Goal: Transaction & Acquisition: Purchase product/service

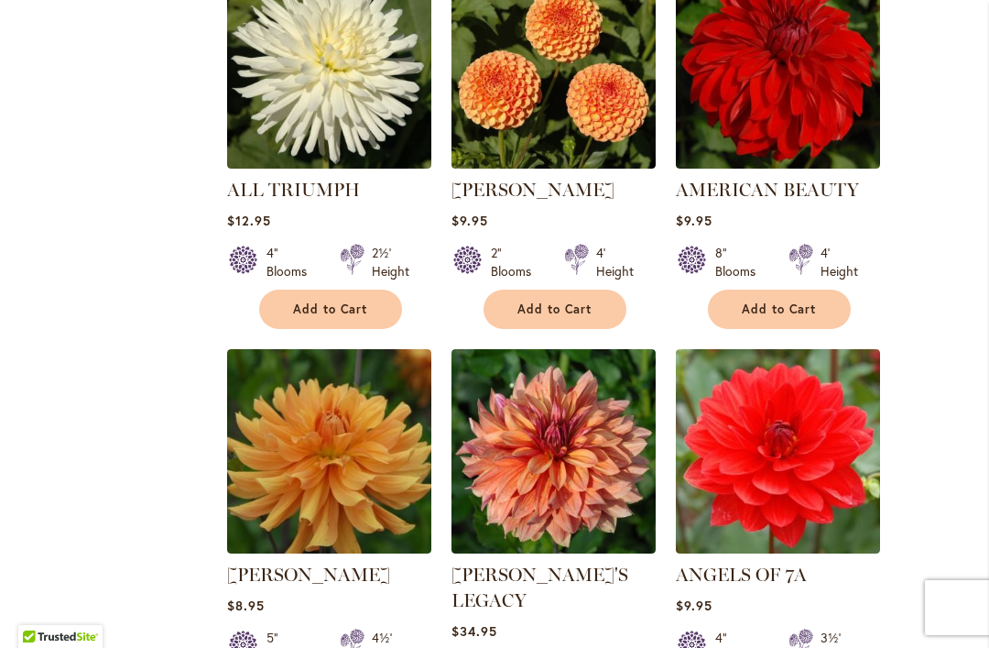
scroll to position [1373, 0]
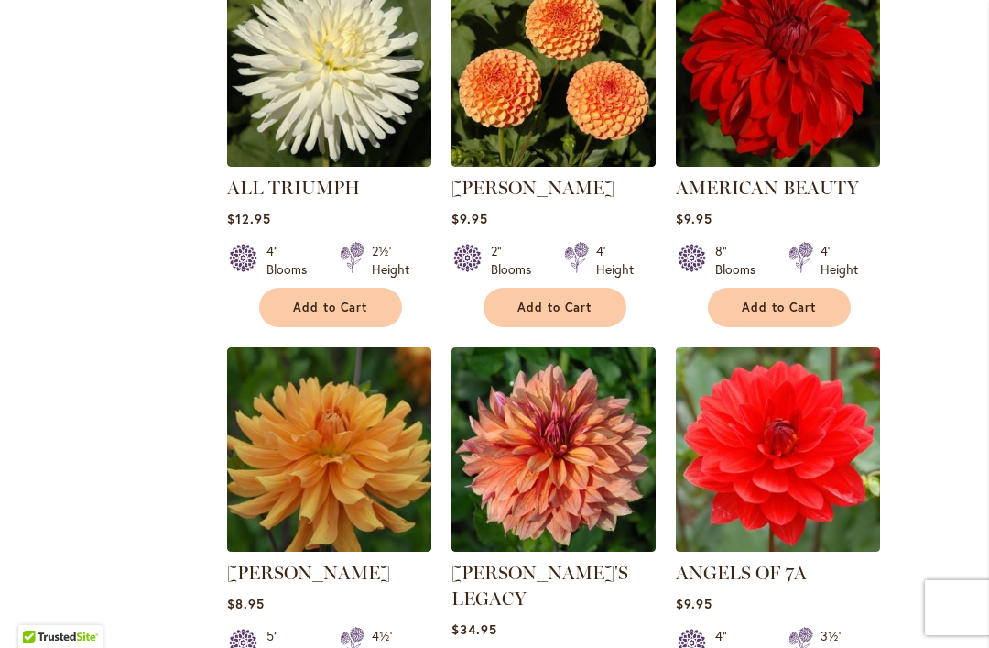
click at [511, 190] on link "AMBER QUEEN" at bounding box center [533, 188] width 163 height 22
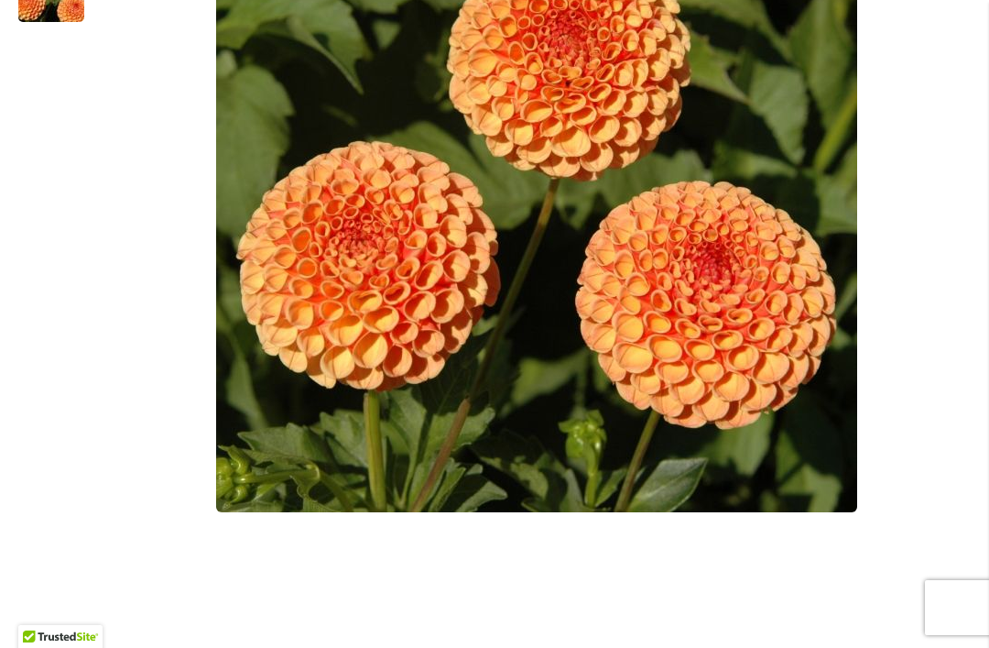
scroll to position [649, 0]
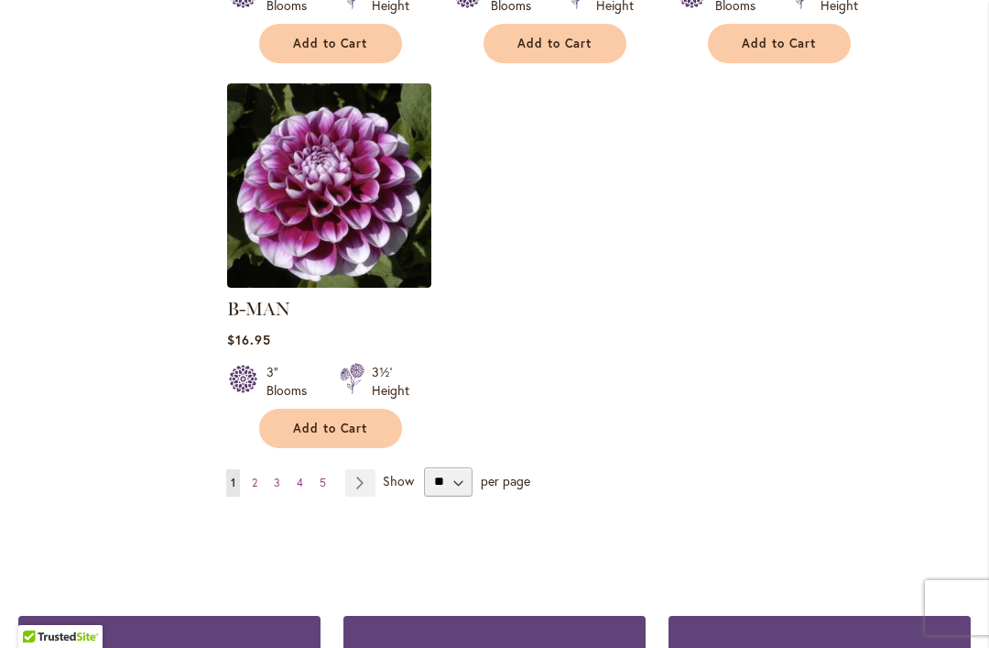
scroll to position [2518, 0]
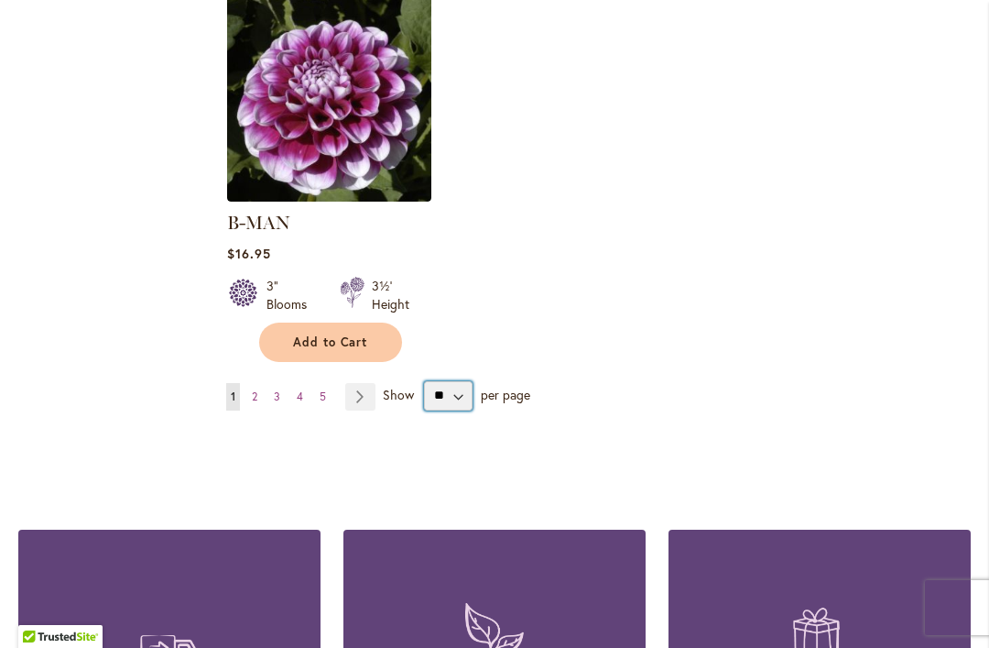
click at [451, 381] on select "** ** ** **" at bounding box center [448, 395] width 49 height 29
select select "**"
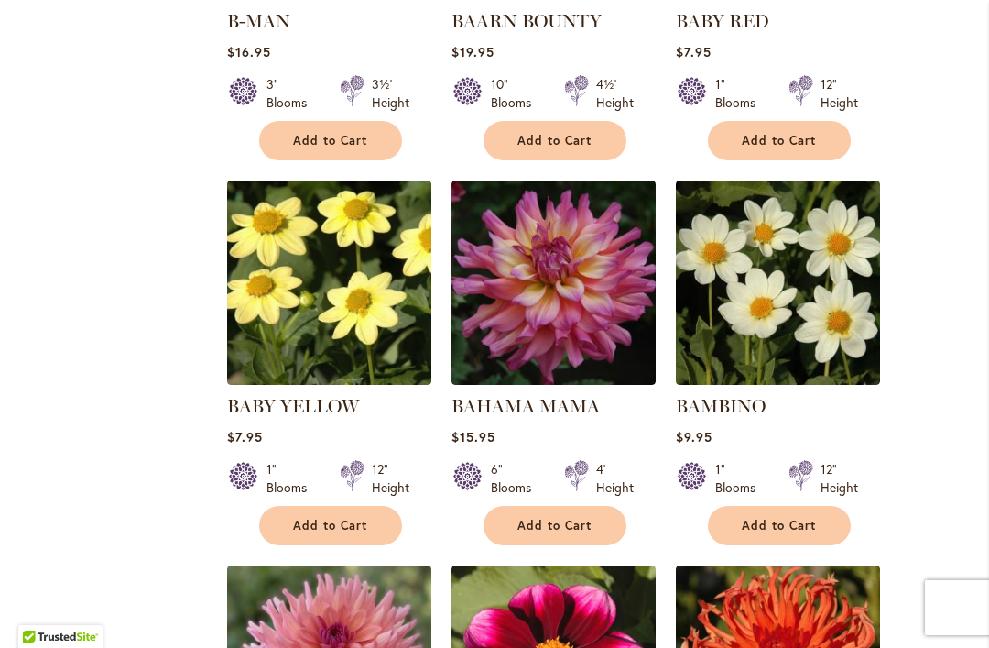
scroll to position [2716, 0]
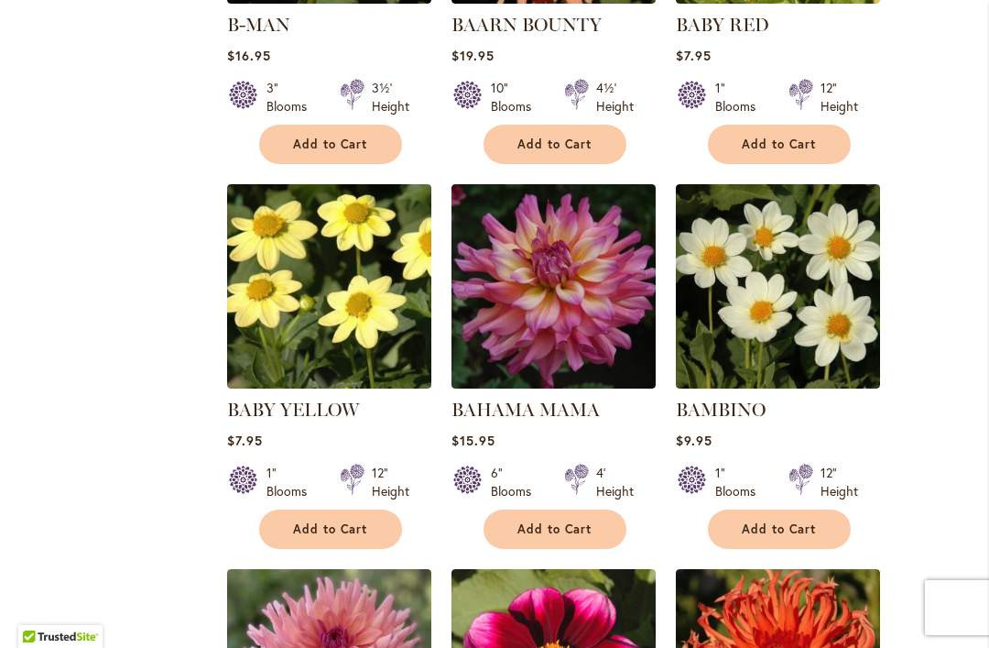
click at [299, 521] on span "Add to Cart" at bounding box center [330, 529] width 75 height 16
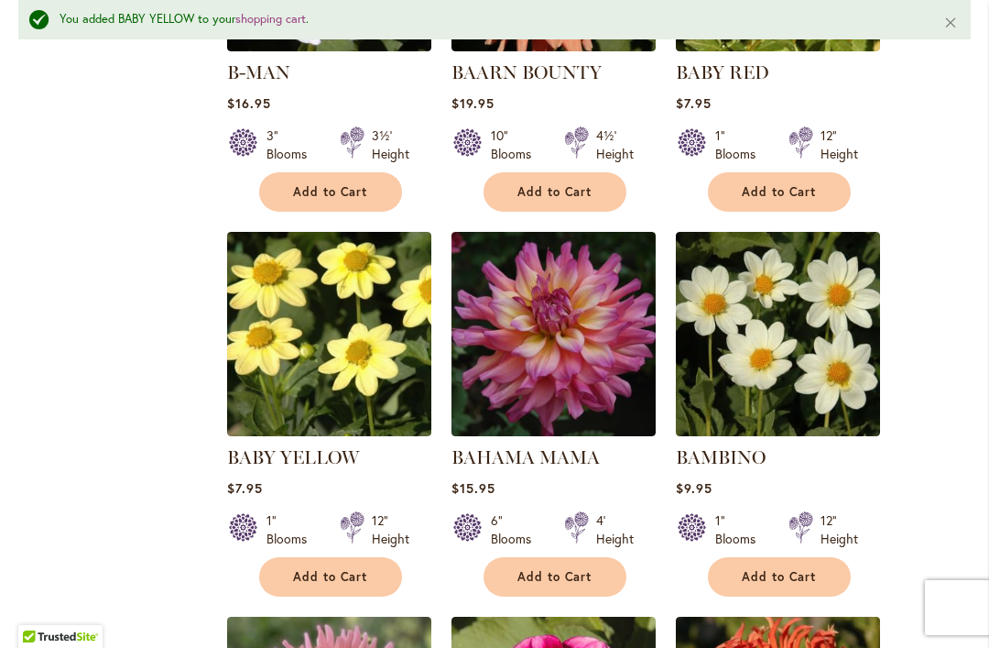
click at [770, 569] on span "Add to Cart" at bounding box center [779, 577] width 75 height 16
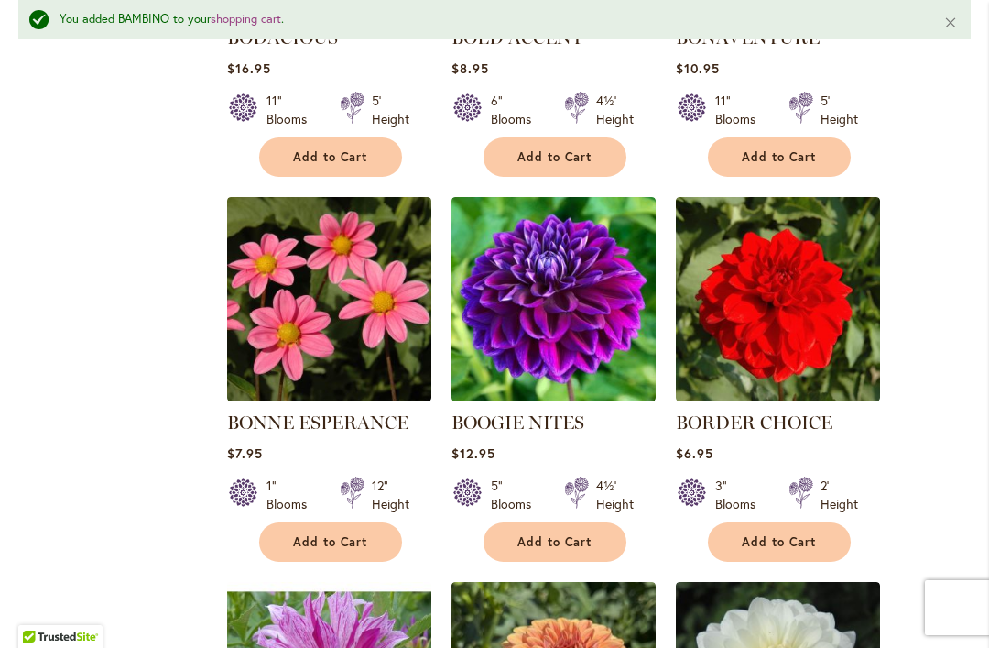
scroll to position [6235, 0]
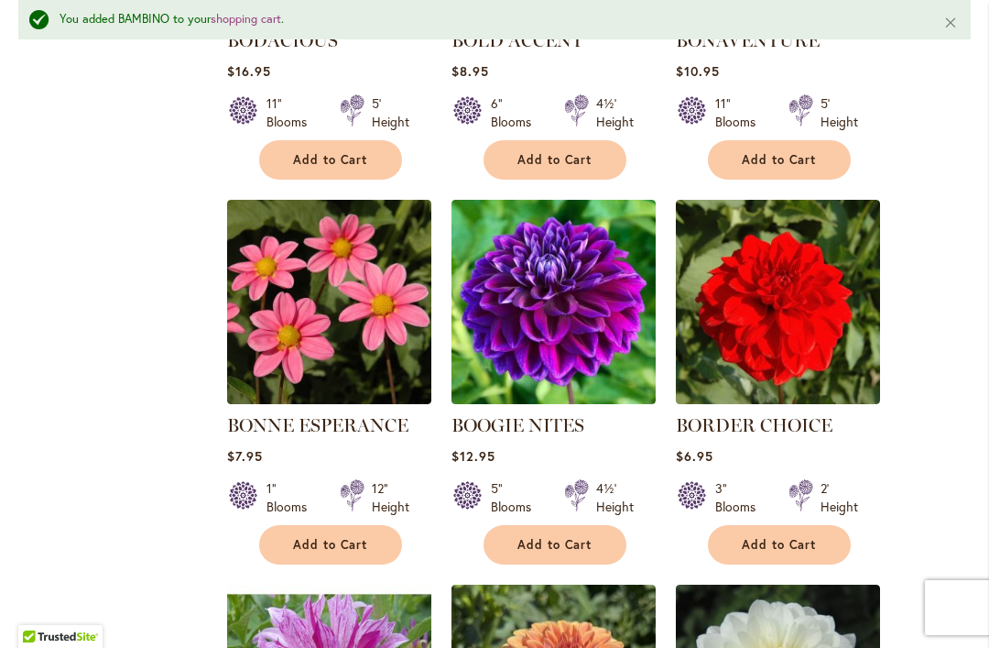
click at [259, 414] on link "BONNE ESPERANCE" at bounding box center [317, 425] width 181 height 22
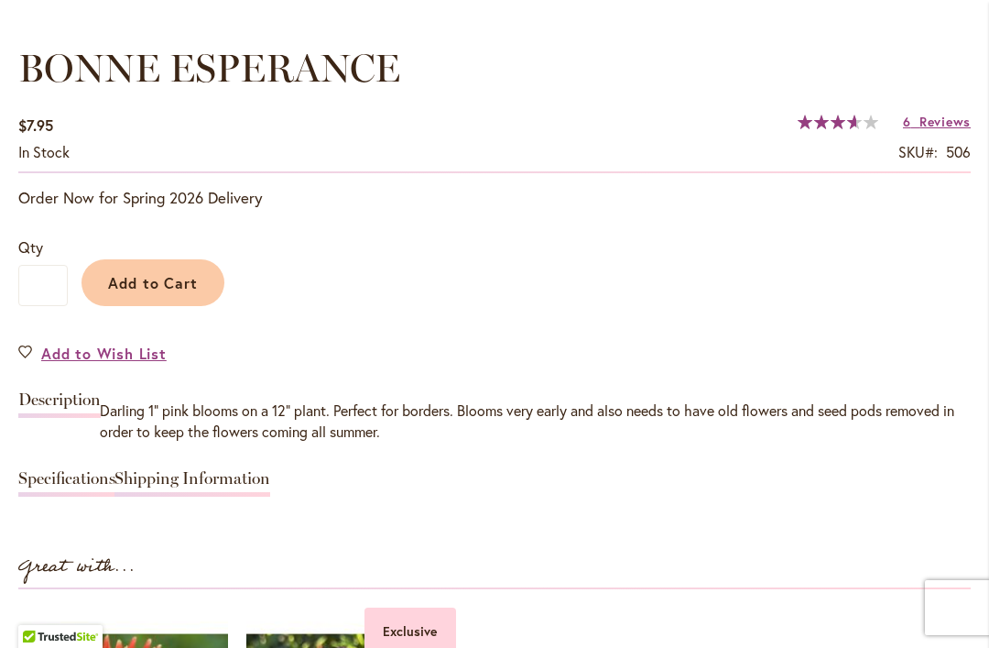
scroll to position [1349, 0]
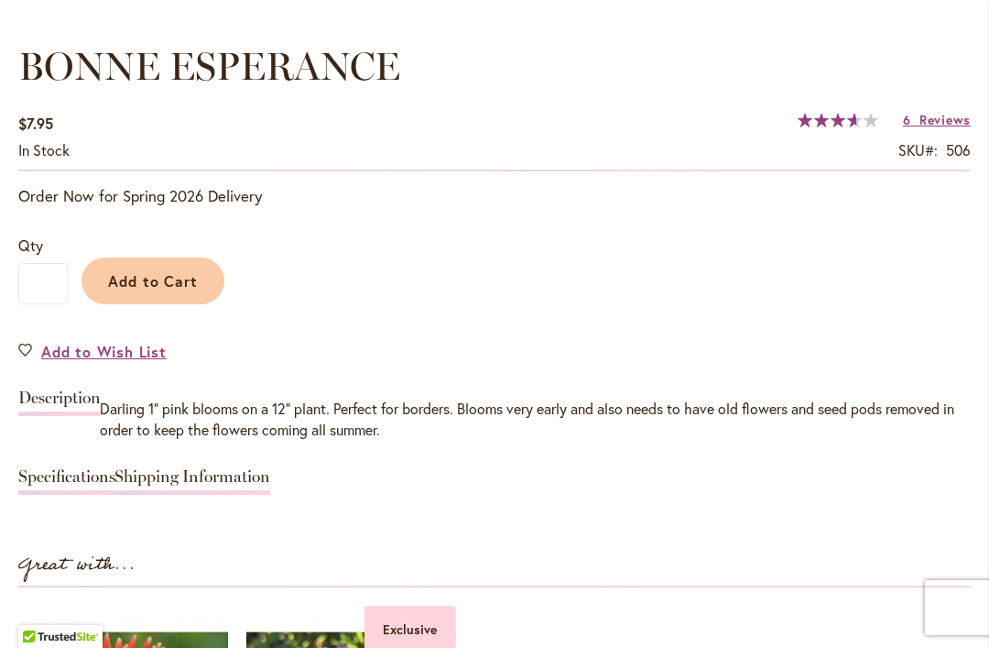
click at [128, 289] on span "Add to Cart" at bounding box center [153, 280] width 91 height 19
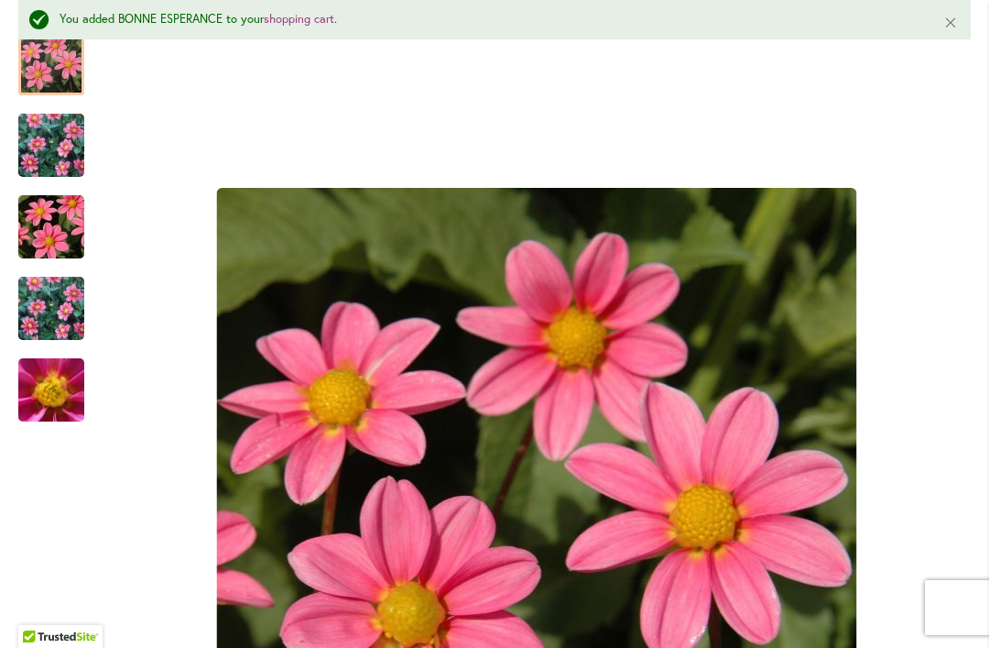
scroll to position [382, 0]
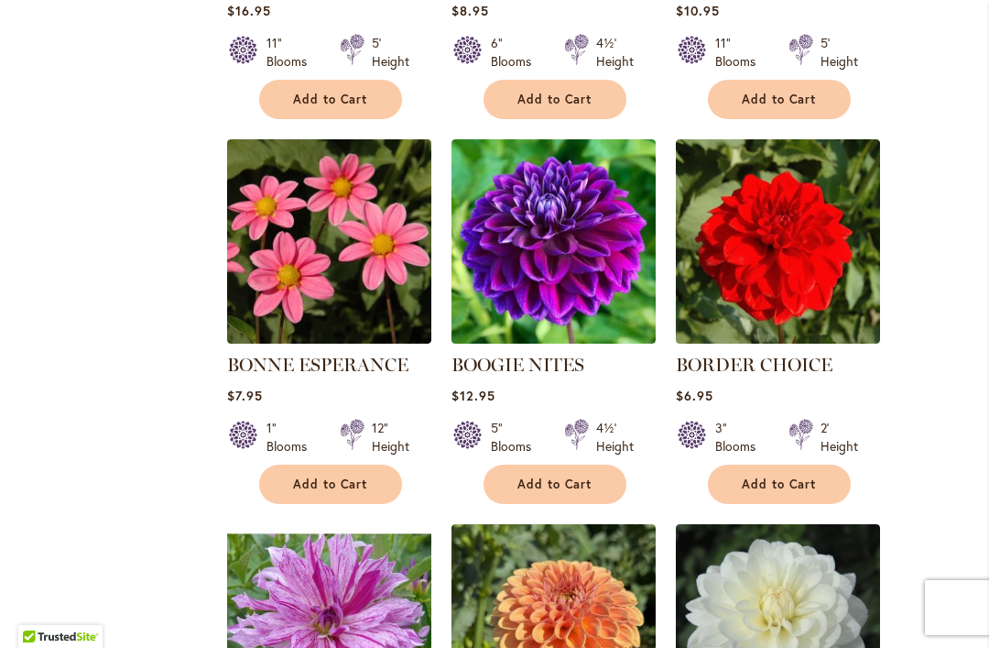
scroll to position [6253, 0]
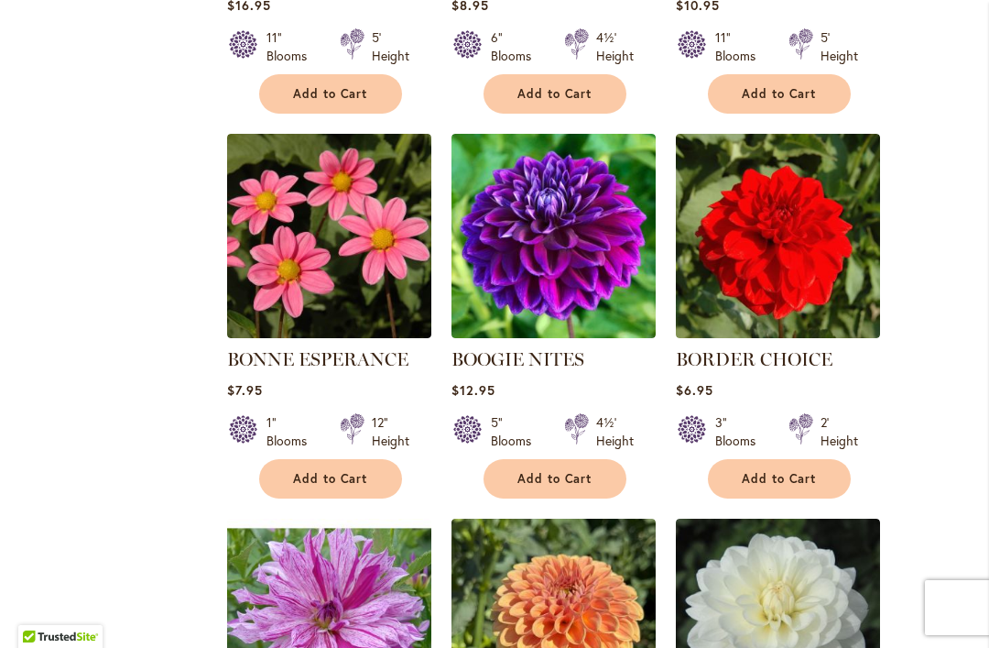
click at [539, 348] on link "BOOGIE NITES" at bounding box center [518, 359] width 133 height 22
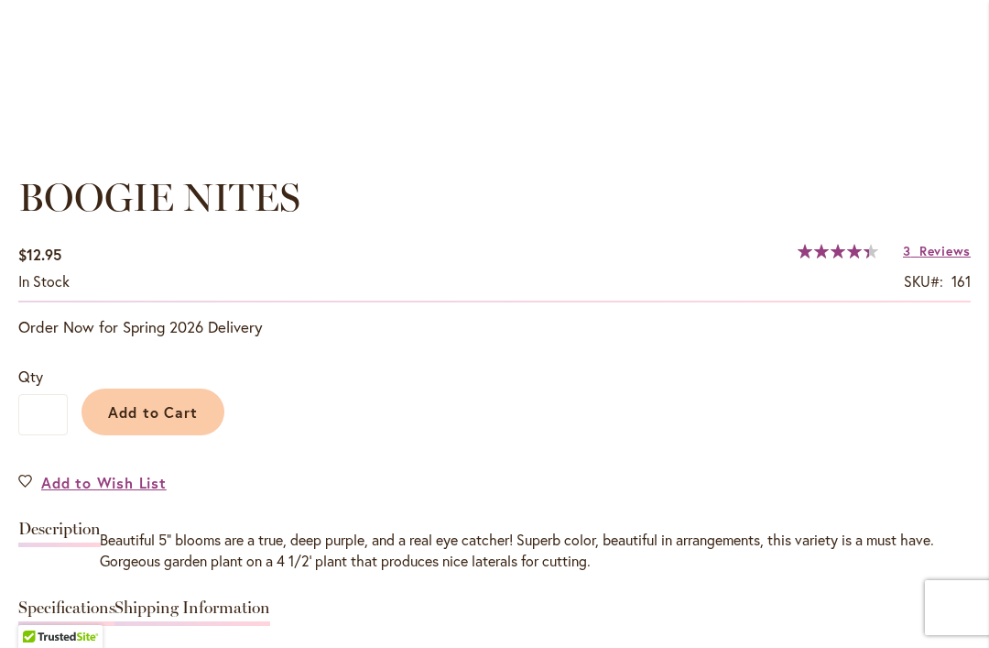
scroll to position [1220, 0]
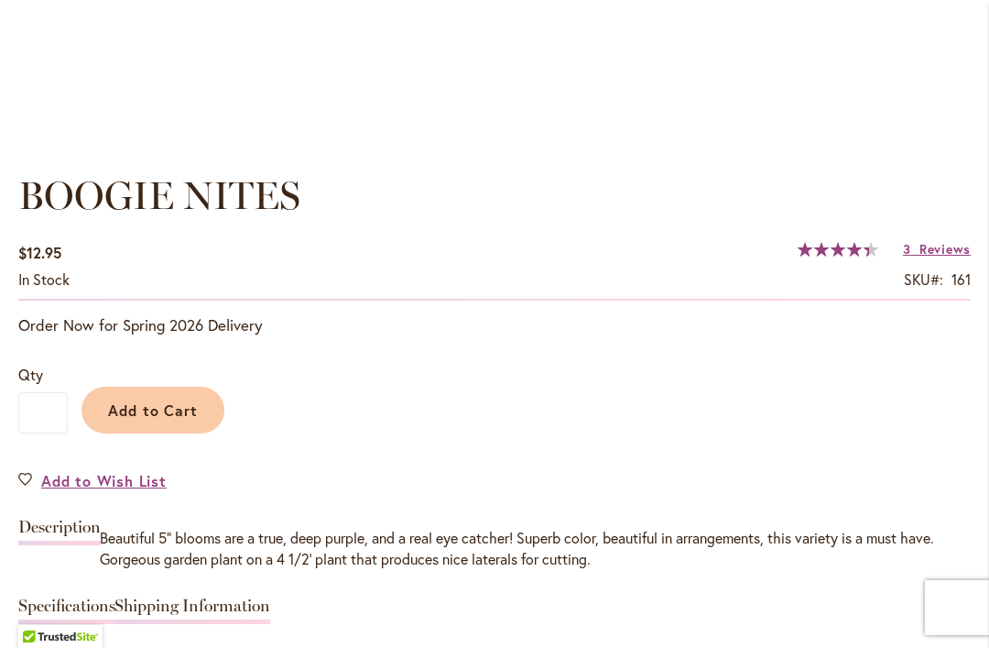
click at [132, 417] on span "Add to Cart" at bounding box center [153, 409] width 91 height 19
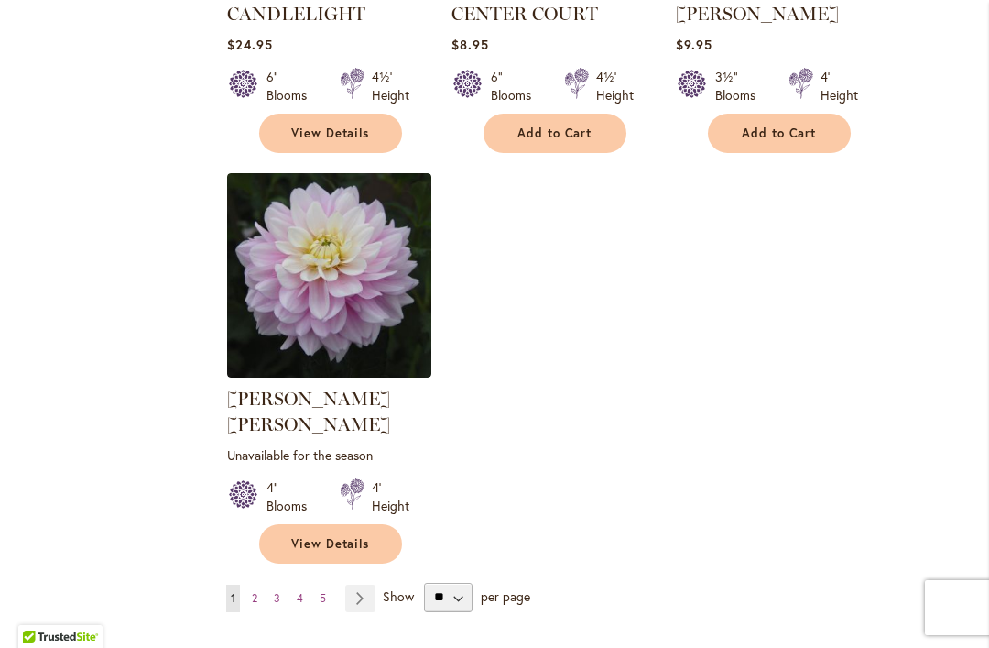
scroll to position [8552, 0]
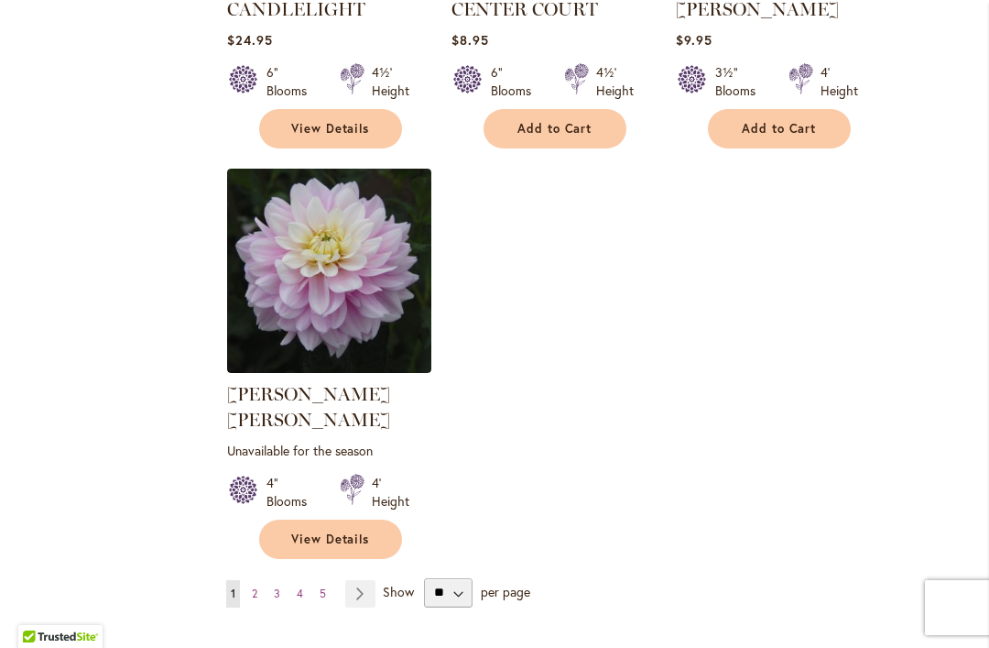
click at [366, 580] on link "Page Next" at bounding box center [360, 593] width 30 height 27
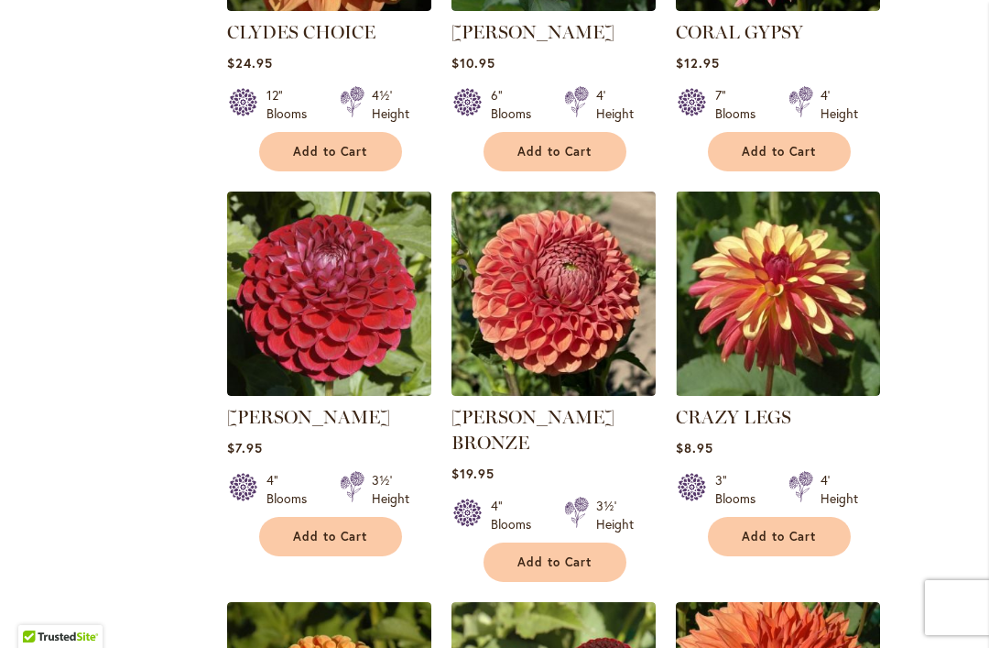
scroll to position [2733, 0]
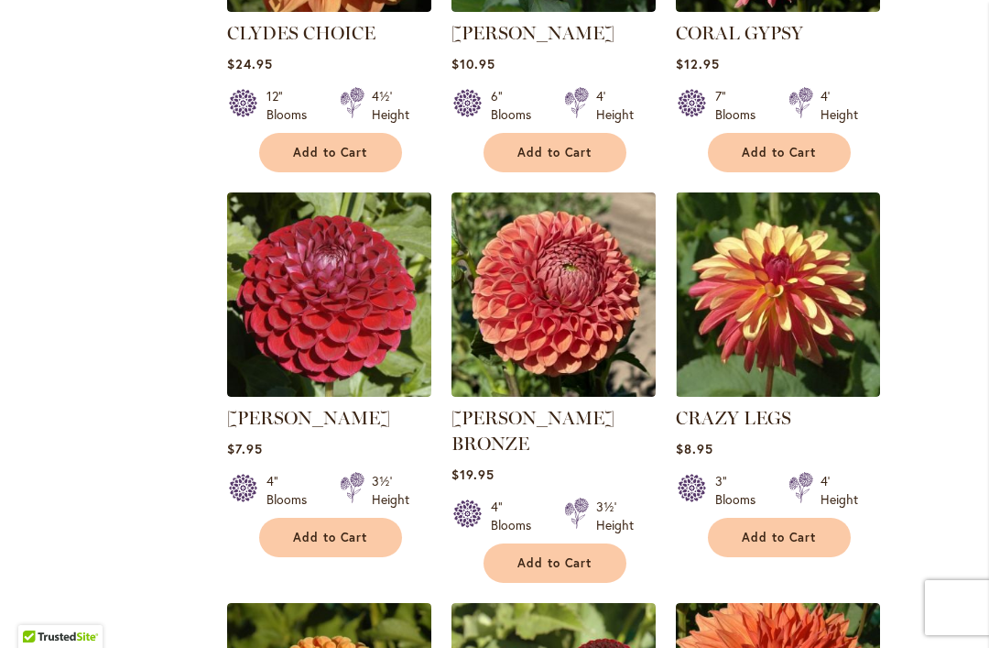
click at [305, 517] on button "Add to Cart" at bounding box center [330, 536] width 143 height 39
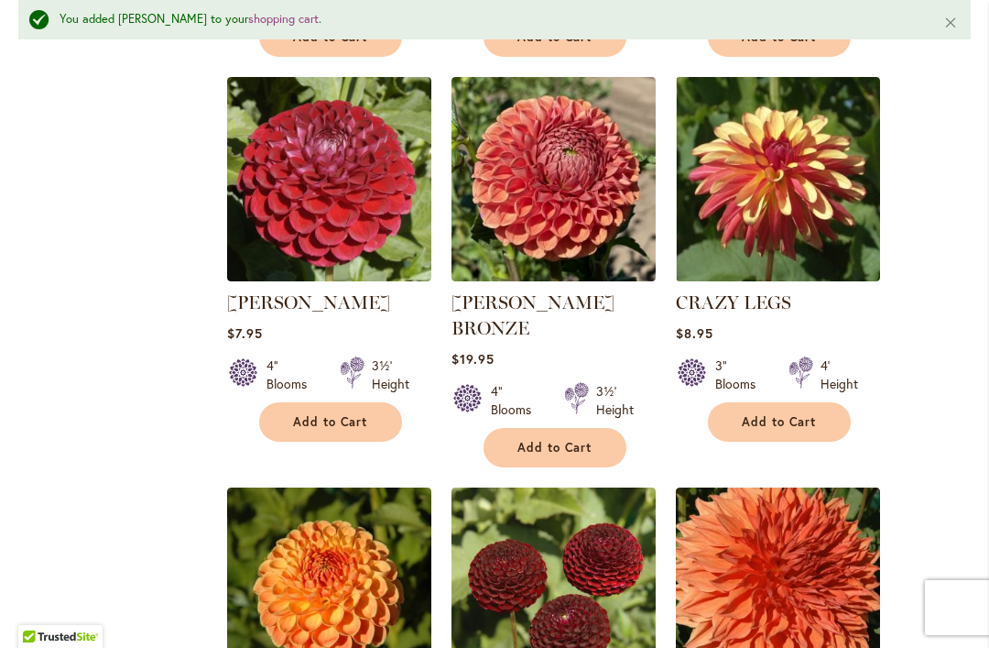
scroll to position [2895, 0]
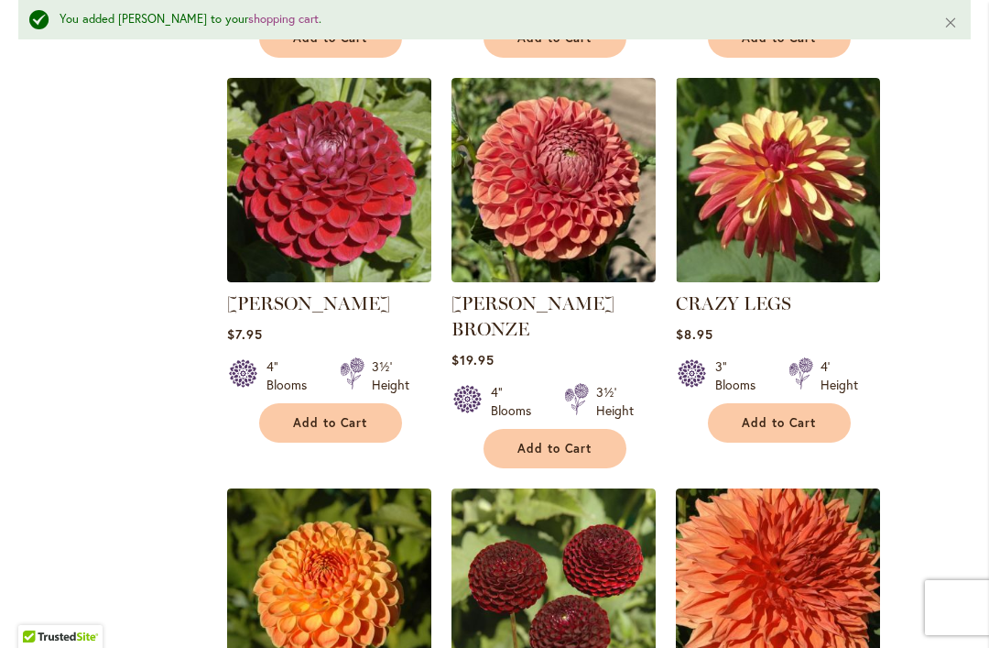
click at [789, 415] on span "Add to Cart" at bounding box center [779, 423] width 75 height 16
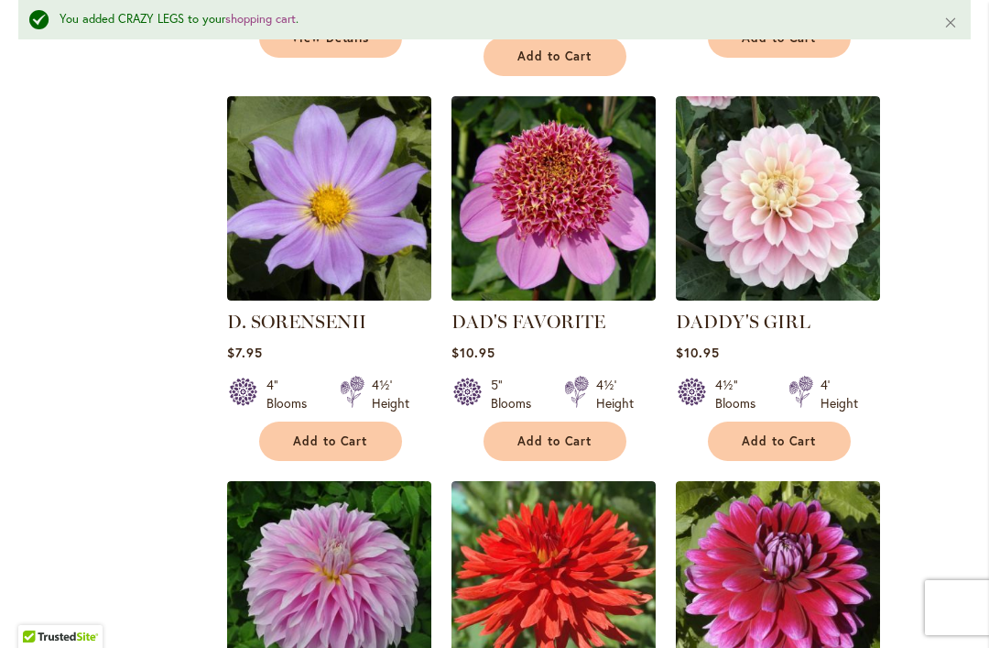
scroll to position [4102, 0]
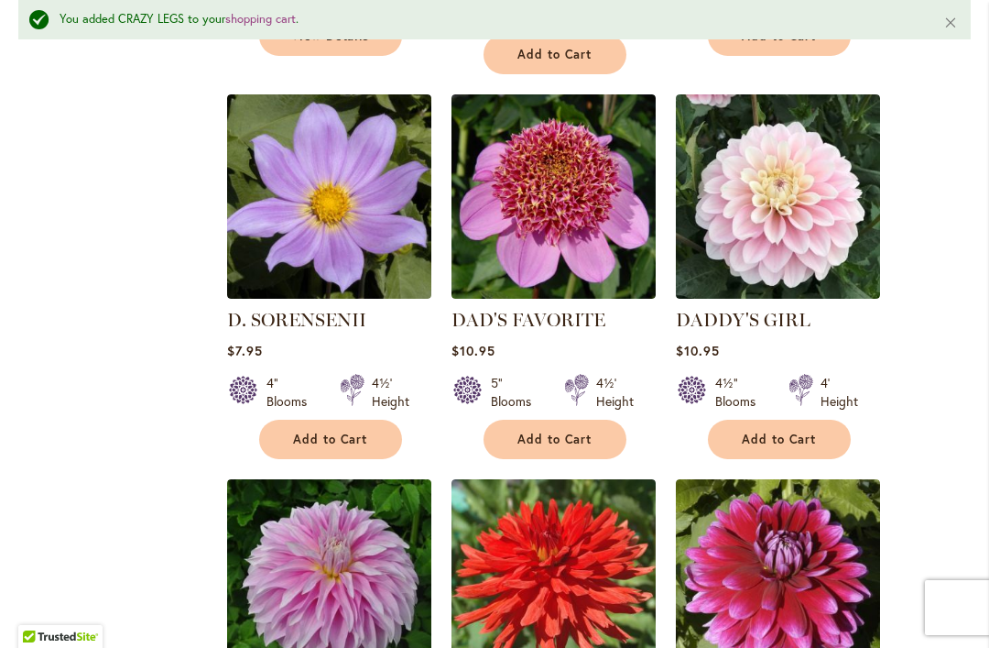
click at [770, 431] on span "Add to Cart" at bounding box center [779, 439] width 75 height 16
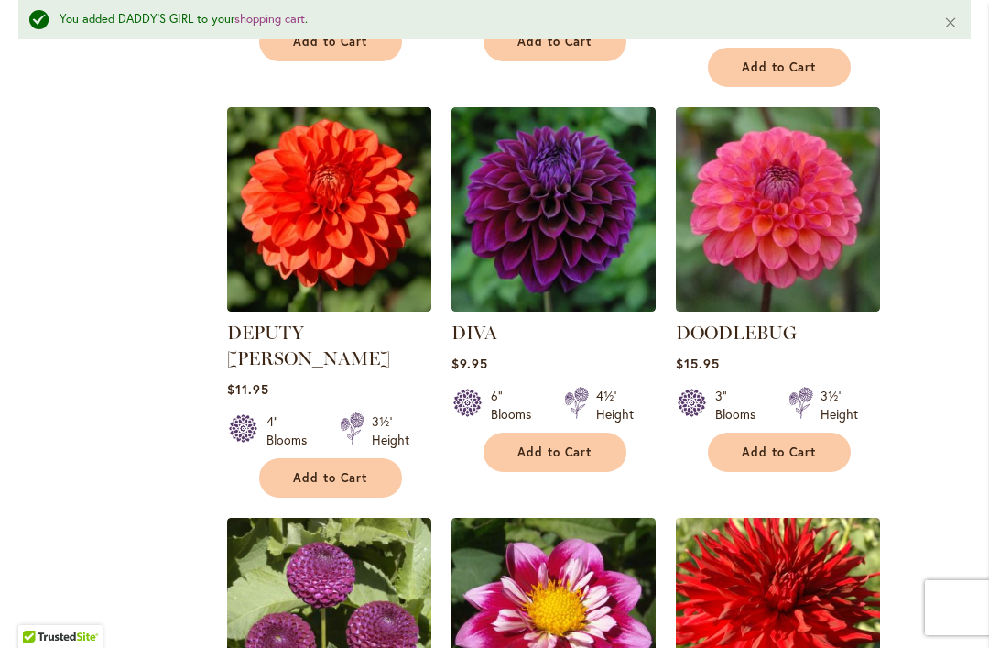
scroll to position [5272, 0]
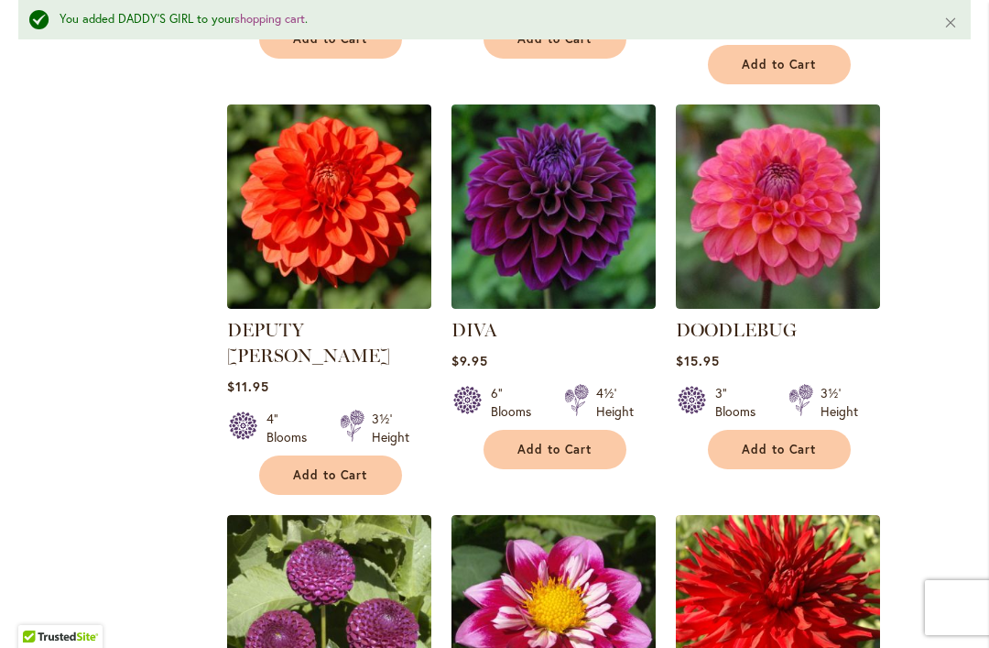
click at [766, 430] on button "Add to Cart" at bounding box center [779, 449] width 143 height 39
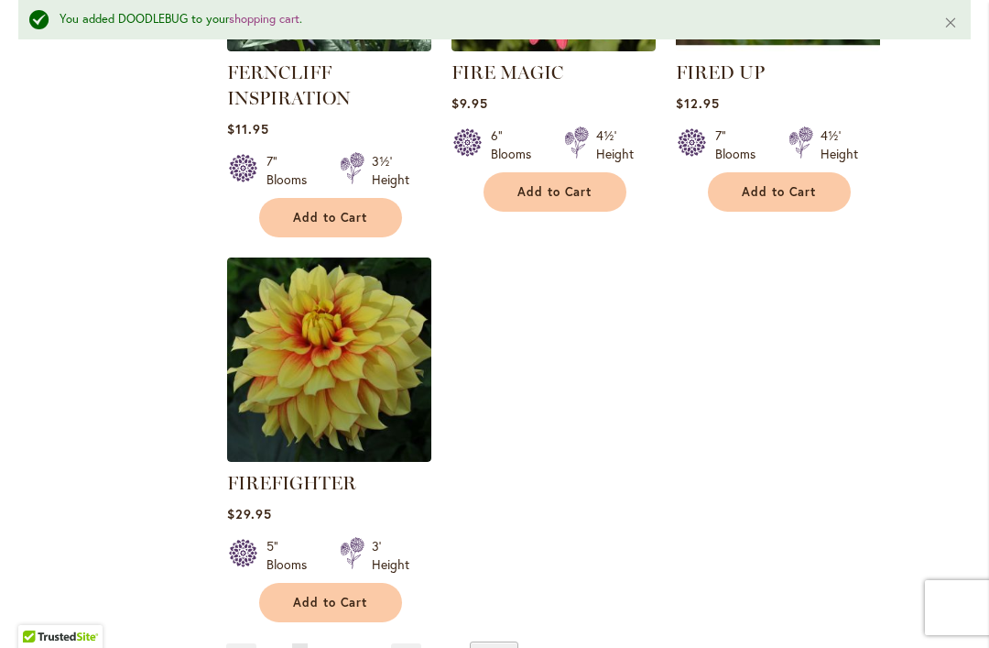
scroll to position [8696, 0]
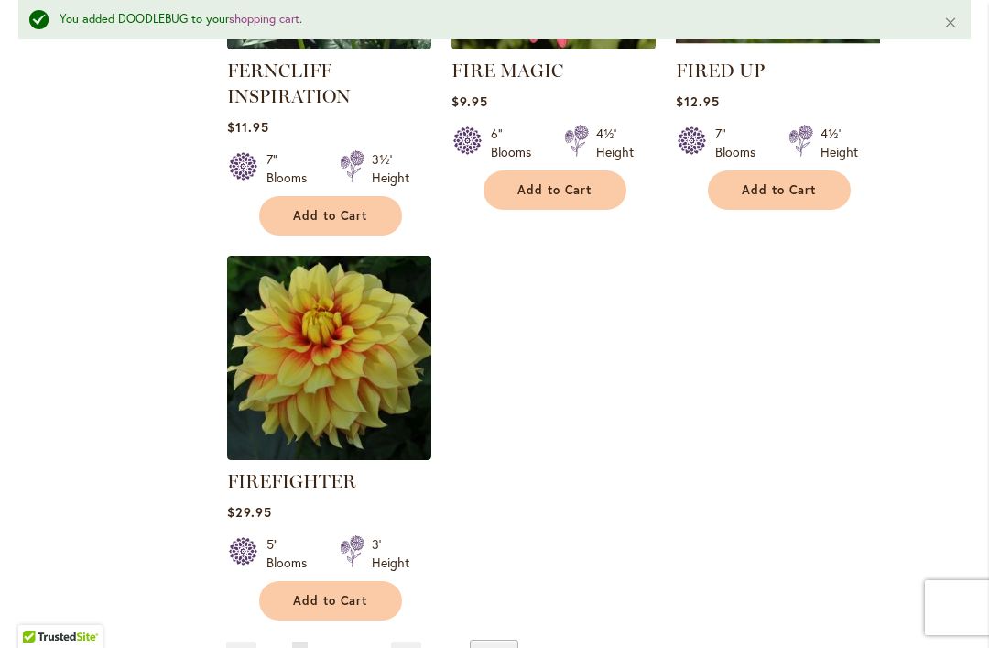
click at [416, 641] on link "Page Next" at bounding box center [406, 654] width 30 height 27
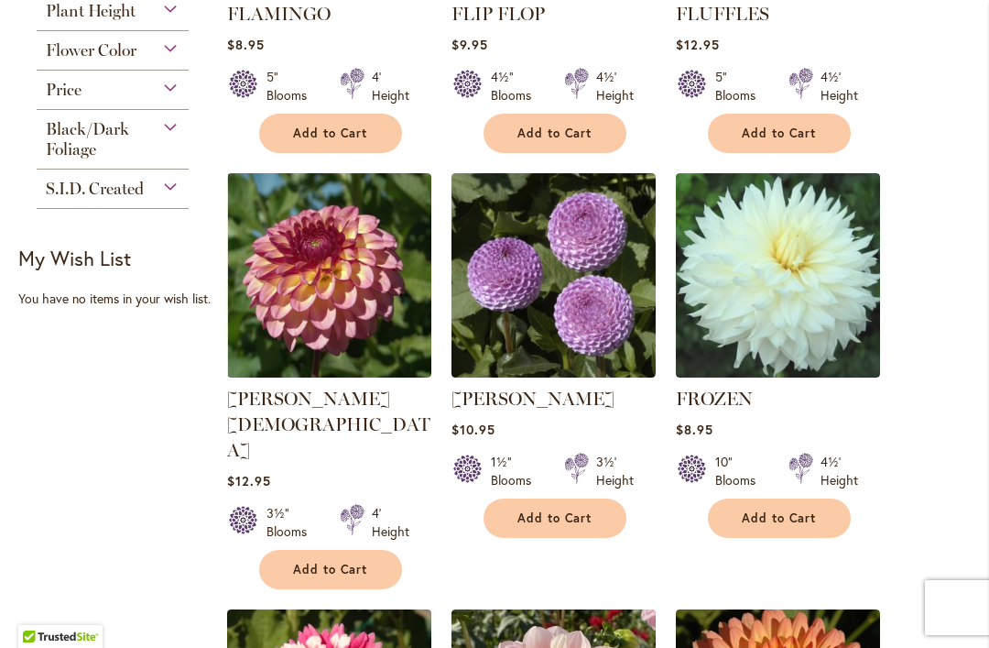
scroll to position [1161, 0]
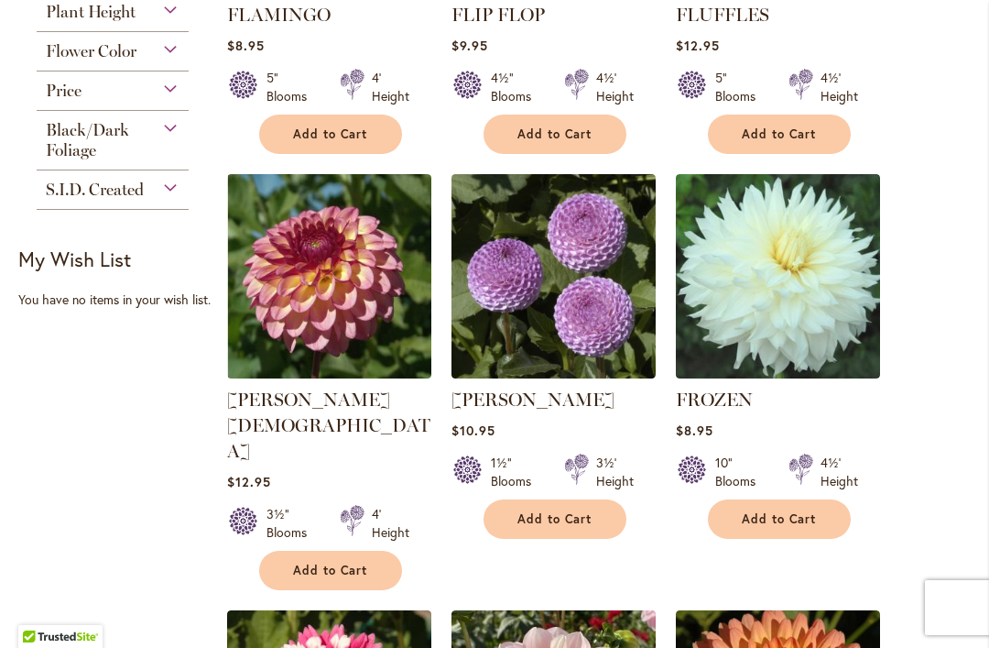
click at [297, 562] on span "Add to Cart" at bounding box center [330, 570] width 75 height 16
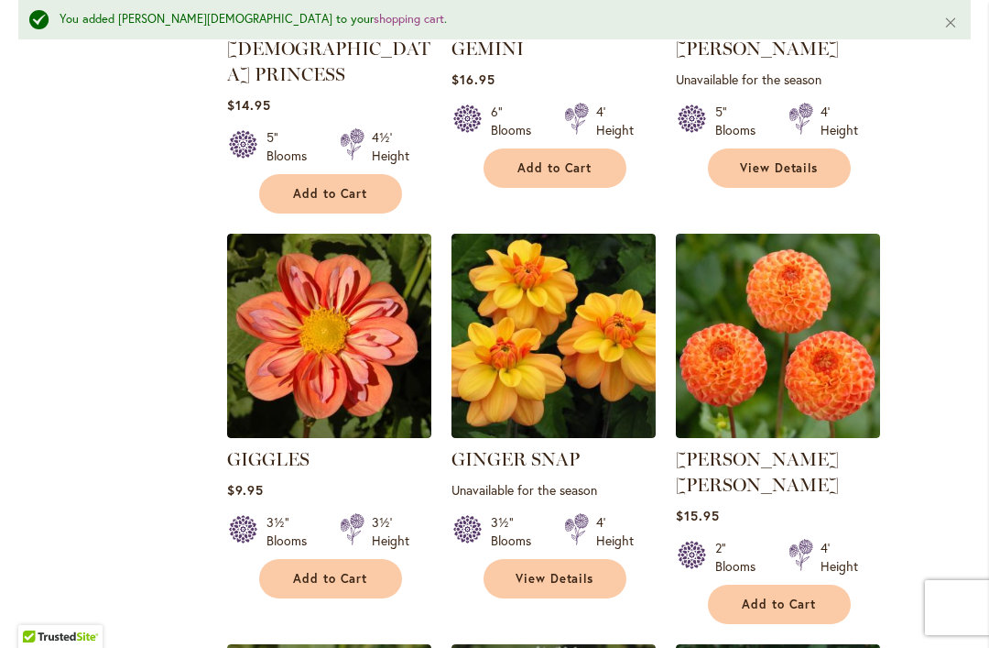
scroll to position [2815, 0]
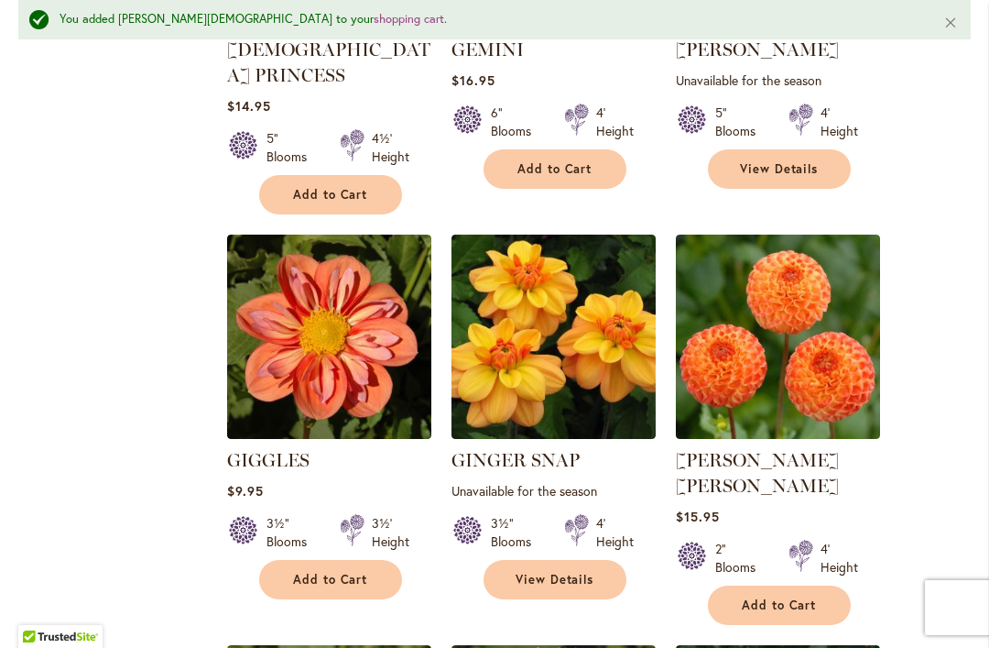
click at [280, 560] on button "Add to Cart" at bounding box center [330, 579] width 143 height 39
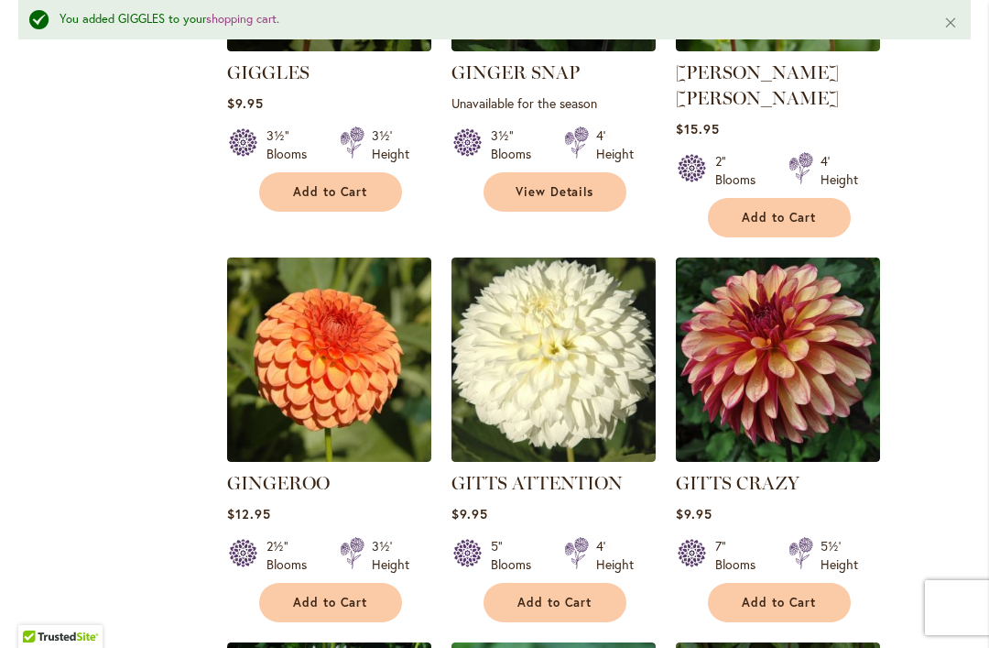
scroll to position [3204, 0]
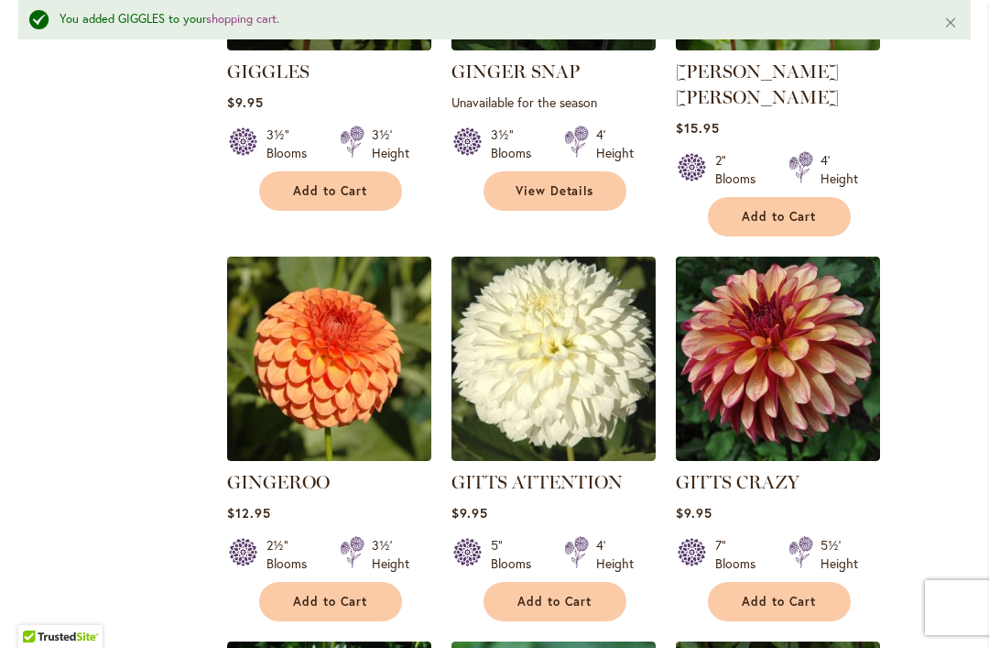
click at [758, 582] on button "Add to Cart" at bounding box center [779, 601] width 143 height 39
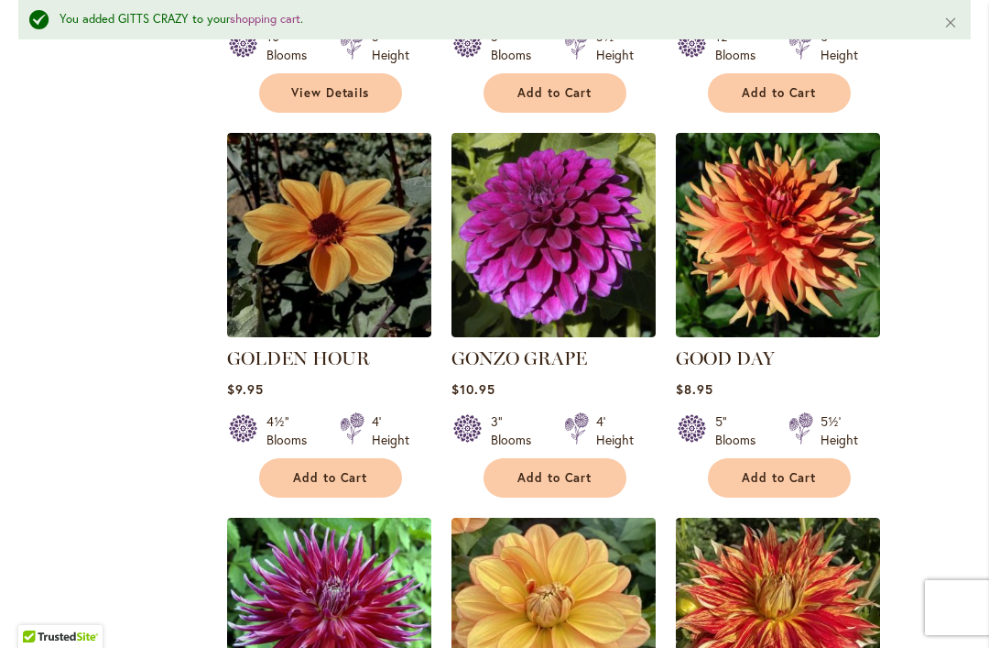
scroll to position [4098, 0]
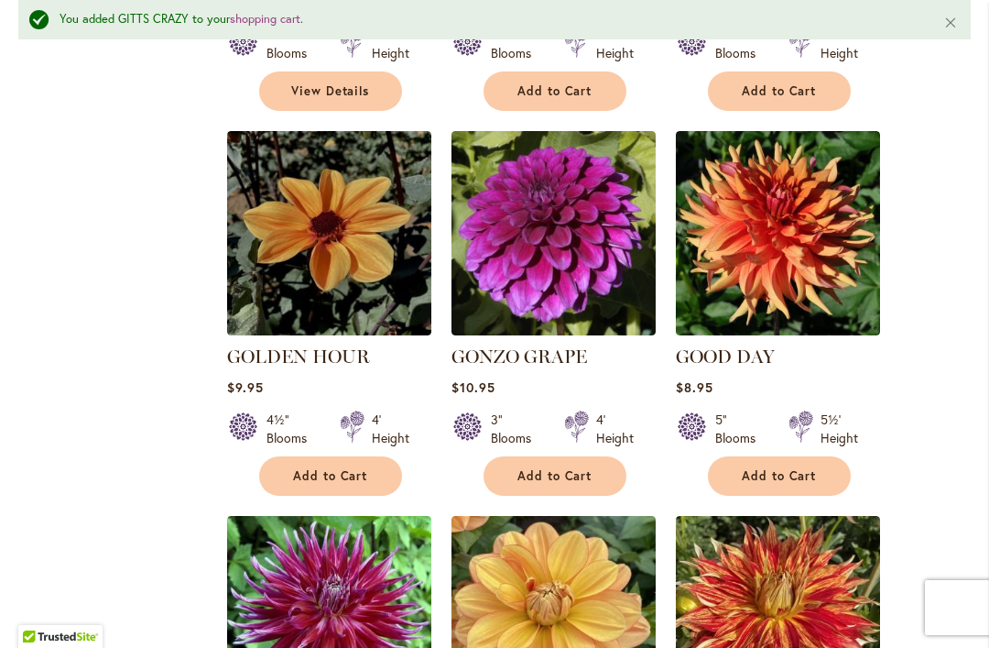
click at [764, 468] on span "Add to Cart" at bounding box center [779, 476] width 75 height 16
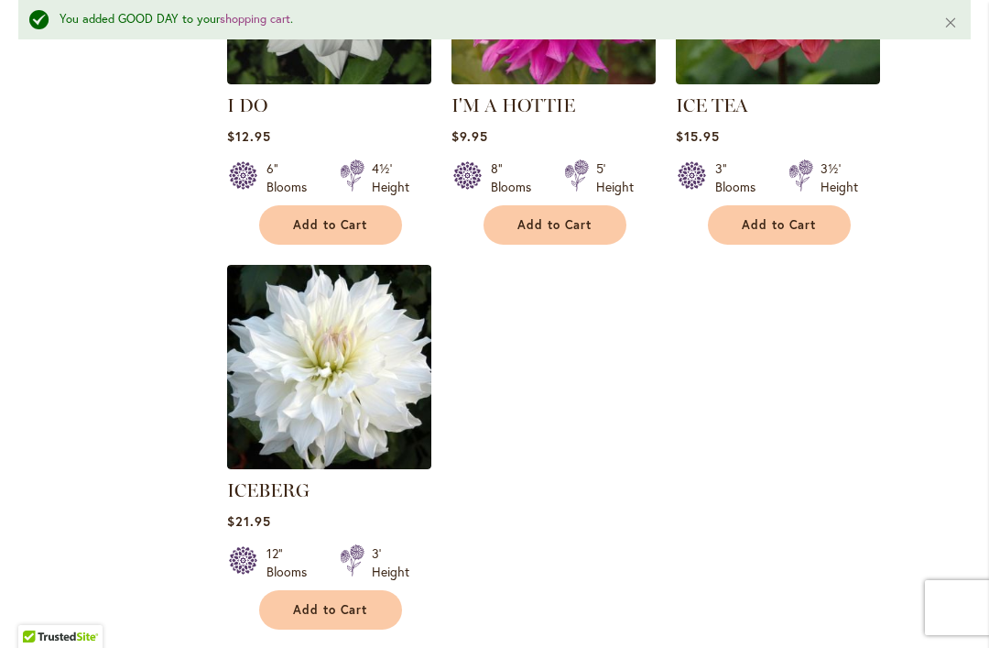
scroll to position [8728, 0]
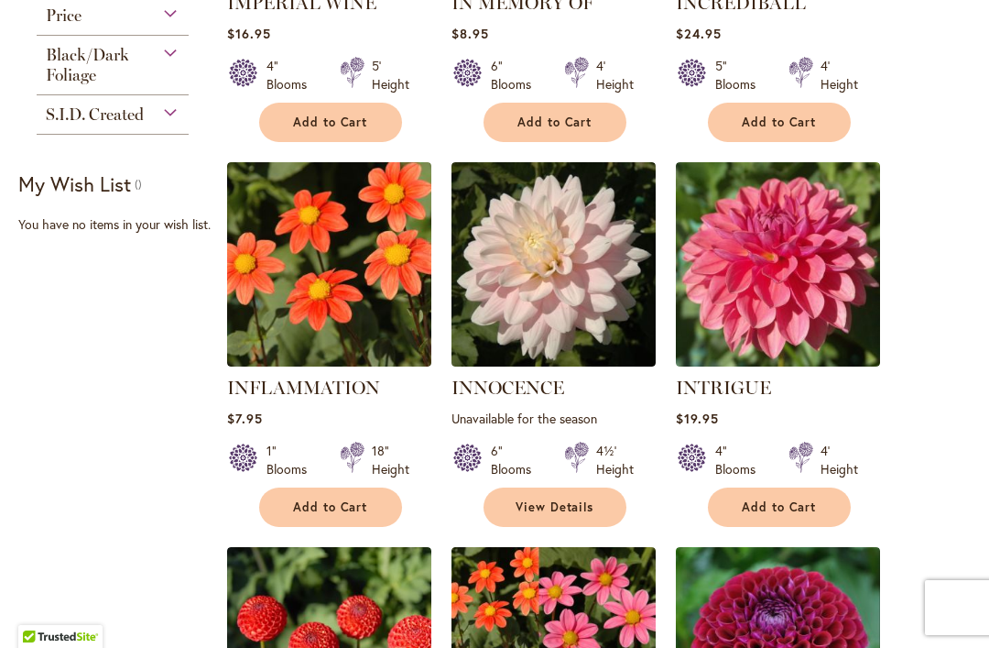
scroll to position [755, 0]
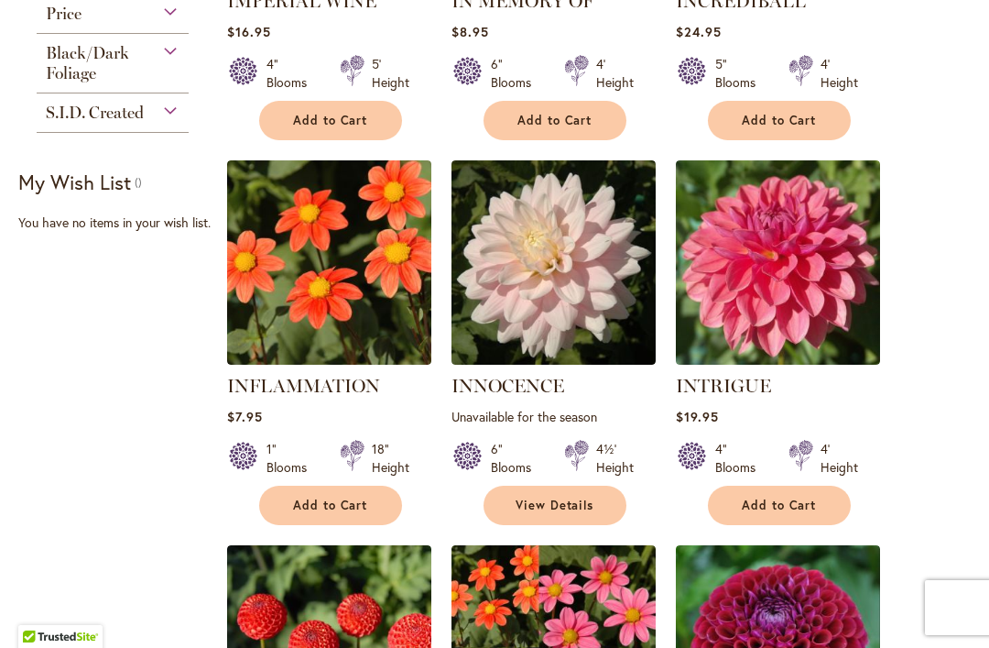
click at [293, 510] on span "Add to Cart" at bounding box center [330, 505] width 75 height 16
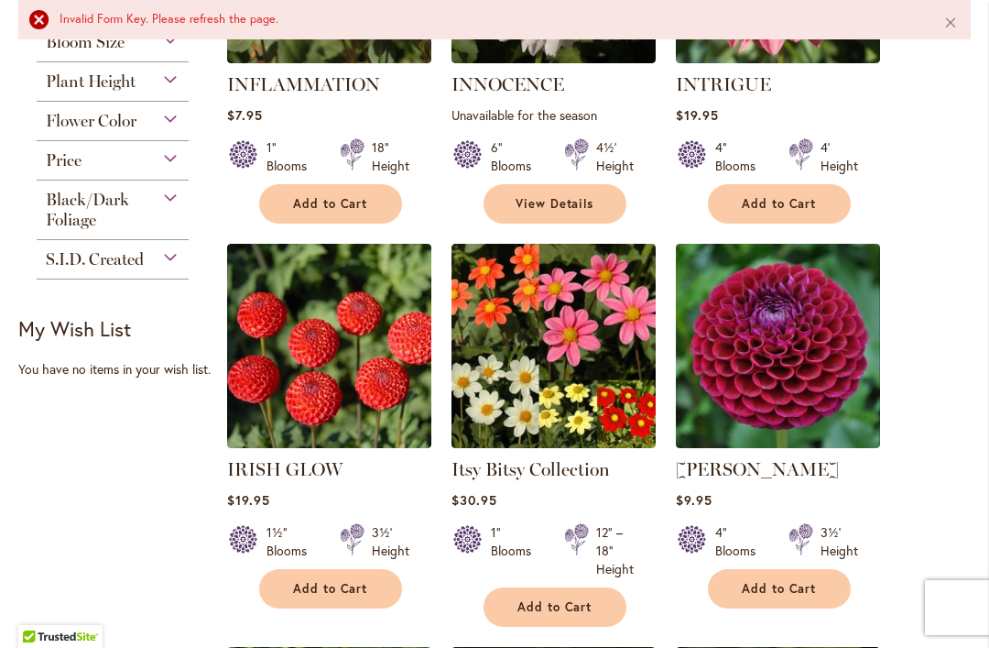
scroll to position [1139, 0]
click at [538, 602] on span "Add to Cart" at bounding box center [554, 607] width 75 height 16
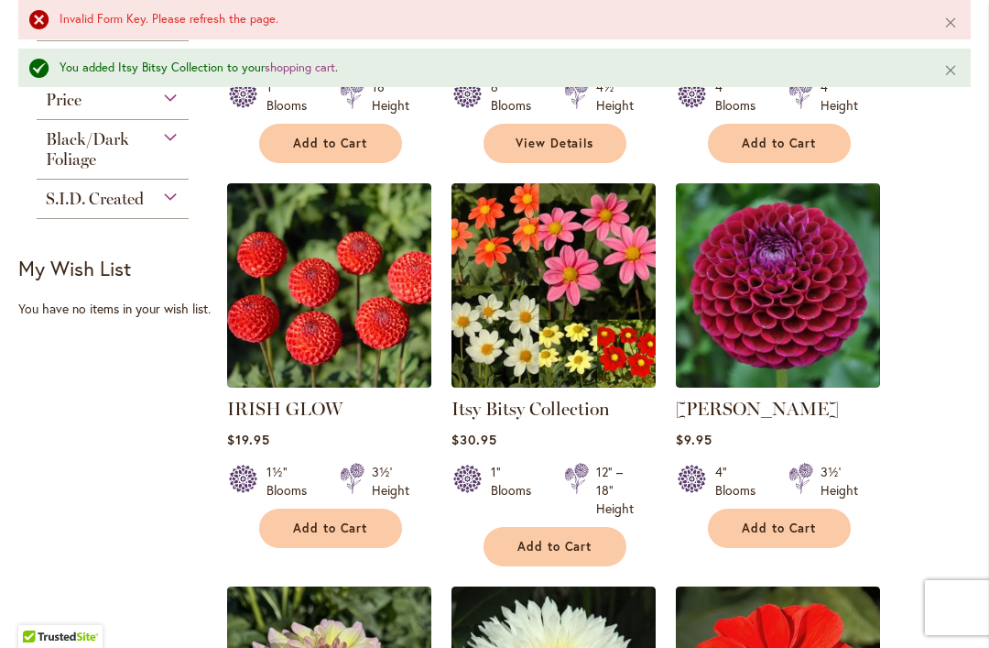
scroll to position [1256, 0]
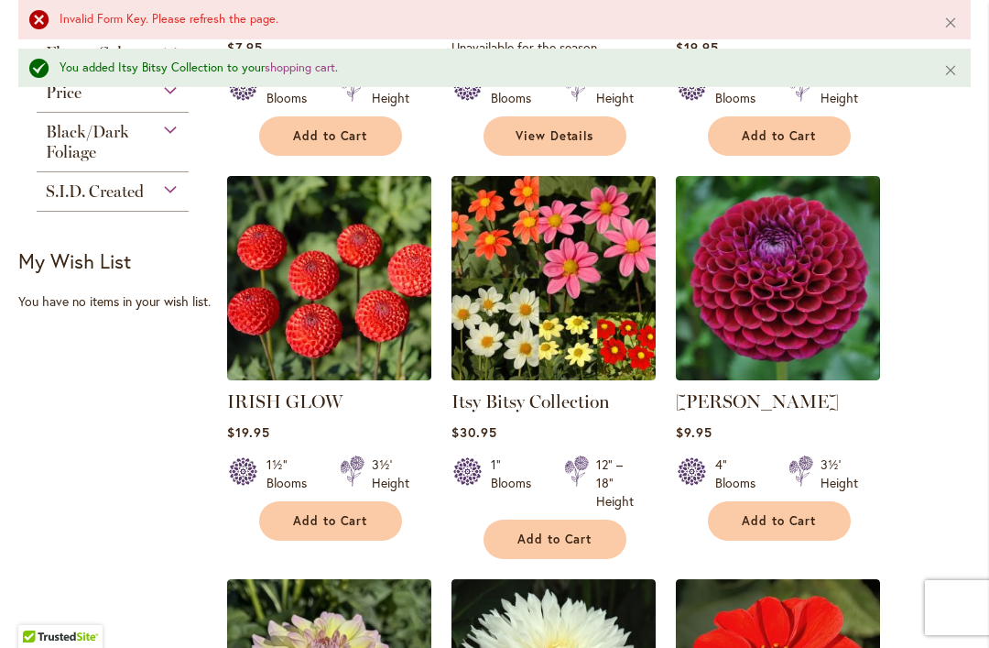
click at [762, 520] on span "Add to Cart" at bounding box center [779, 521] width 75 height 16
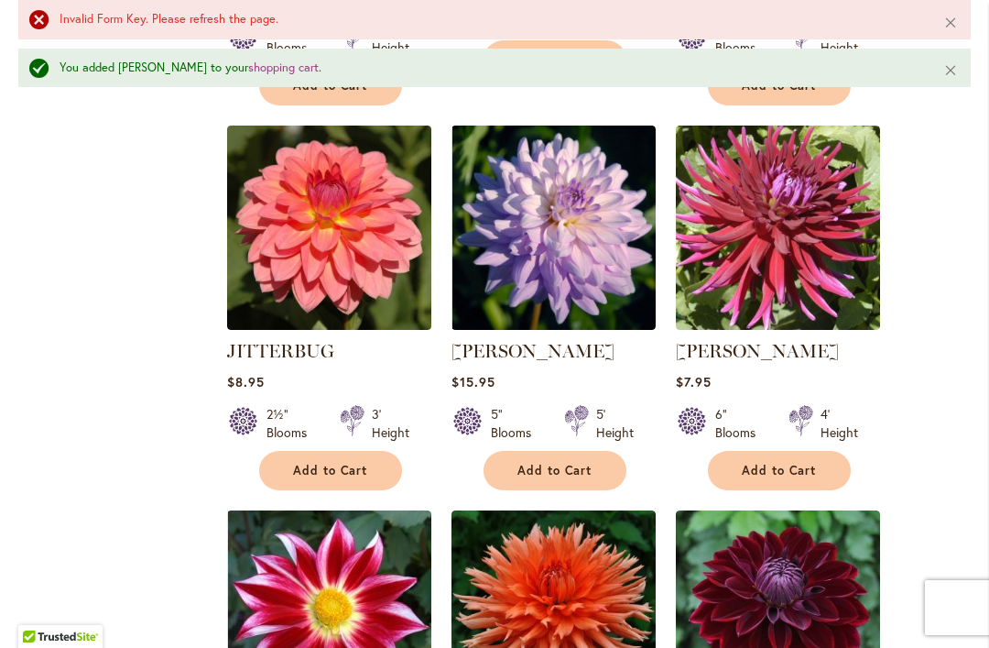
scroll to position [2531, 0]
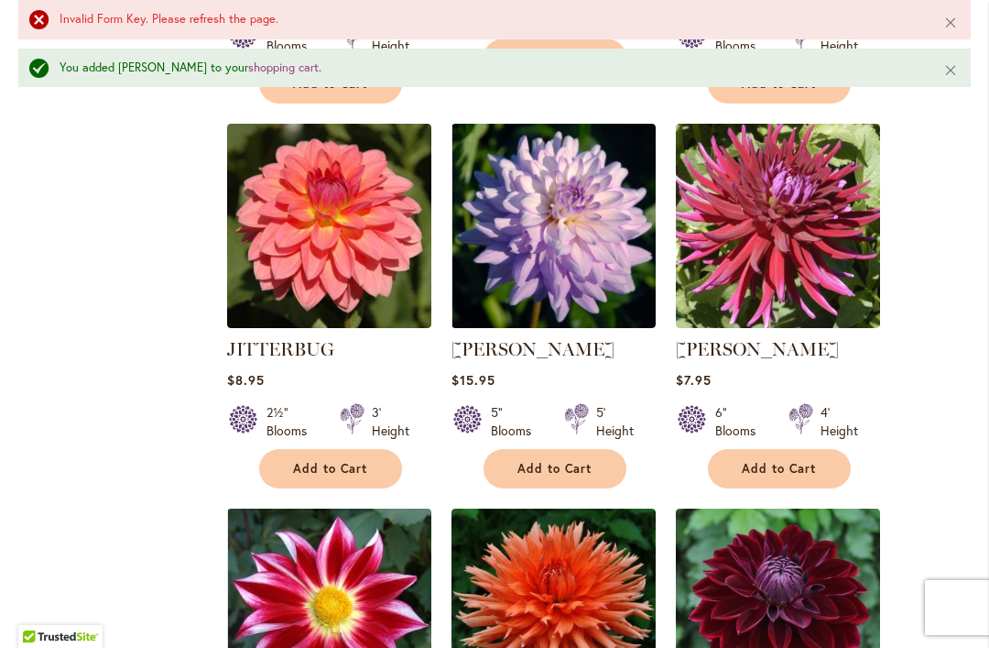
click at [290, 451] on button "Add to Cart" at bounding box center [330, 468] width 143 height 39
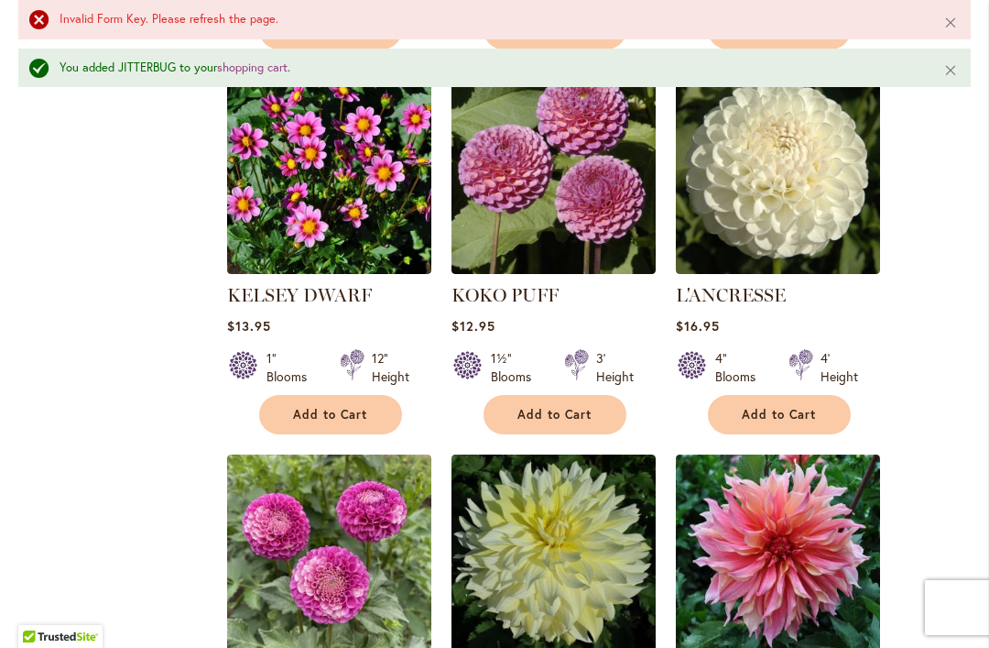
scroll to position [3753, 0]
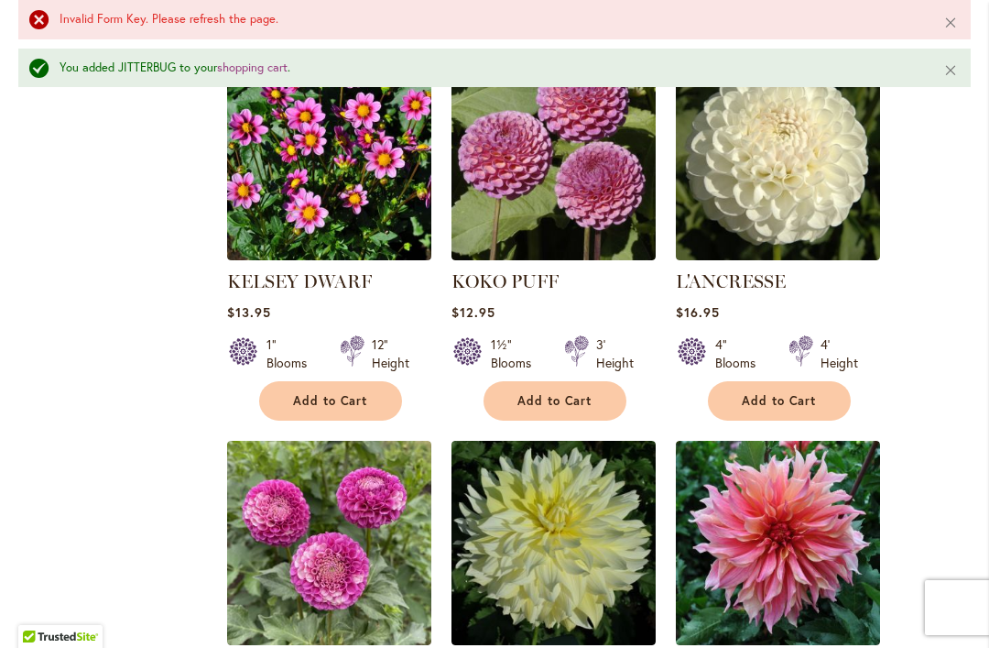
click at [278, 381] on button "Add to Cart" at bounding box center [330, 400] width 143 height 39
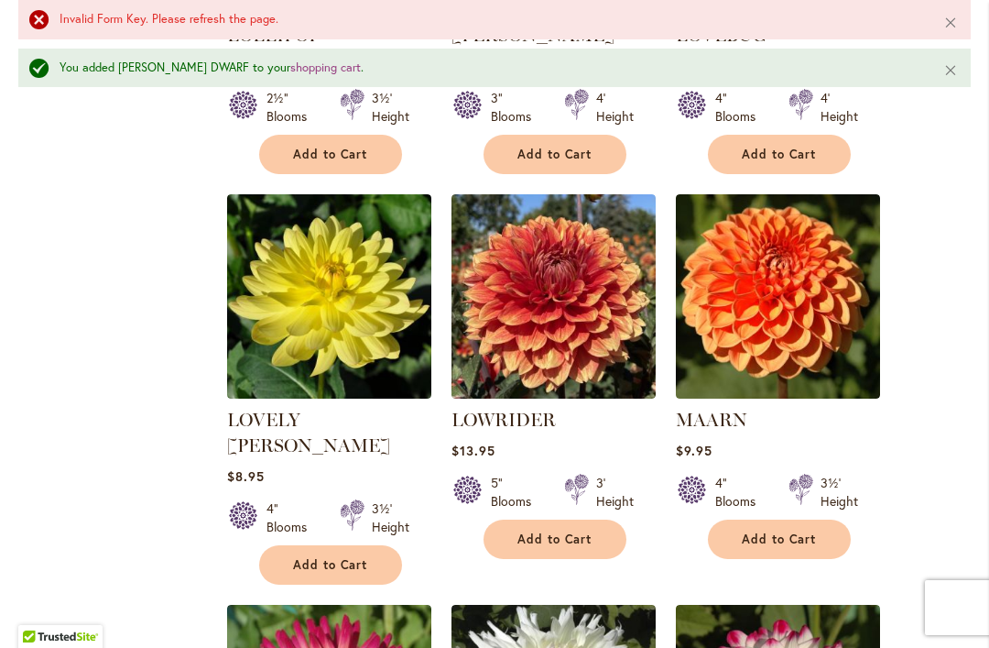
scroll to position [6772, 0]
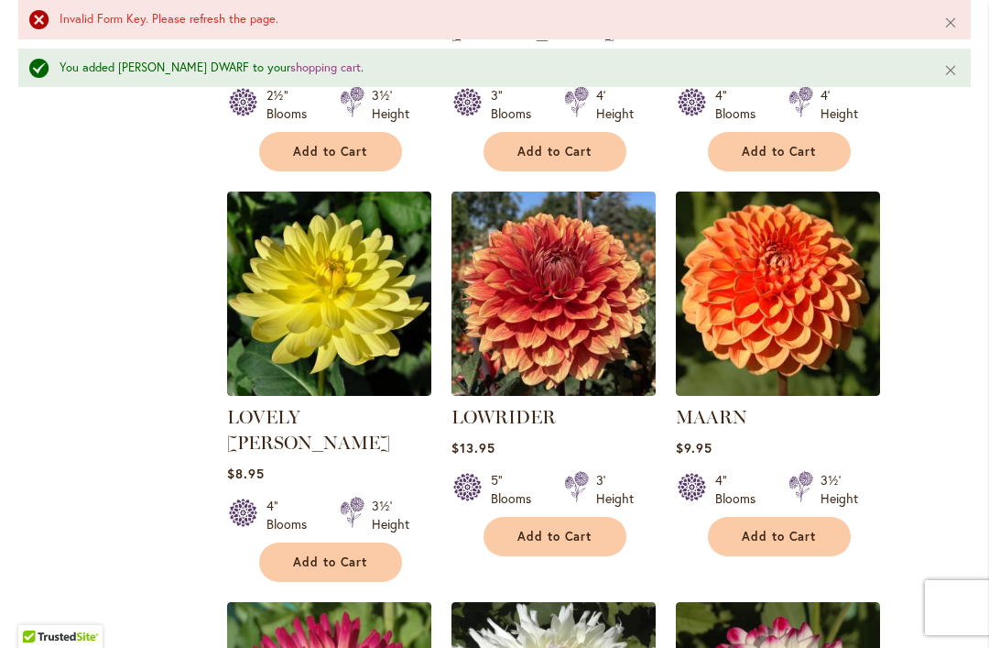
click at [772, 517] on button "Add to Cart" at bounding box center [779, 536] width 143 height 39
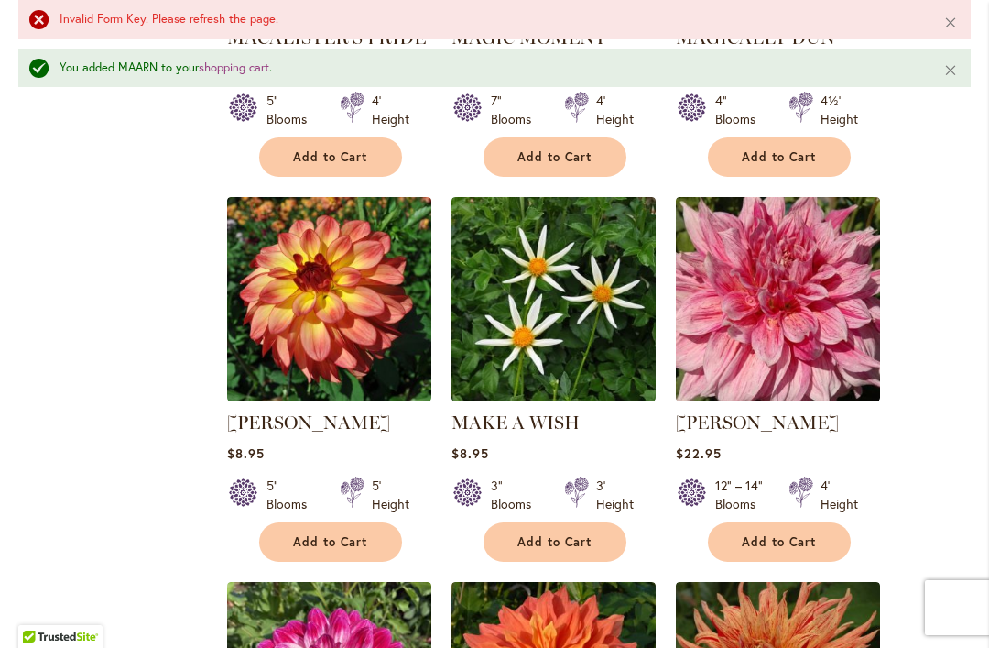
scroll to position [7563, 0]
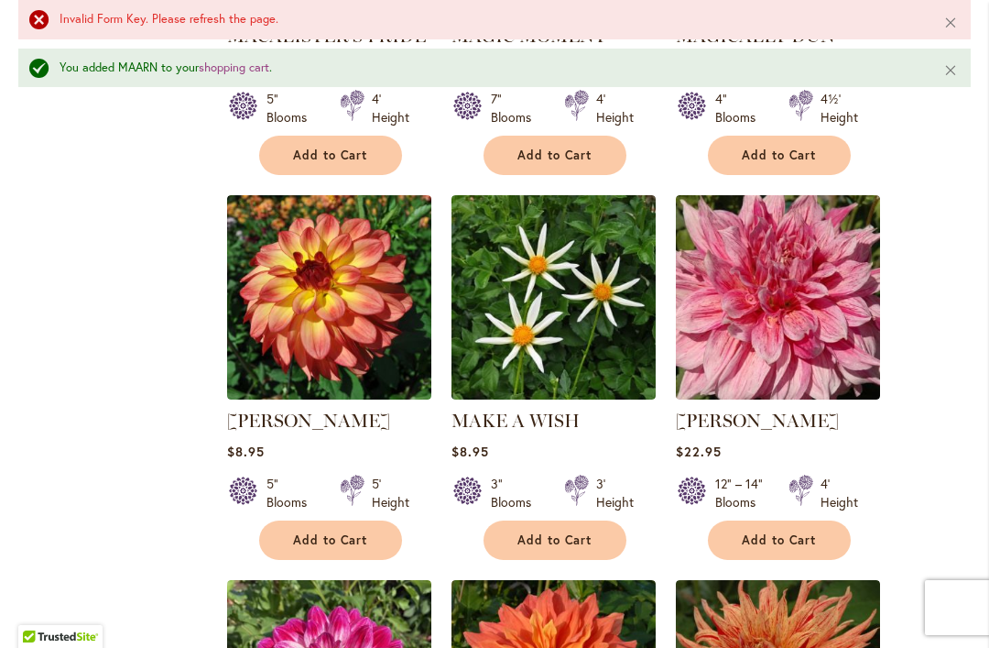
click at [293, 532] on span "Add to Cart" at bounding box center [330, 540] width 75 height 16
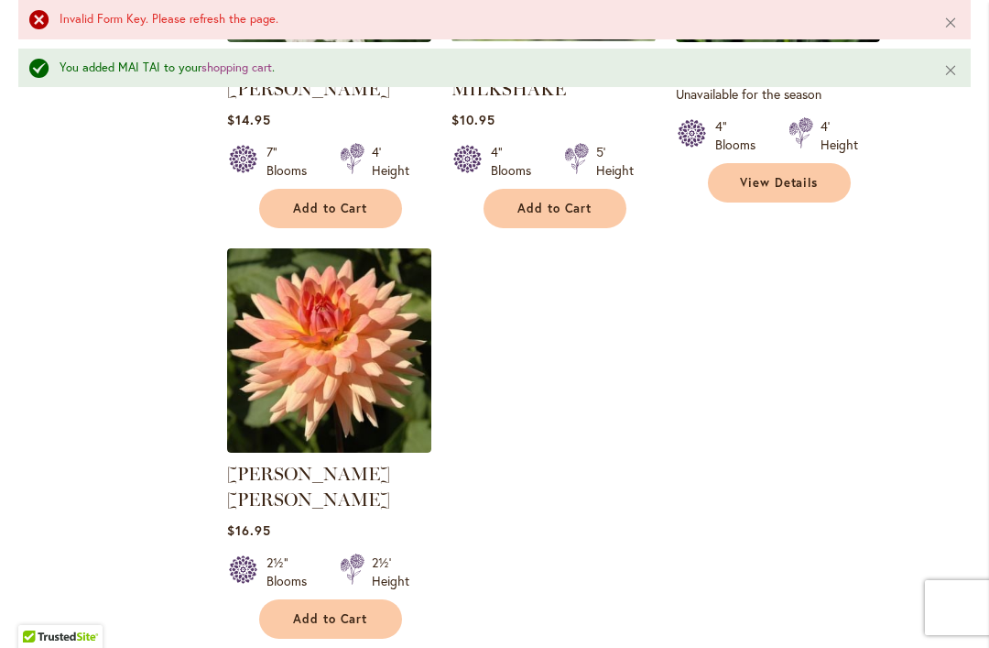
scroll to position [8702, 0]
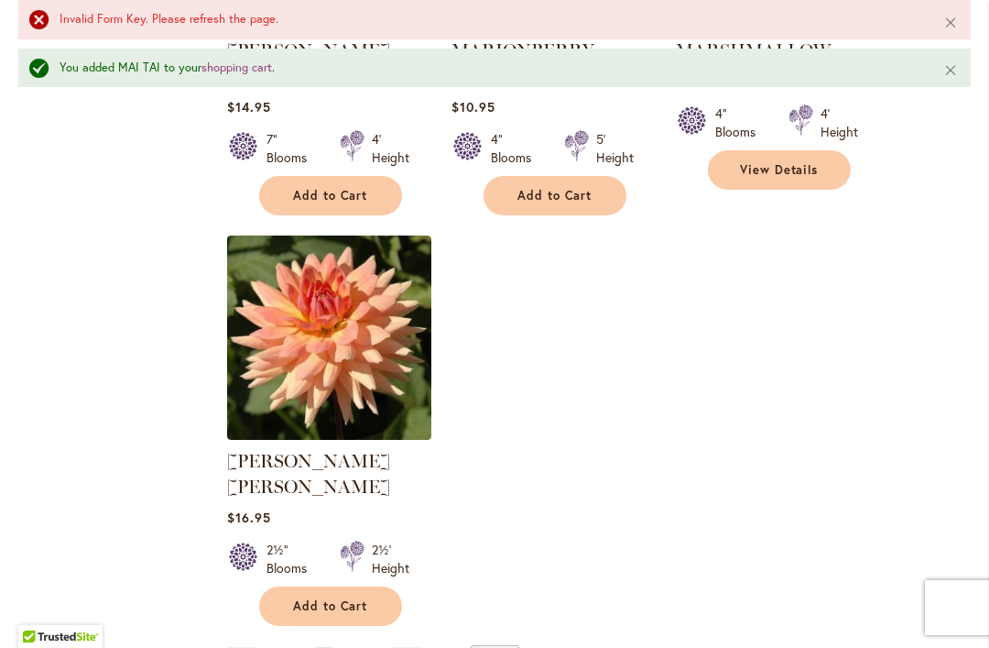
click at [419, 647] on link "Page Next" at bounding box center [407, 660] width 30 height 27
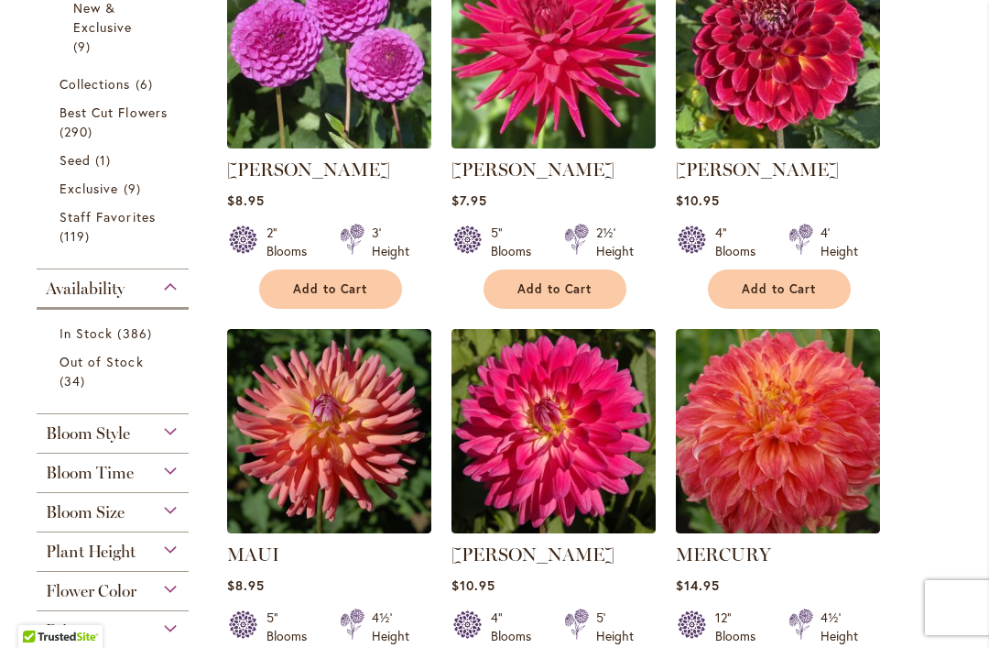
scroll to position [618, 0]
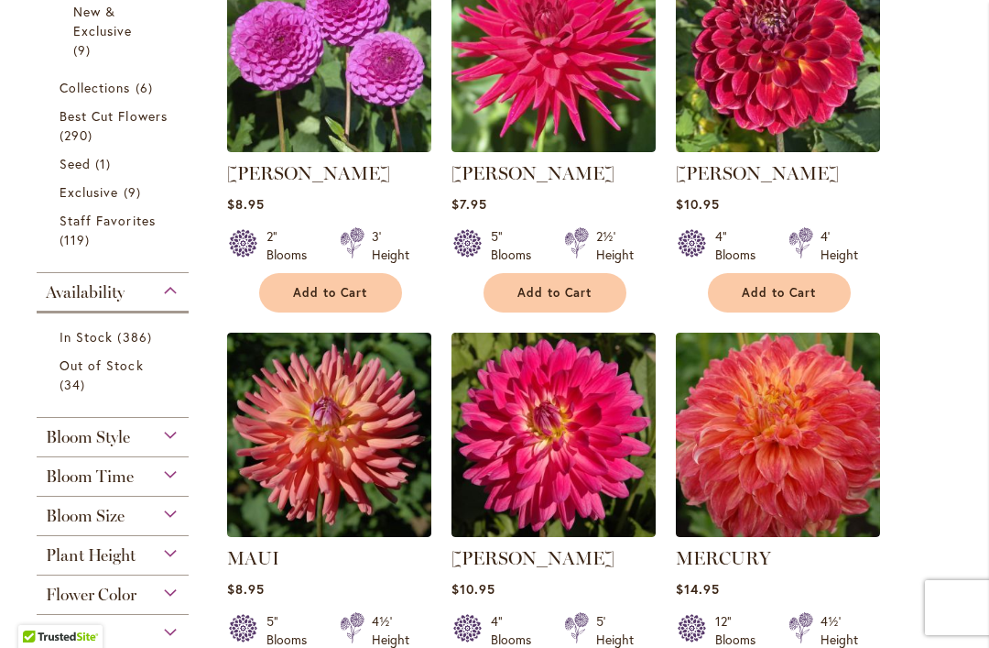
click at [769, 288] on span "Add to Cart" at bounding box center [779, 293] width 75 height 16
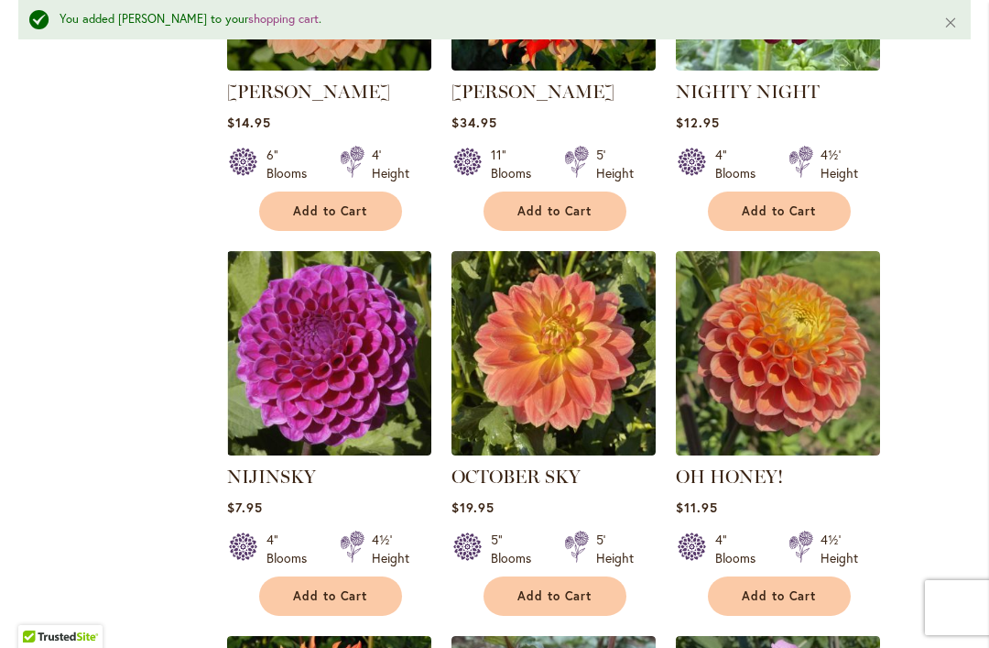
scroll to position [4290, 0]
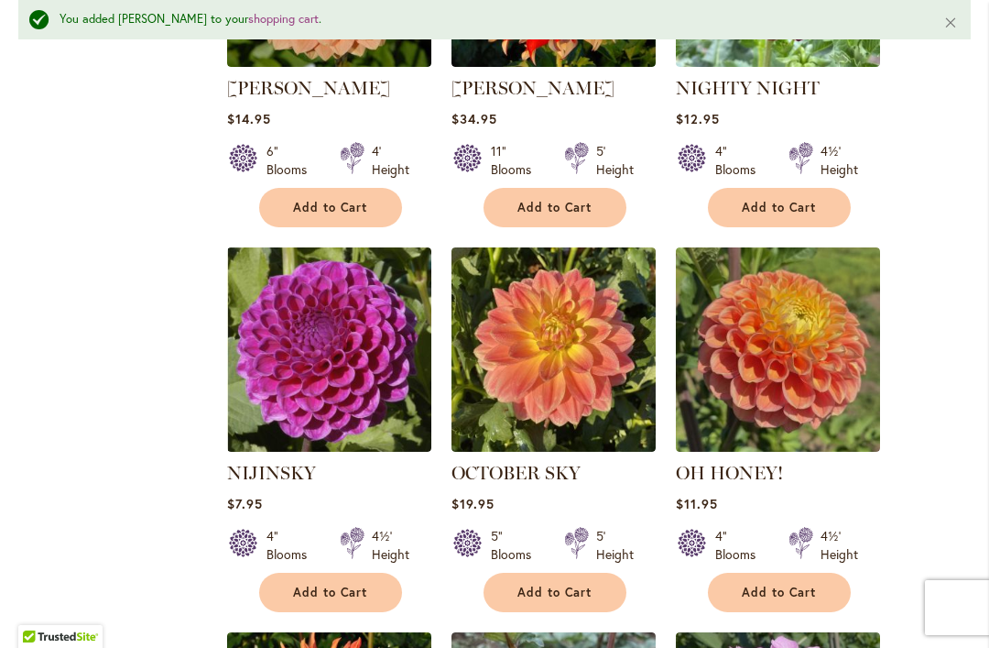
click at [303, 584] on span "Add to Cart" at bounding box center [330, 592] width 75 height 16
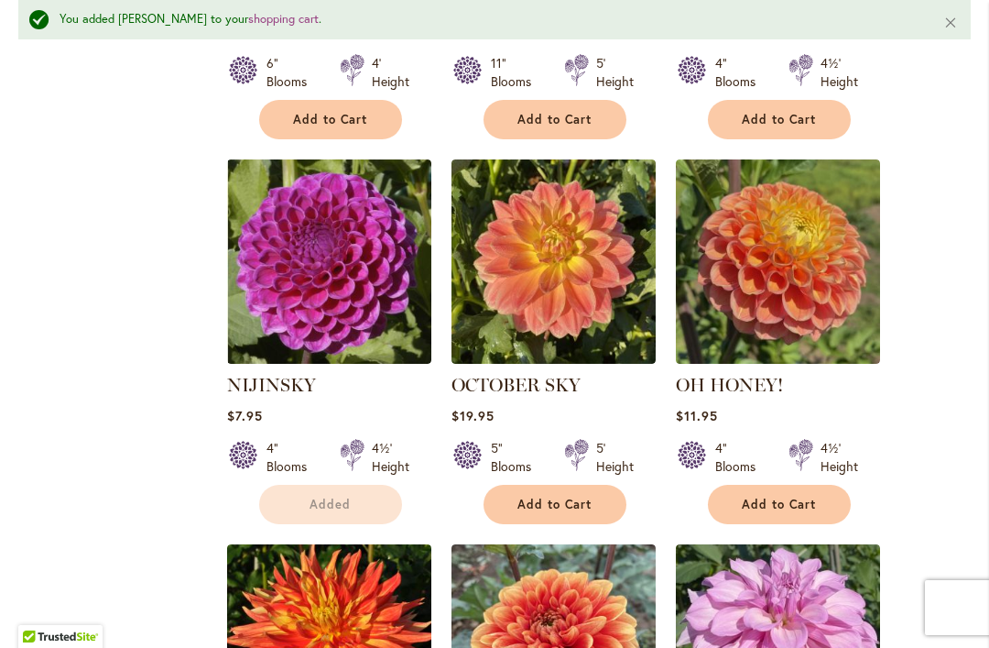
scroll to position [4380, 0]
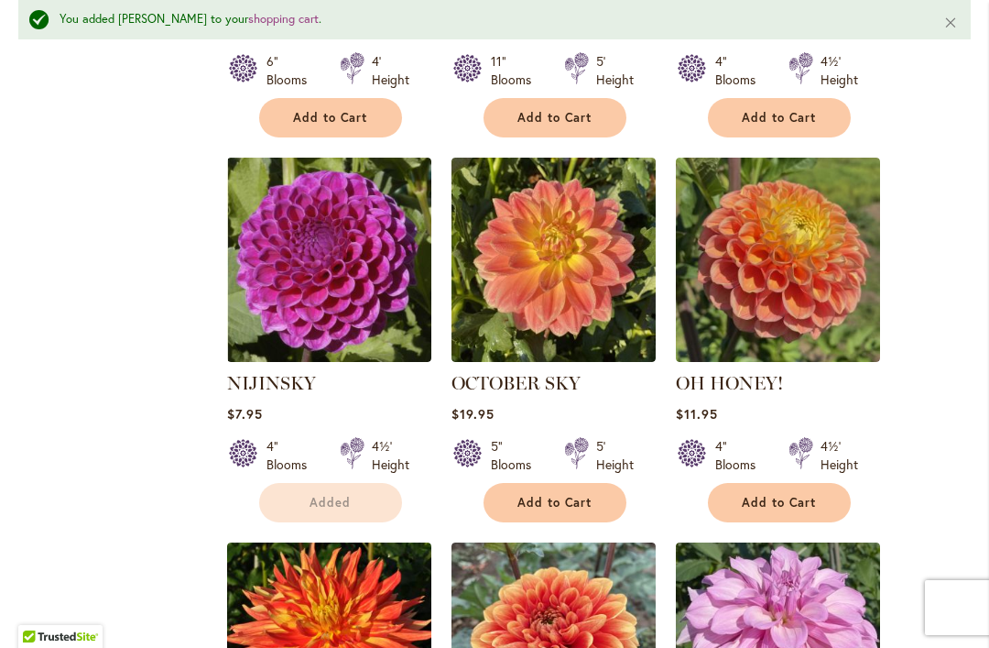
click at [791, 483] on button "Add to Cart" at bounding box center [779, 502] width 143 height 39
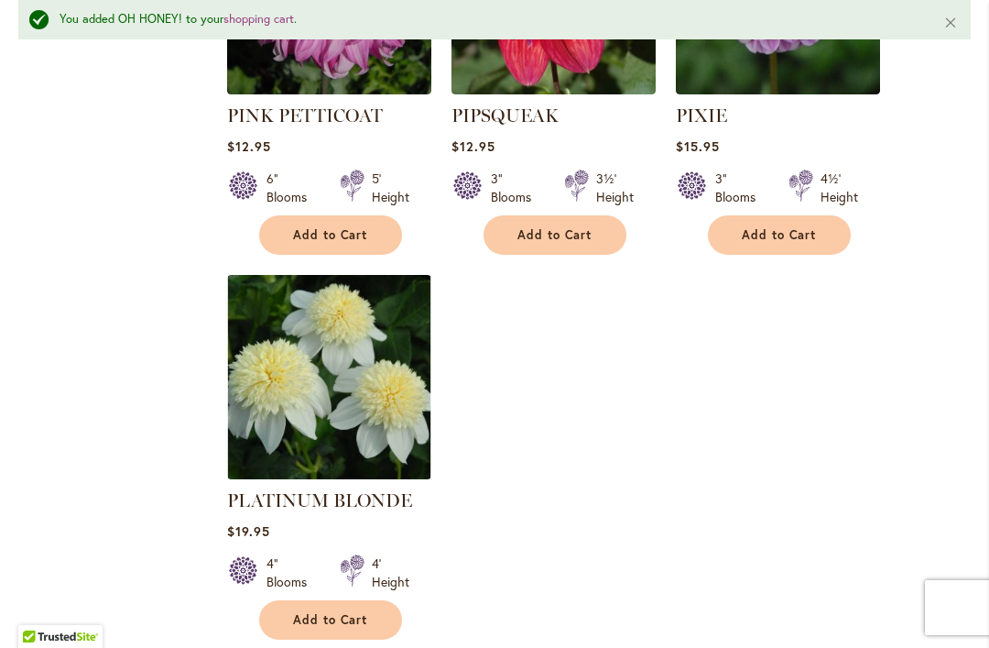
scroll to position [8648, 0]
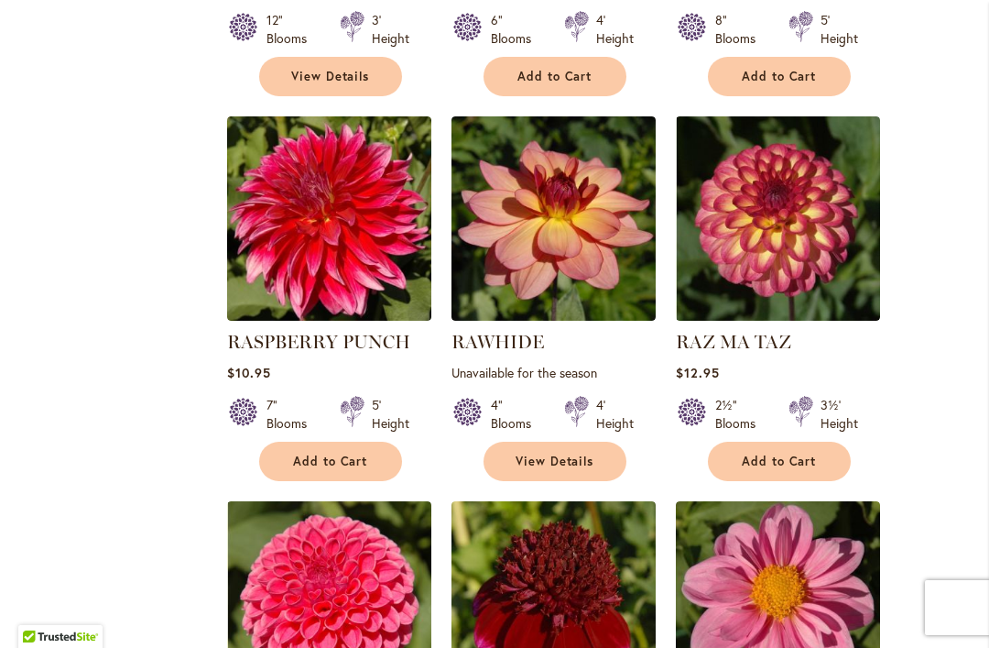
scroll to position [1638, 0]
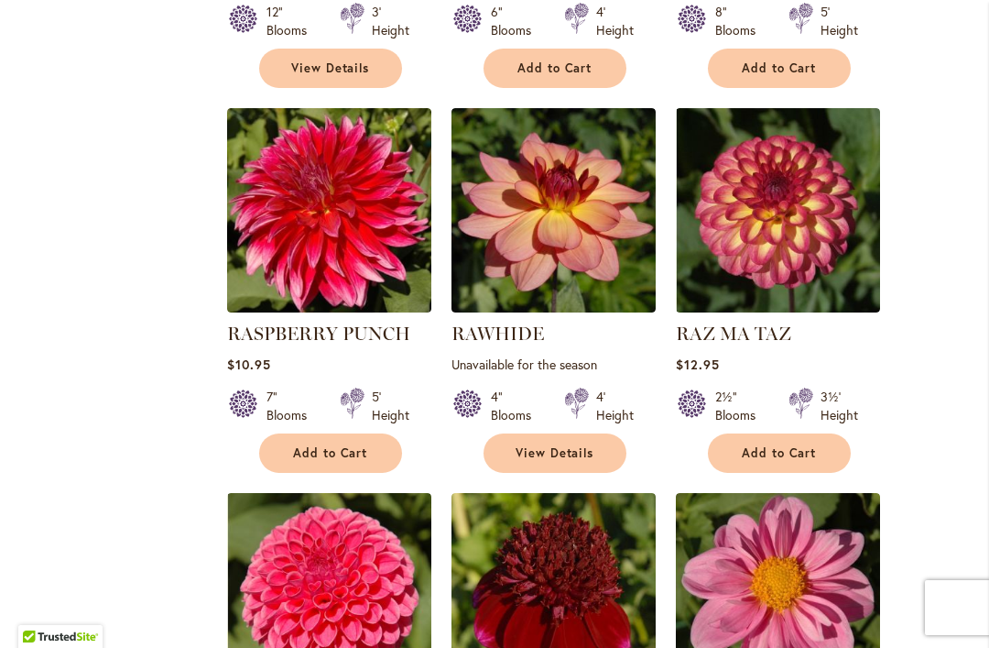
click at [767, 445] on span "Add to Cart" at bounding box center [779, 453] width 75 height 16
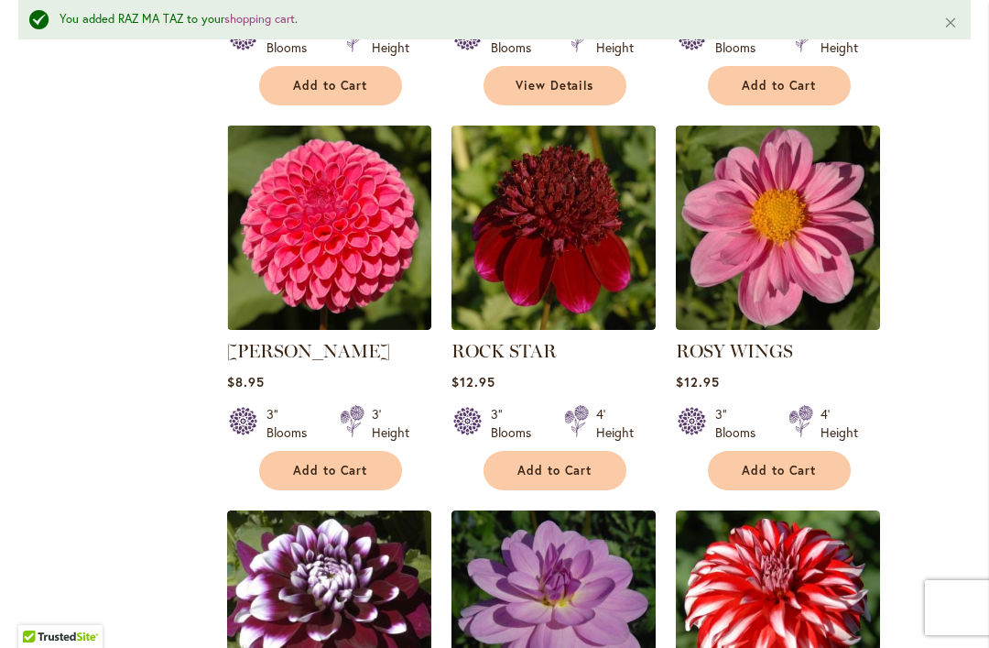
scroll to position [2060, 0]
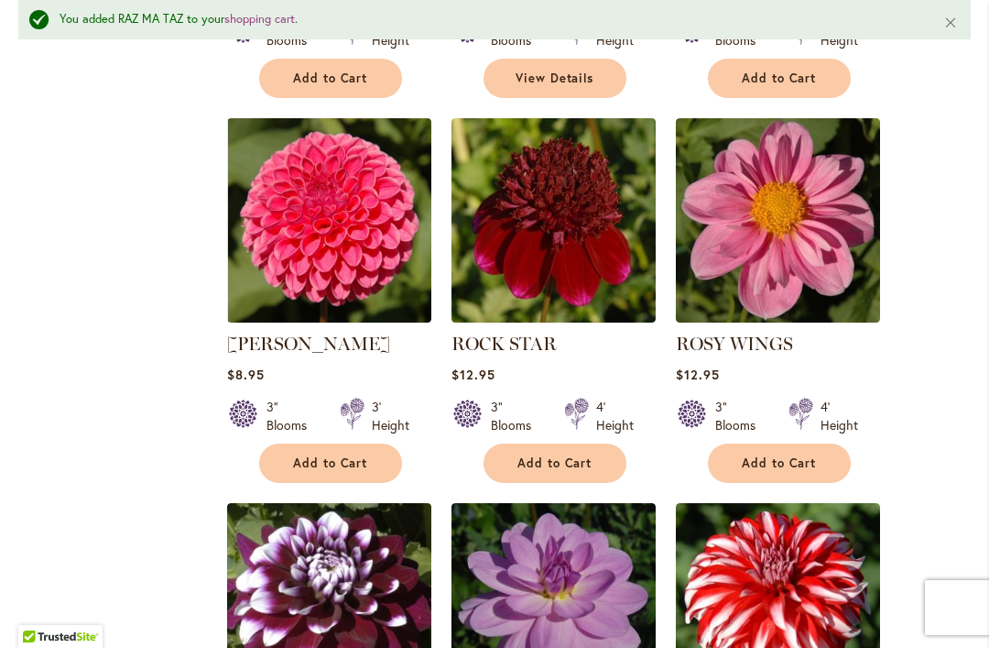
click at [310, 463] on span "Add to Cart" at bounding box center [330, 463] width 75 height 16
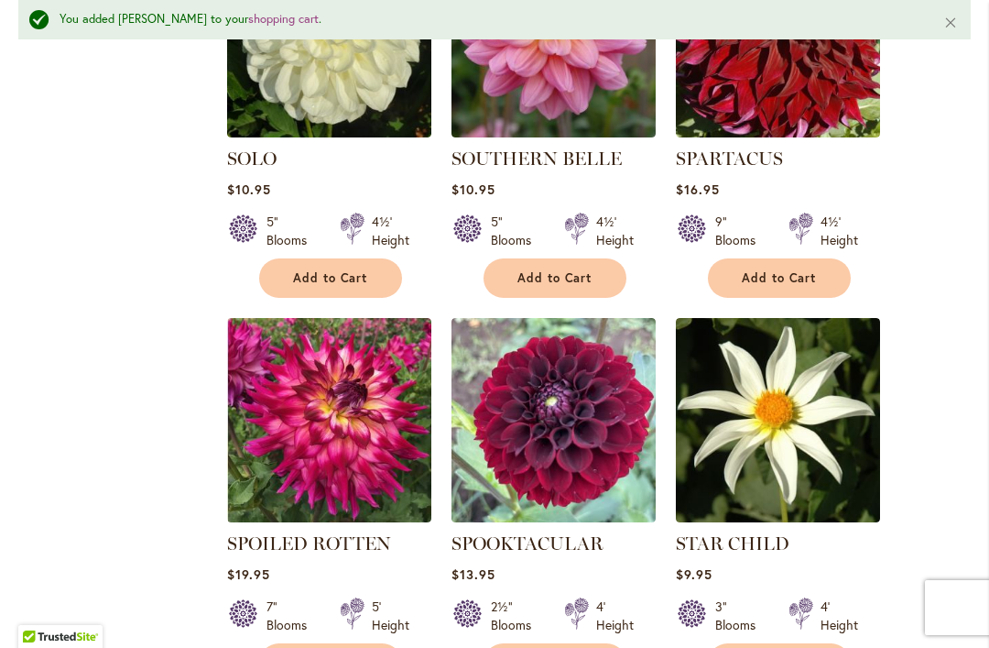
scroll to position [4572, 0]
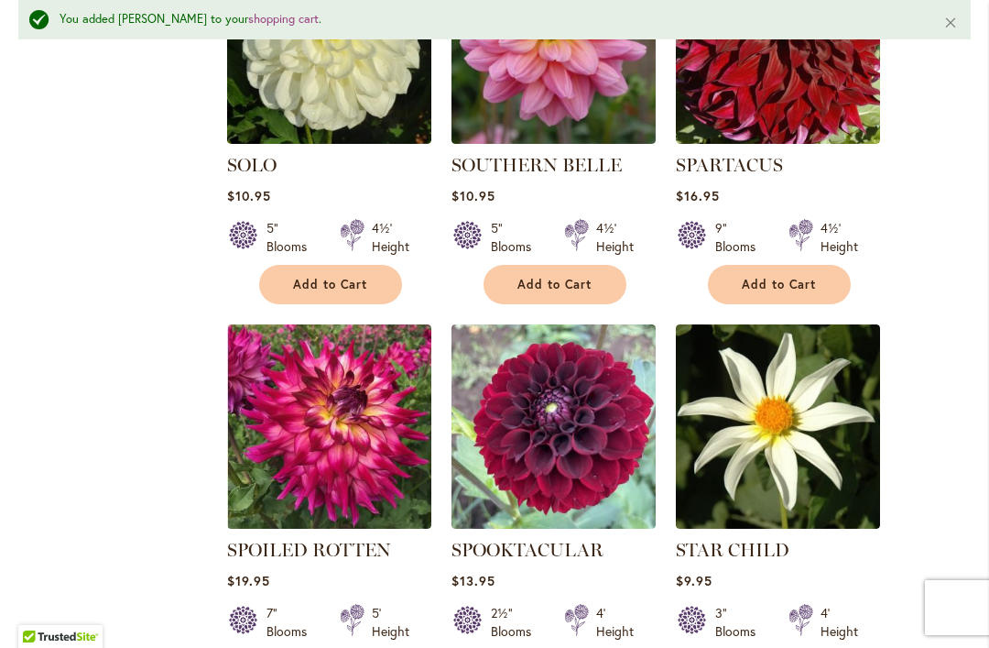
click at [552, 277] on span "Add to Cart" at bounding box center [554, 285] width 75 height 16
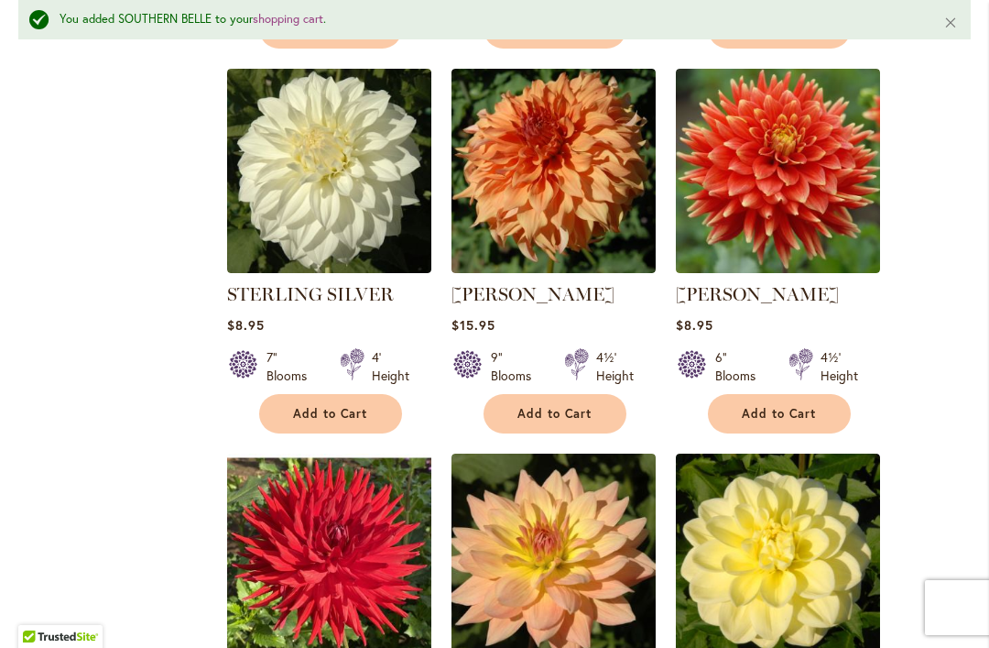
scroll to position [5213, 0]
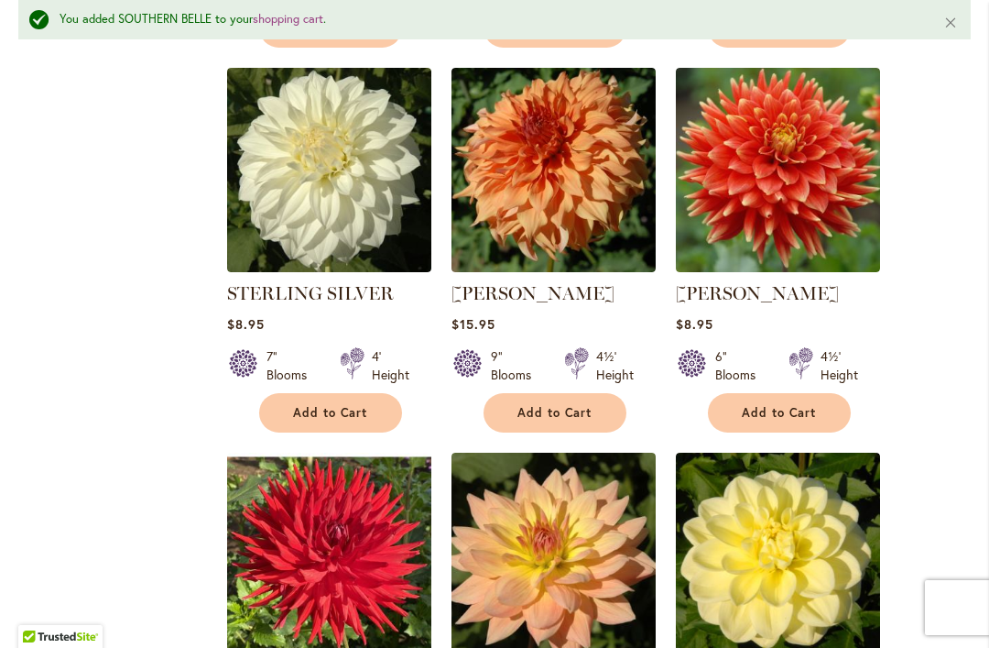
click at [750, 361] on div "STEVEN DAVID Rating: 100% 4 Reviews $8.95 6" Blooms 4½' Height Add to Cart" at bounding box center [778, 351] width 204 height 143
click at [773, 396] on button "Add to Cart" at bounding box center [779, 412] width 143 height 39
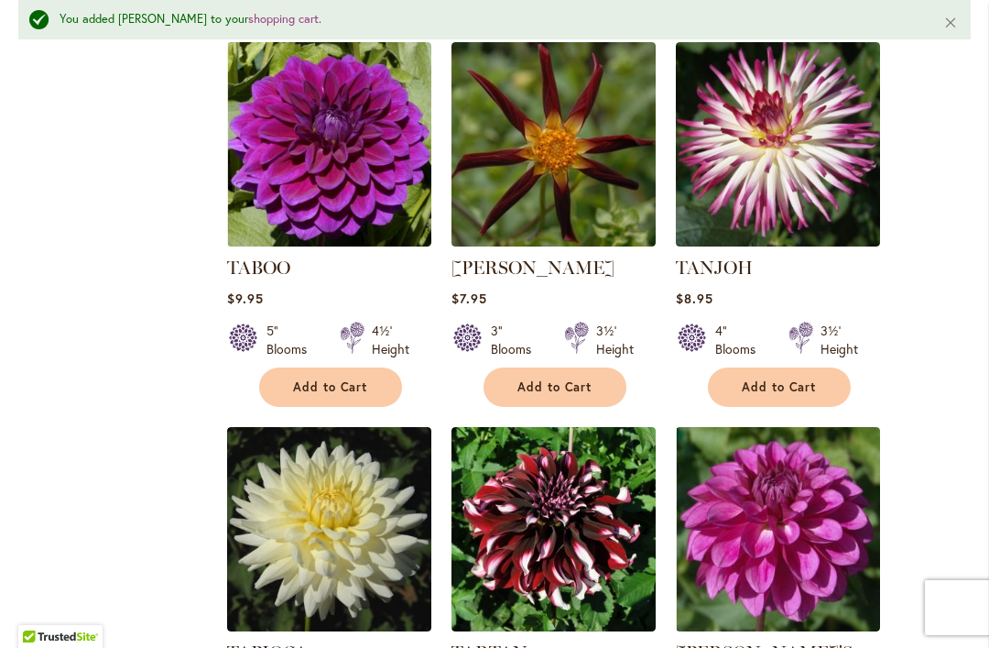
scroll to position [6805, 0]
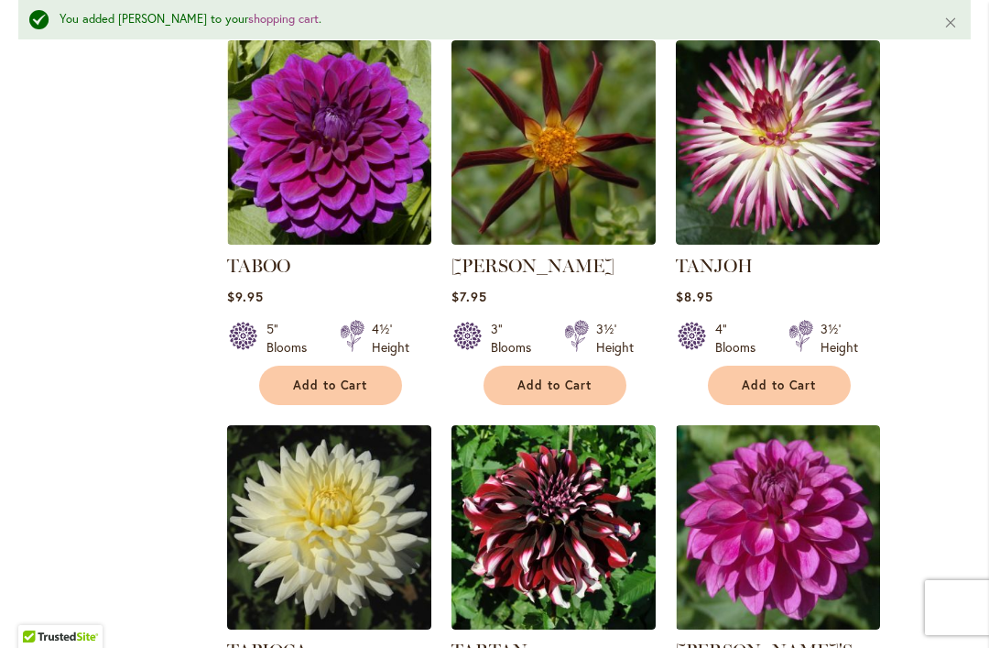
click at [304, 377] on span "Add to Cart" at bounding box center [330, 385] width 75 height 16
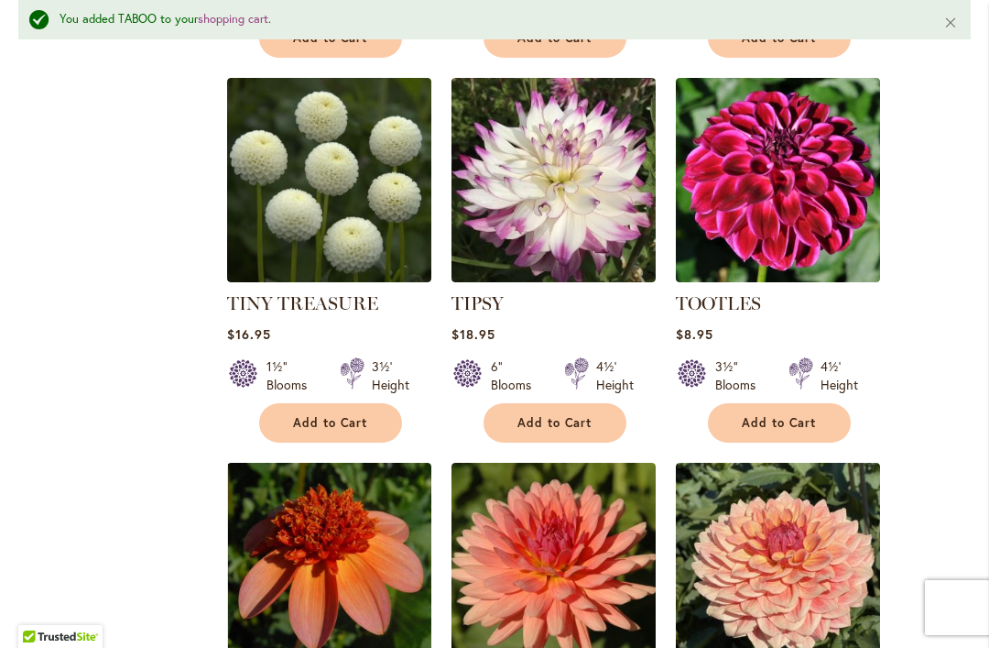
scroll to position [7953, 0]
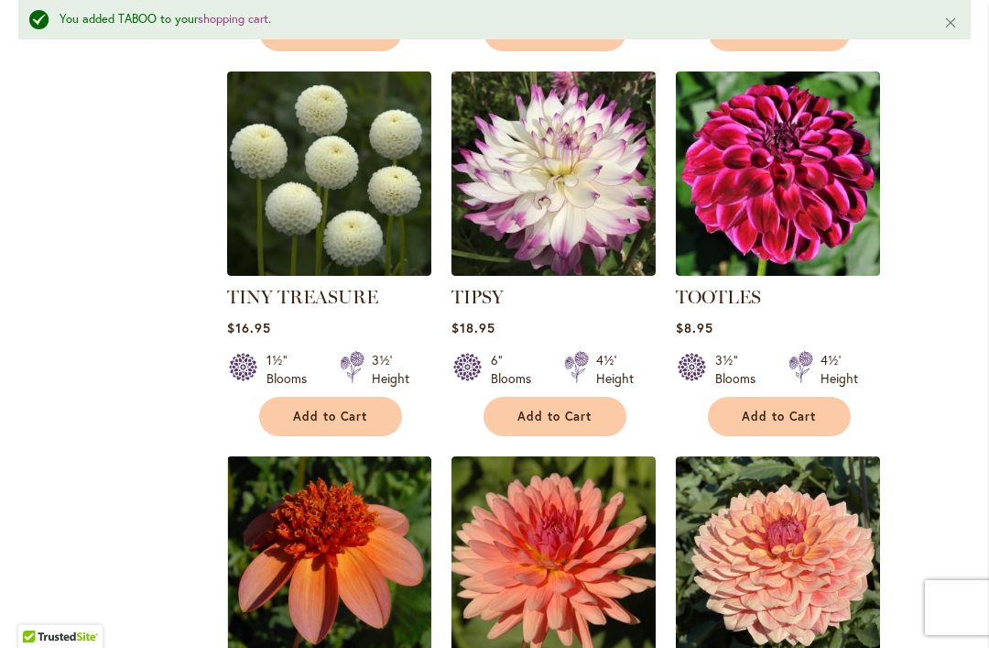
click at [768, 408] on span "Add to Cart" at bounding box center [779, 416] width 75 height 16
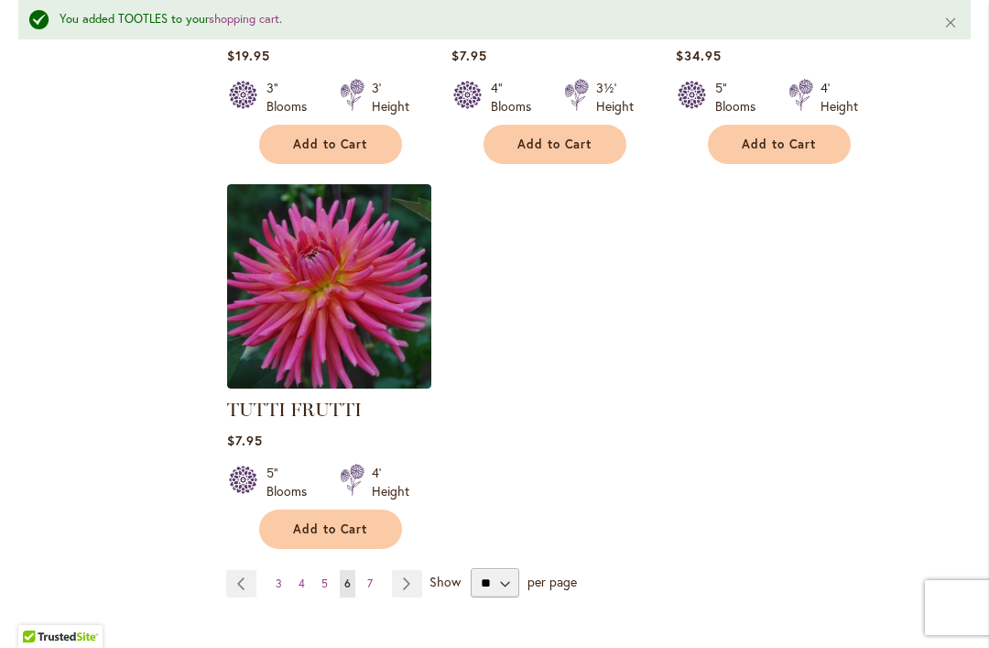
scroll to position [8617, 0]
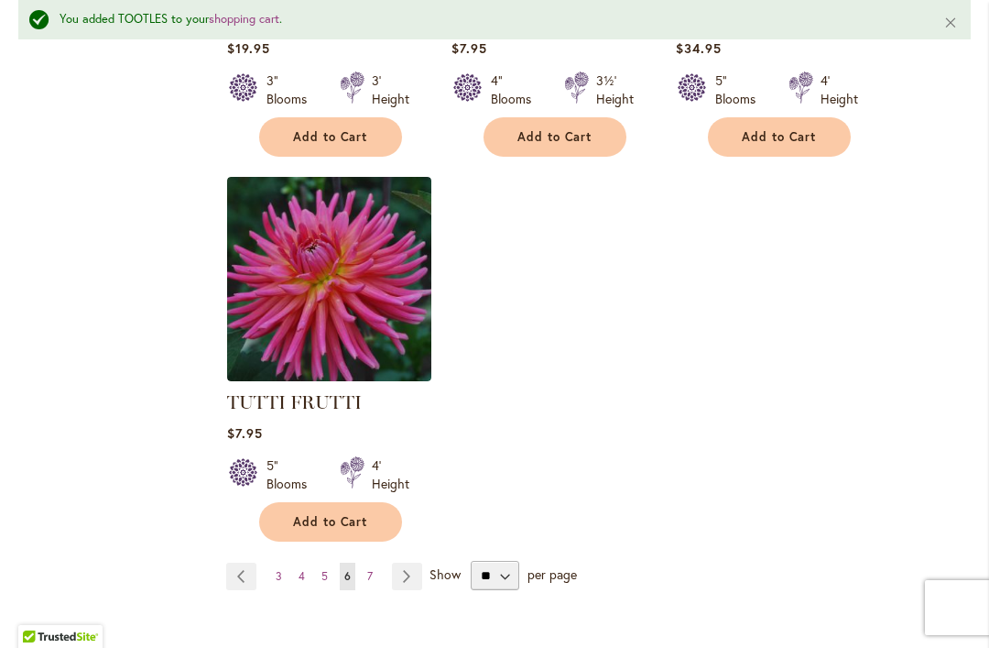
click at [413, 562] on link "Page Next" at bounding box center [407, 575] width 30 height 27
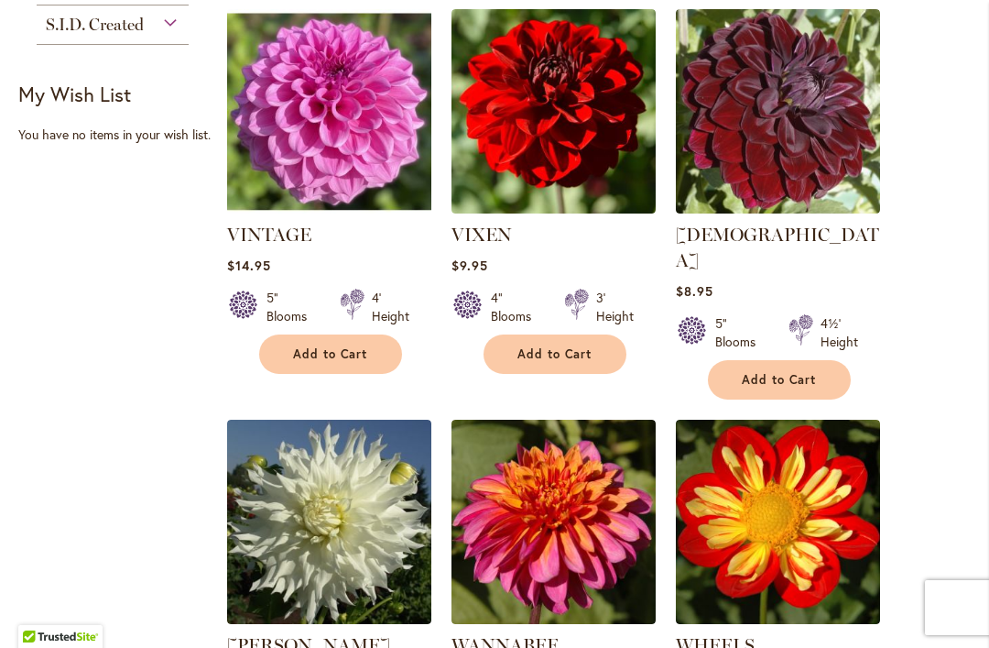
scroll to position [1330, 0]
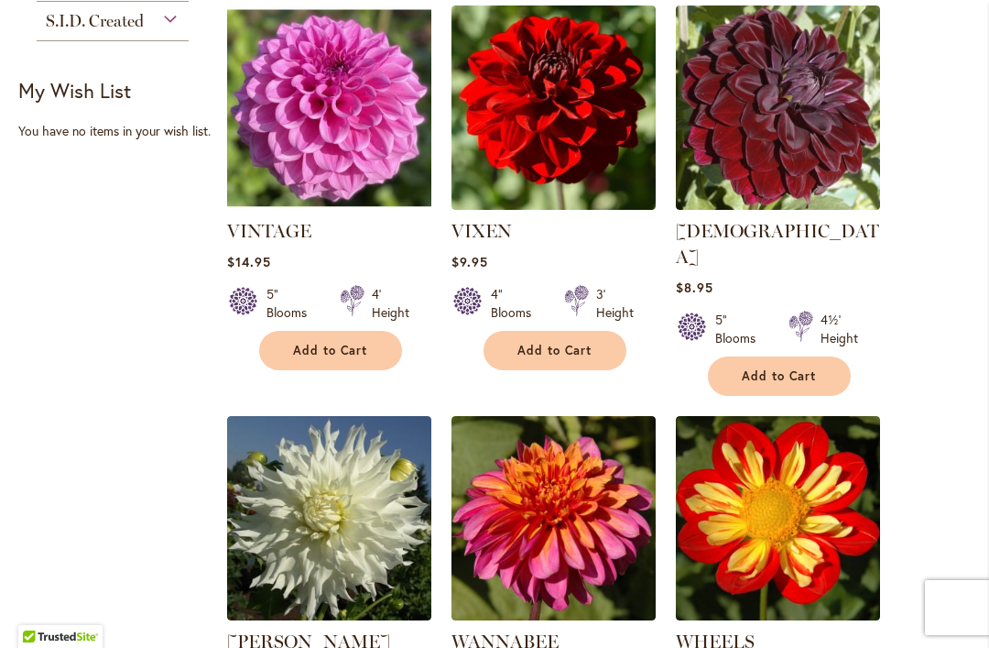
click at [784, 368] on span "Add to Cart" at bounding box center [779, 376] width 75 height 16
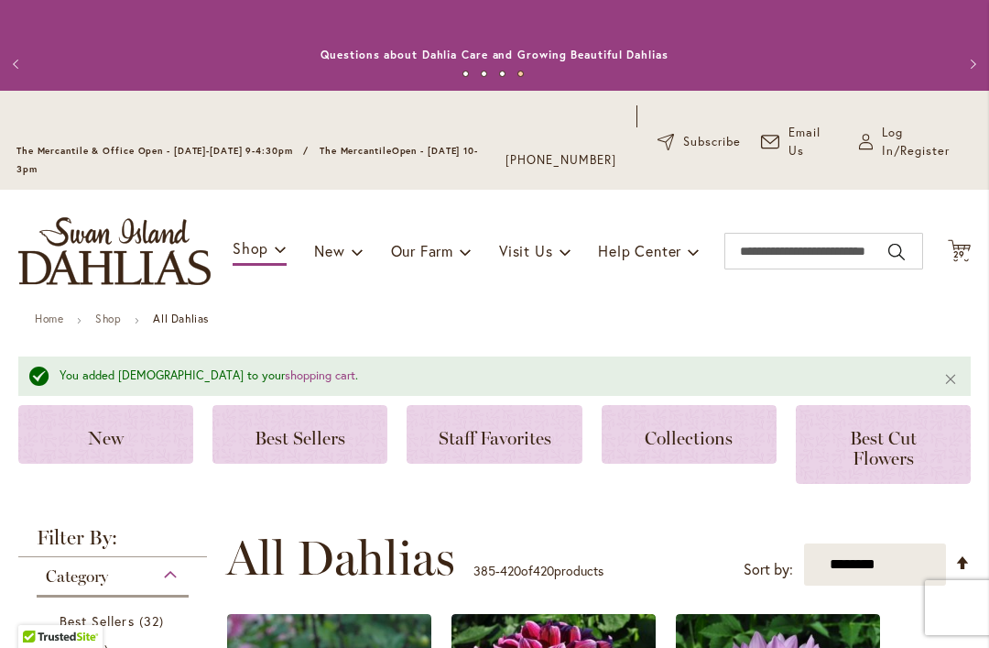
scroll to position [0, 0]
click at [953, 249] on span "29" at bounding box center [959, 254] width 13 height 12
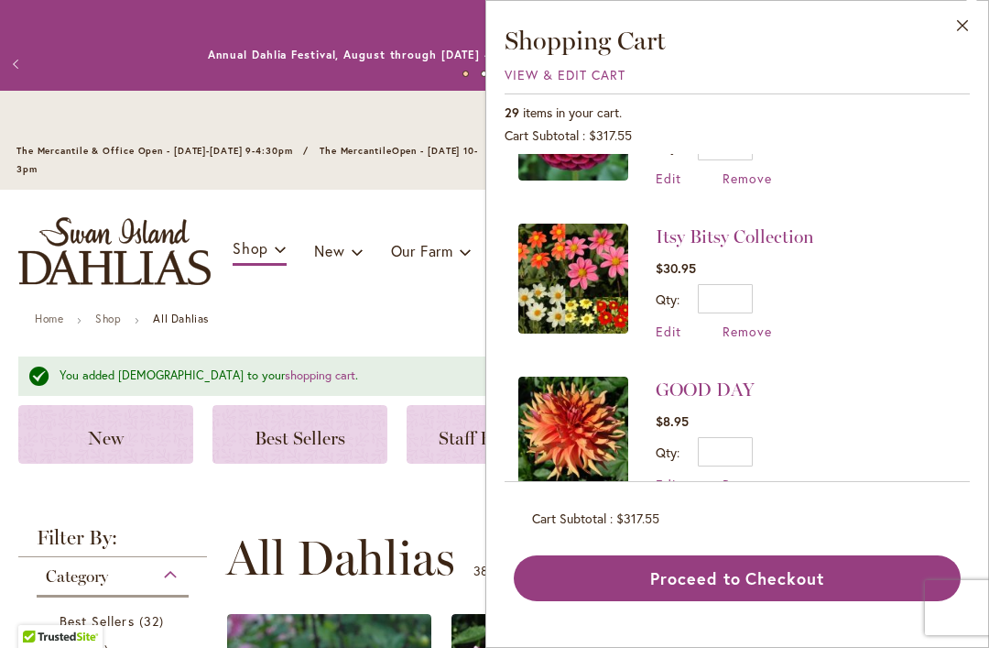
scroll to position [2237, 0]
click at [765, 323] on span "Remove" at bounding box center [747, 331] width 49 height 17
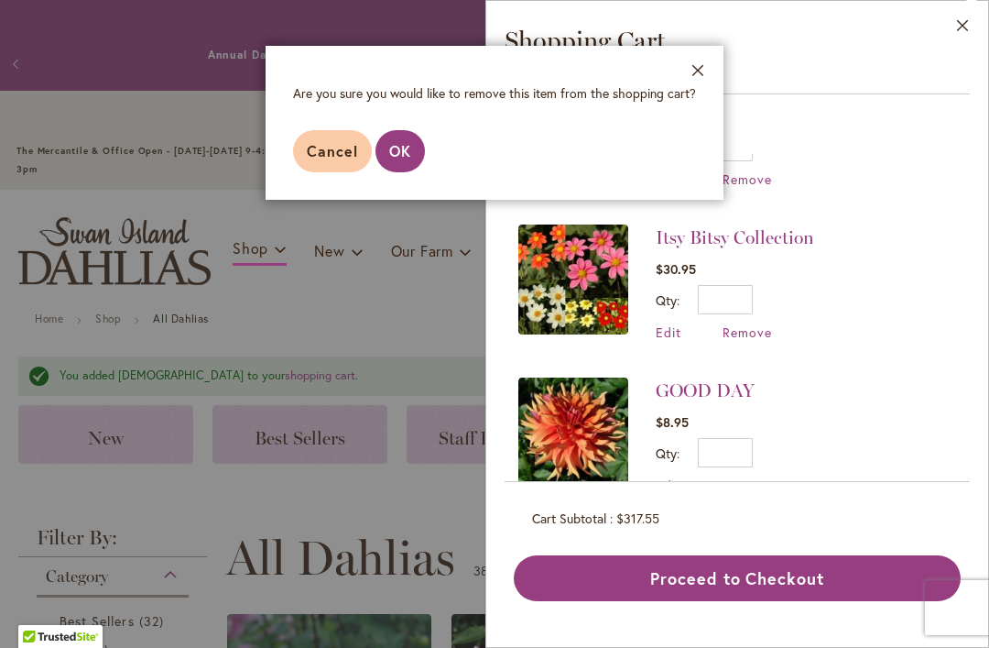
click at [404, 142] on span "OK" at bounding box center [400, 150] width 22 height 19
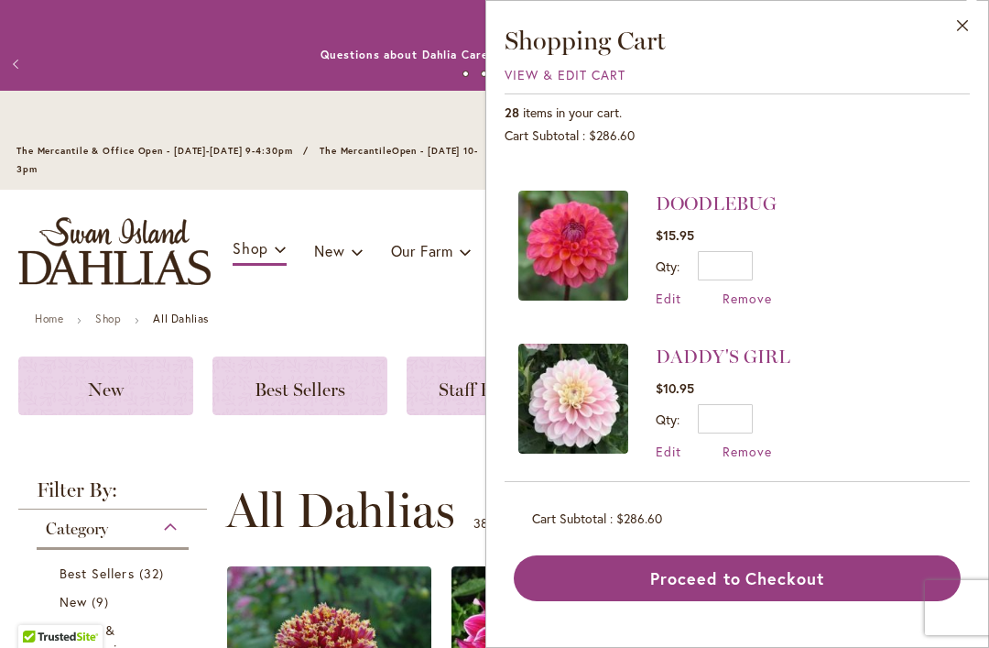
scroll to position [2908, 0]
click at [750, 443] on span "Remove" at bounding box center [747, 451] width 49 height 17
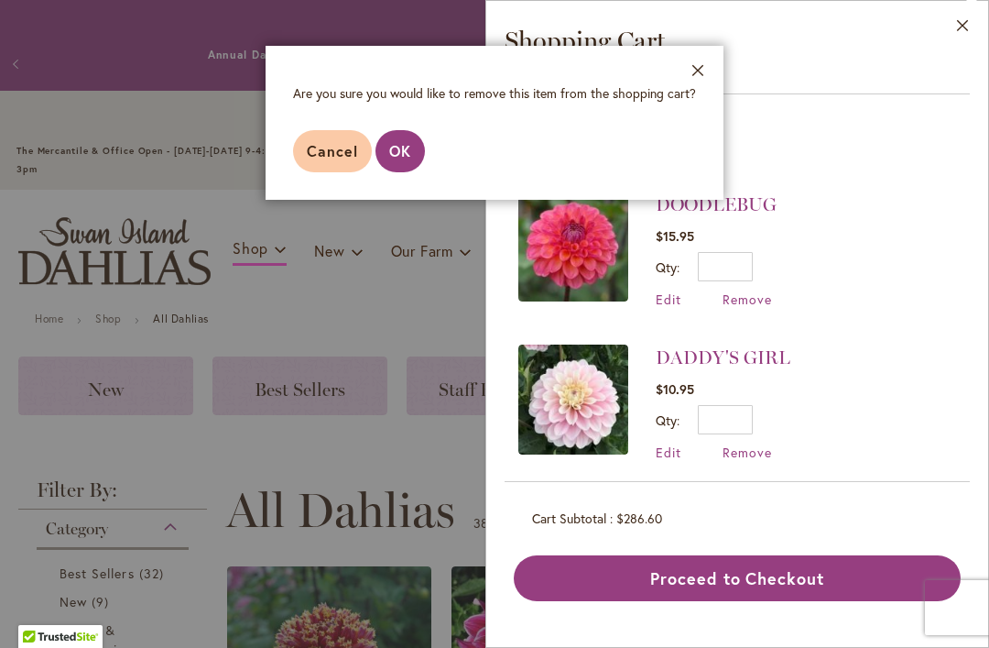
click at [391, 133] on button "OK" at bounding box center [400, 151] width 49 height 42
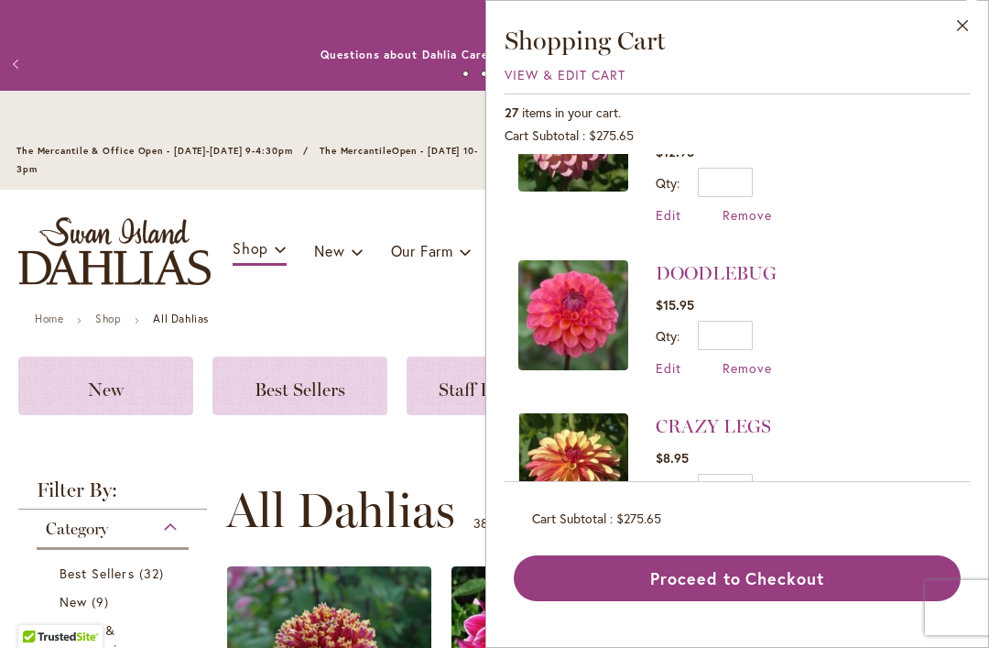
scroll to position [2836, 0]
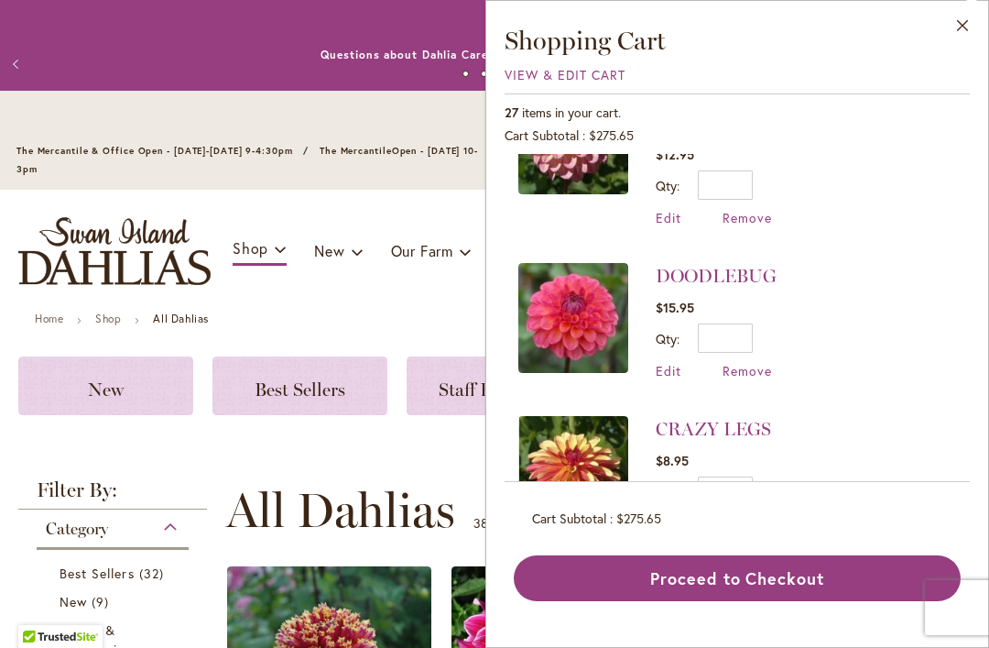
click at [756, 362] on span "Remove" at bounding box center [747, 370] width 49 height 17
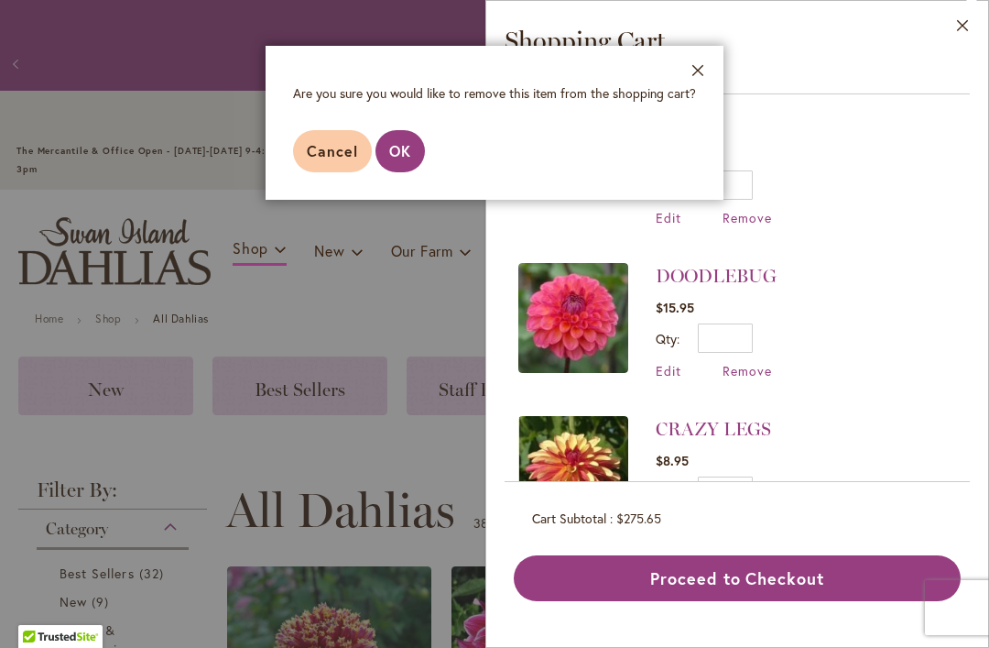
click at [395, 148] on span "OK" at bounding box center [400, 150] width 22 height 19
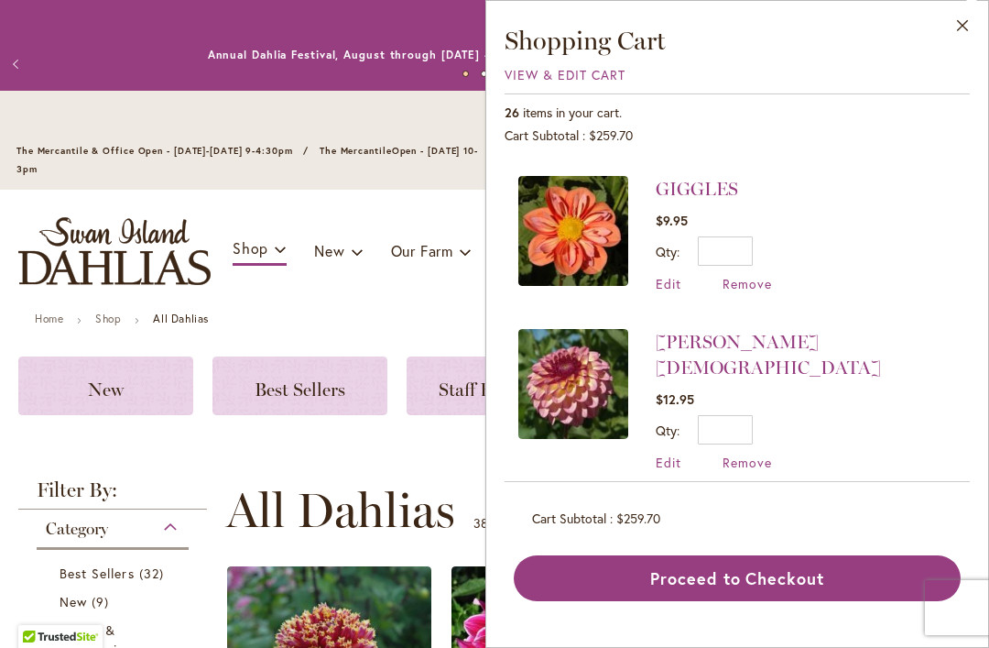
scroll to position [2594, 0]
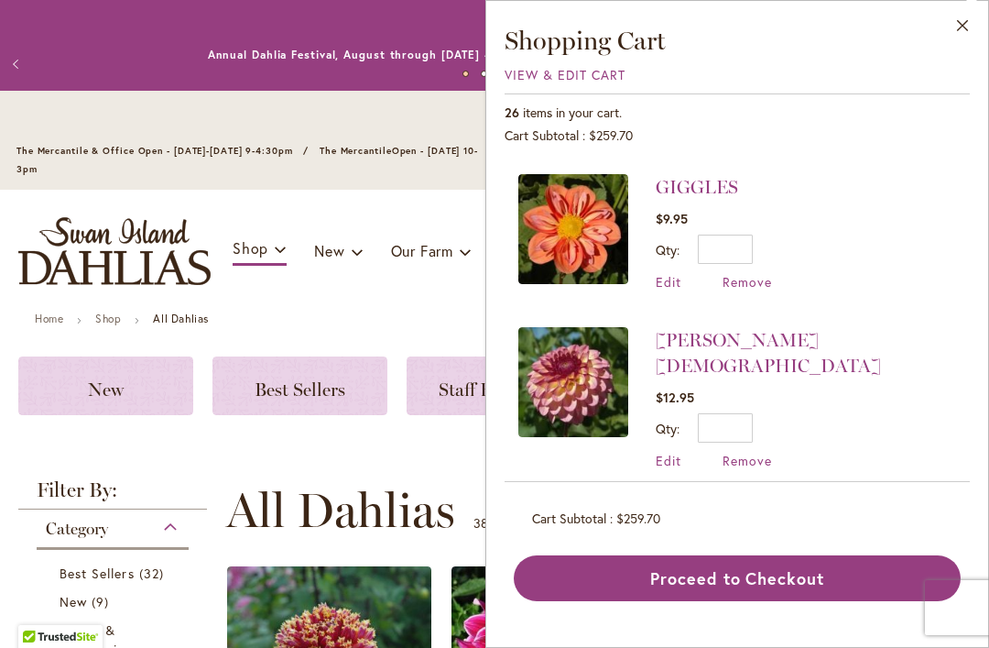
click at [747, 452] on span "Remove" at bounding box center [747, 460] width 49 height 17
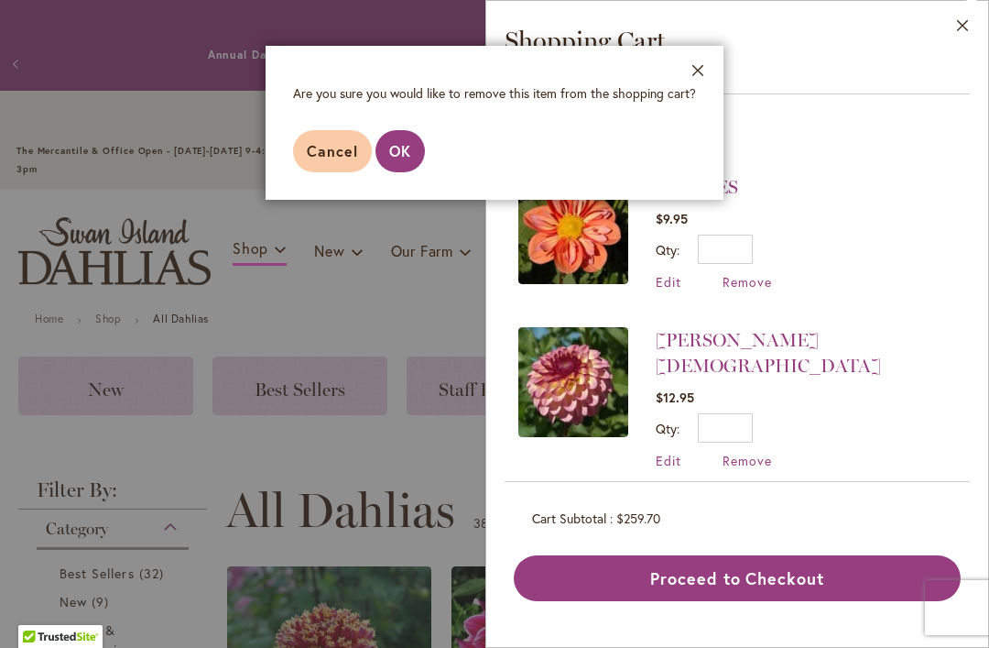
click at [401, 151] on span "OK" at bounding box center [400, 150] width 22 height 19
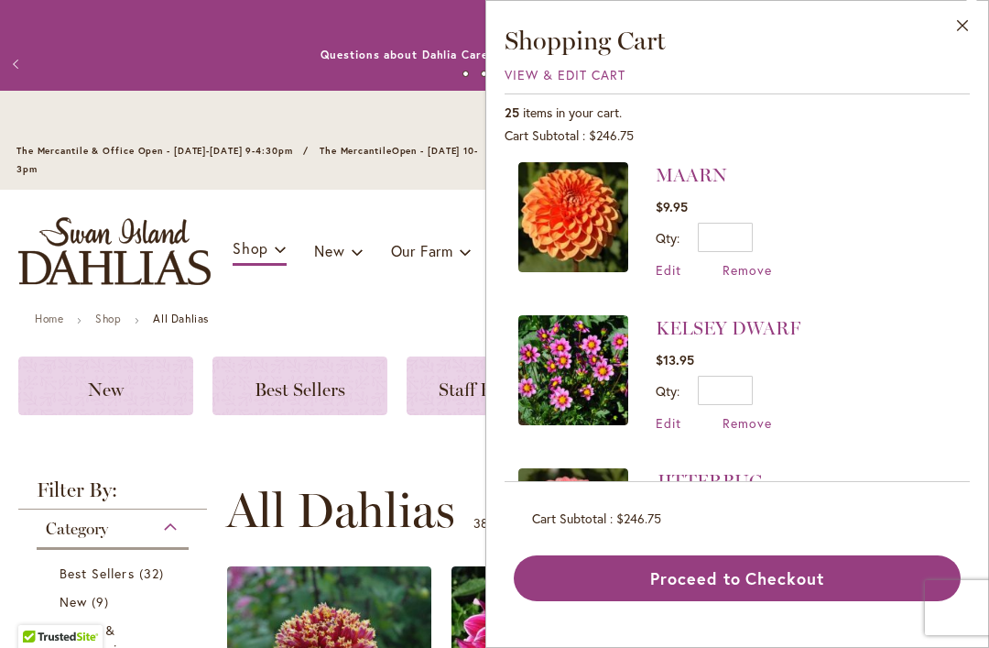
scroll to position [1690, 0]
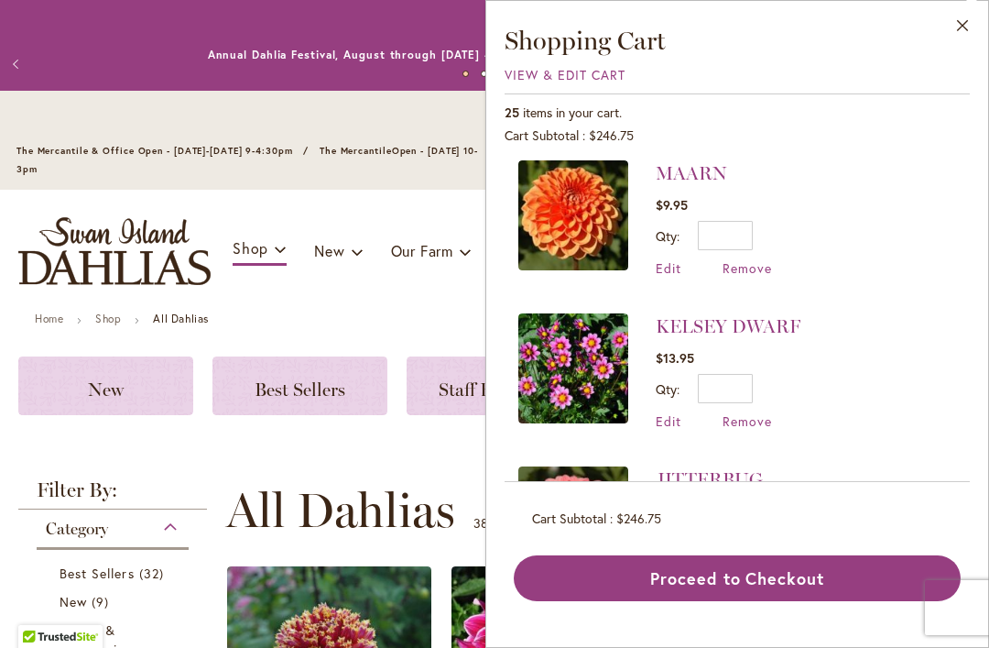
click at [756, 413] on span "Remove" at bounding box center [747, 420] width 49 height 17
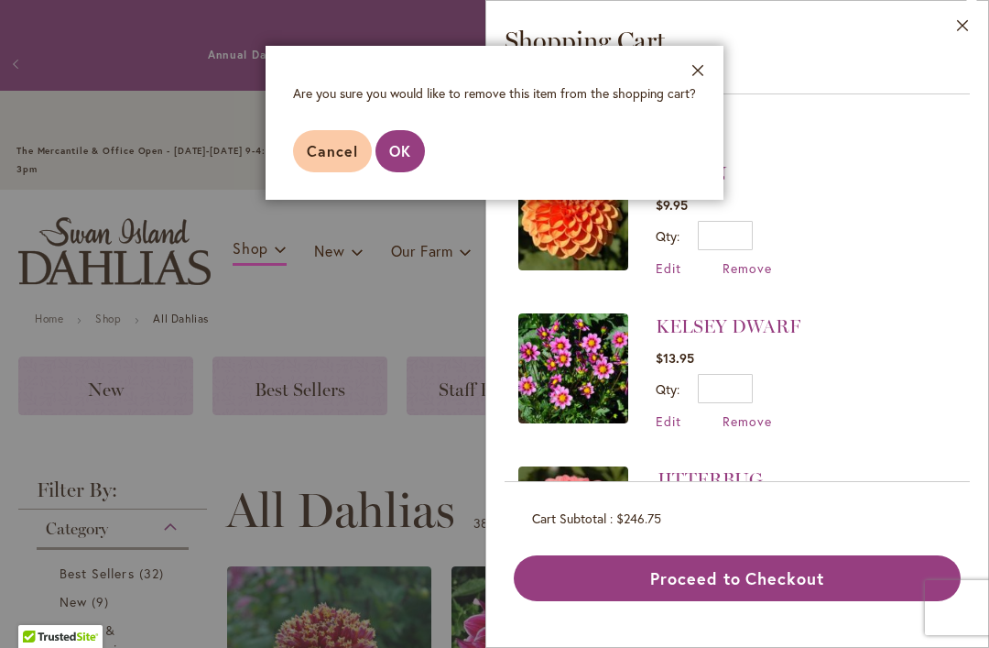
click at [403, 156] on span "OK" at bounding box center [400, 150] width 22 height 19
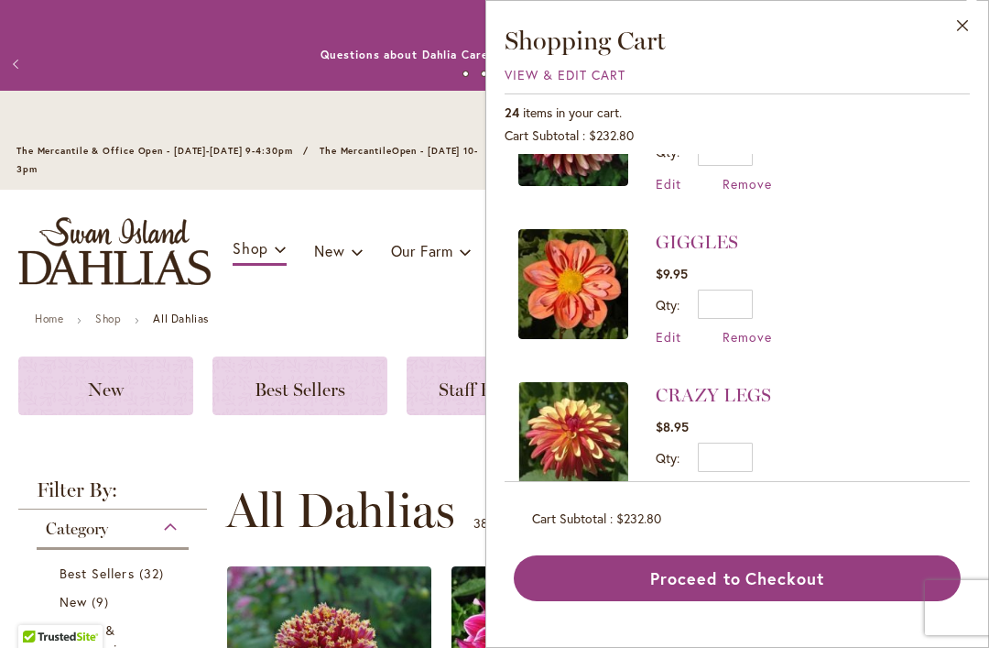
scroll to position [2387, 0]
click at [742, 384] on link "CRAZY LEGS" at bounding box center [713, 394] width 115 height 22
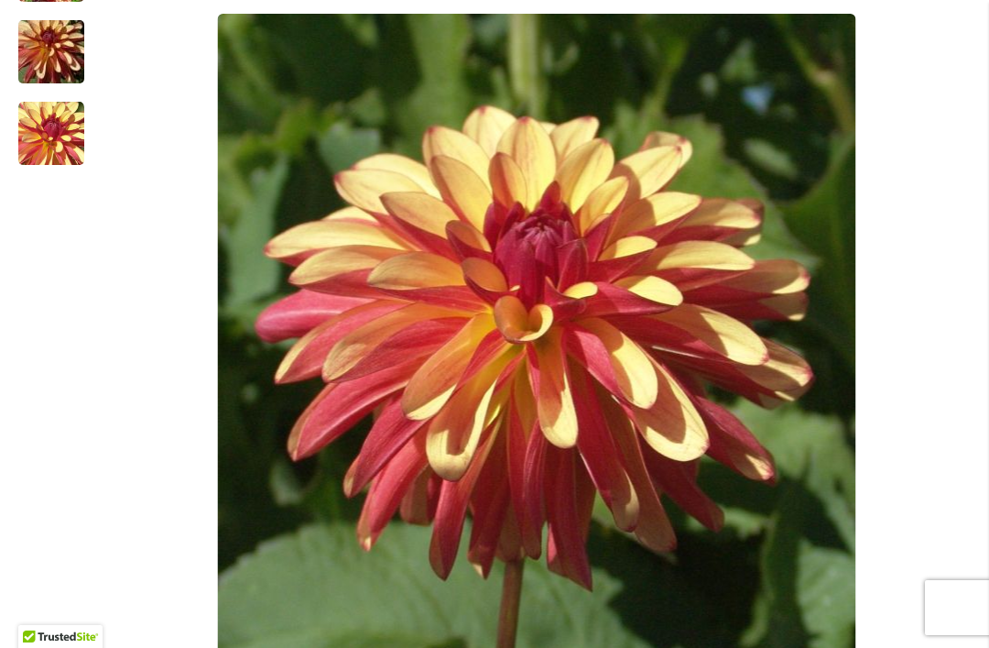
scroll to position [502, 0]
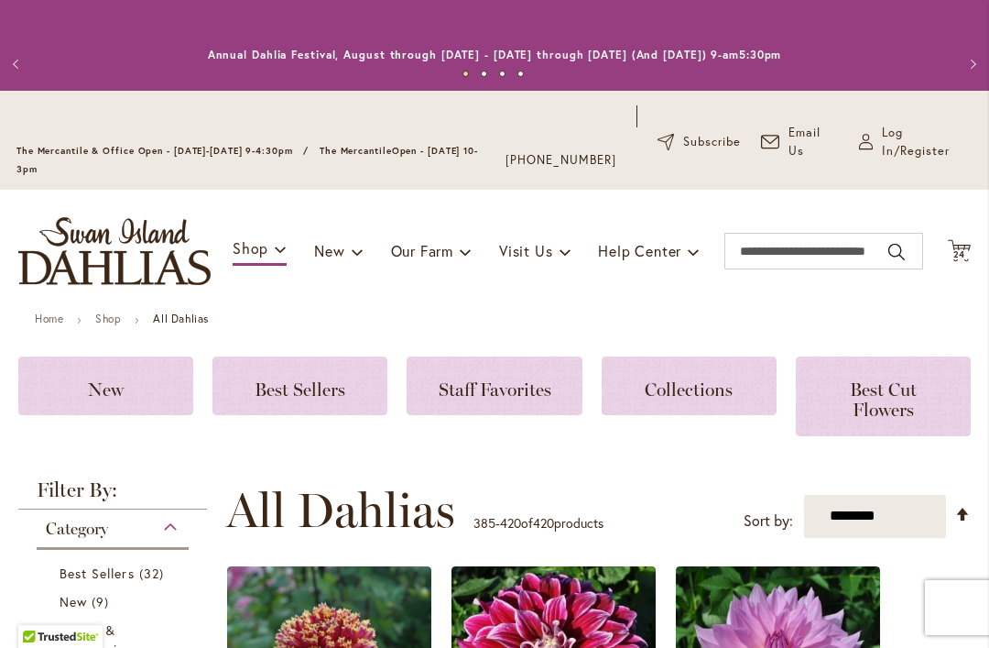
click at [951, 256] on span "24 24 items" at bounding box center [960, 254] width 18 height 9
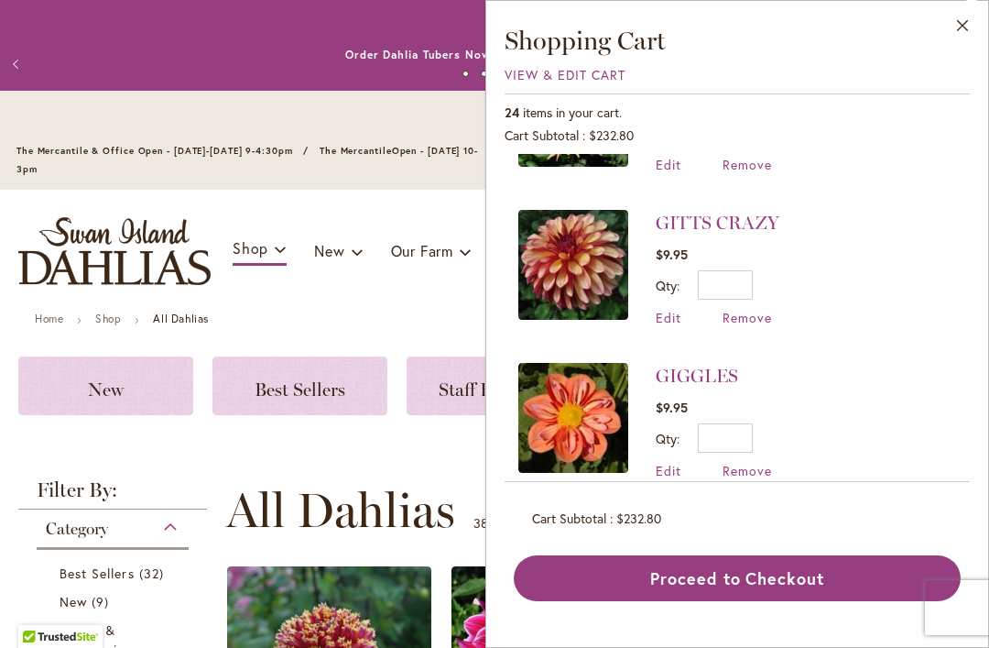
scroll to position [2256, 0]
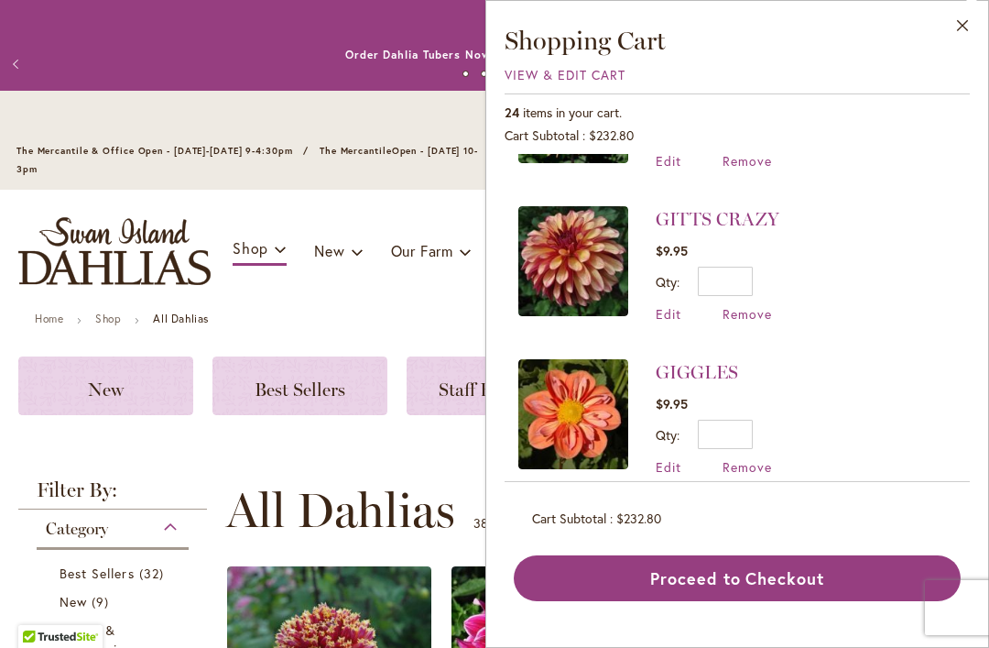
click at [729, 213] on link "GITTS CRAZY" at bounding box center [718, 219] width 124 height 22
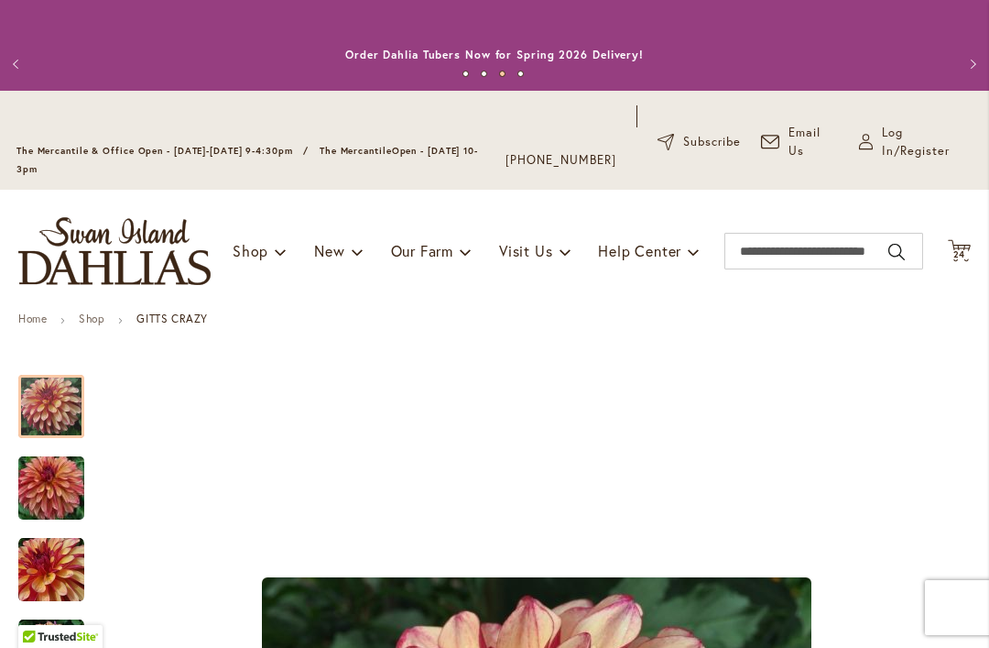
click at [959, 262] on span "Cart .cls-1 { fill: #231f20; }" at bounding box center [959, 251] width 23 height 25
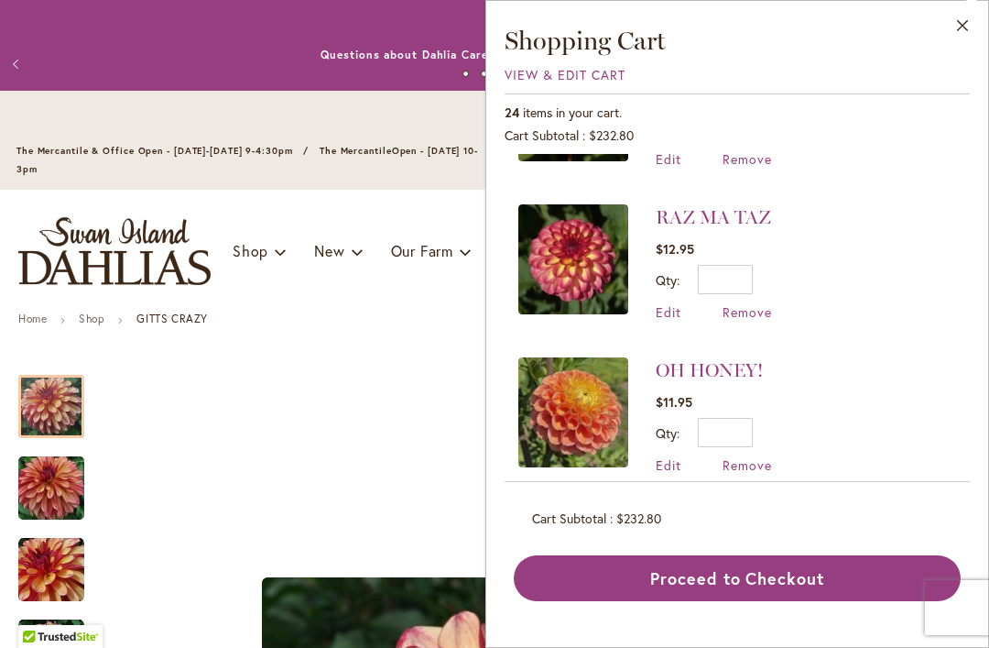
scroll to position [885, 0]
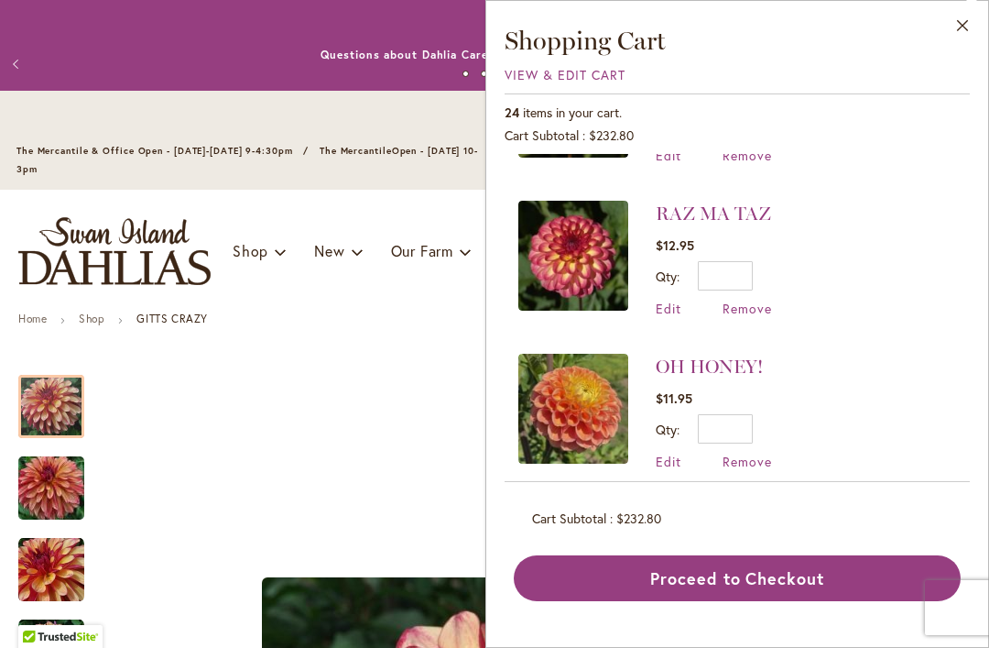
click at [684, 211] on link "RAZ MA TAZ" at bounding box center [713, 213] width 115 height 22
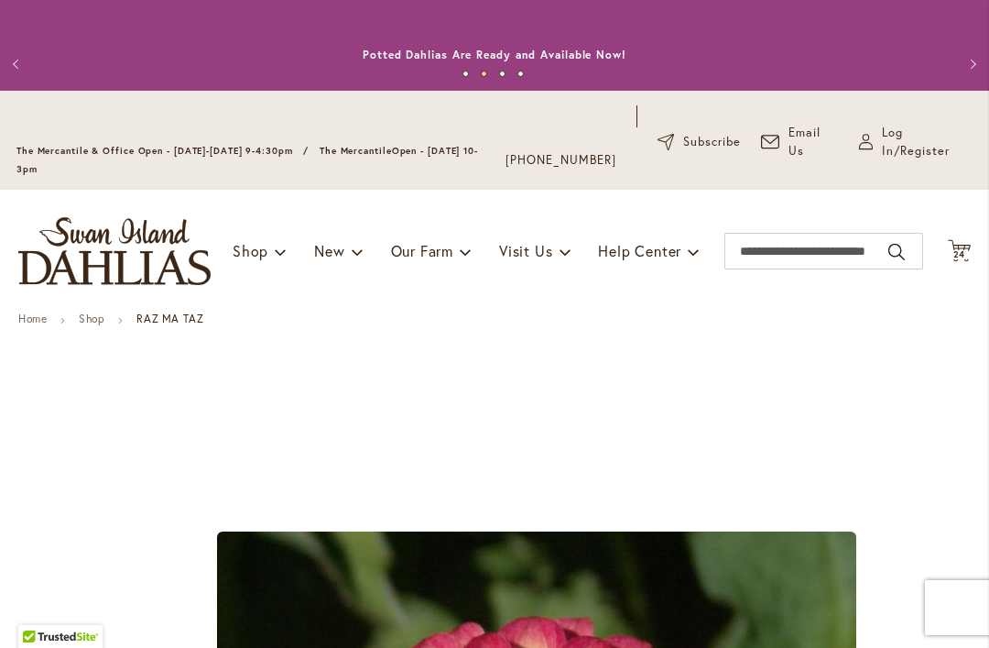
click at [951, 242] on icon "Cart .cls-1 { fill: #231f20; }" at bounding box center [959, 250] width 23 height 23
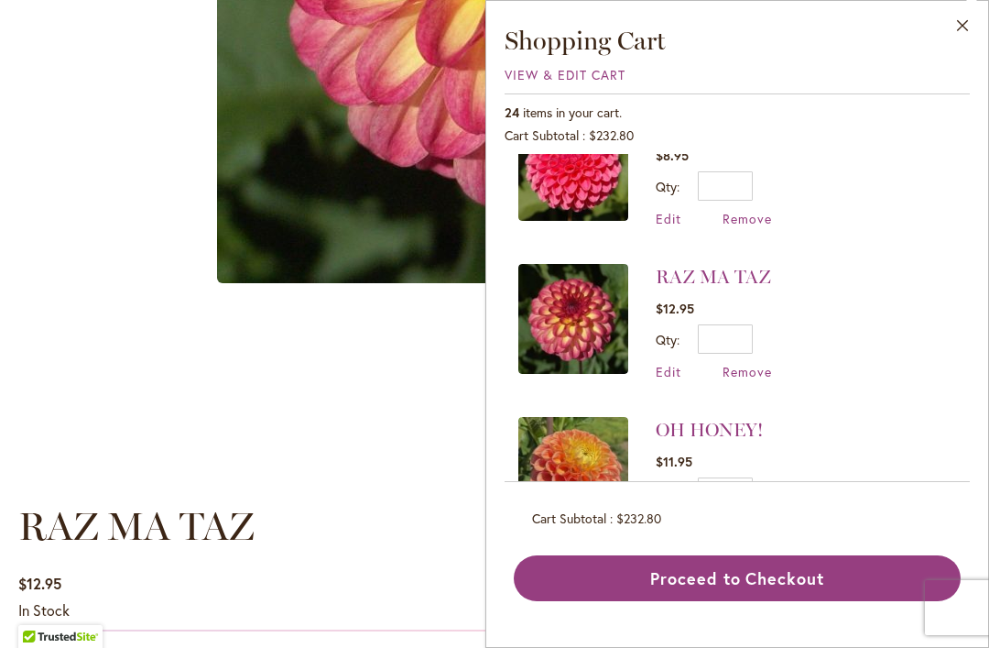
scroll to position [836, 0]
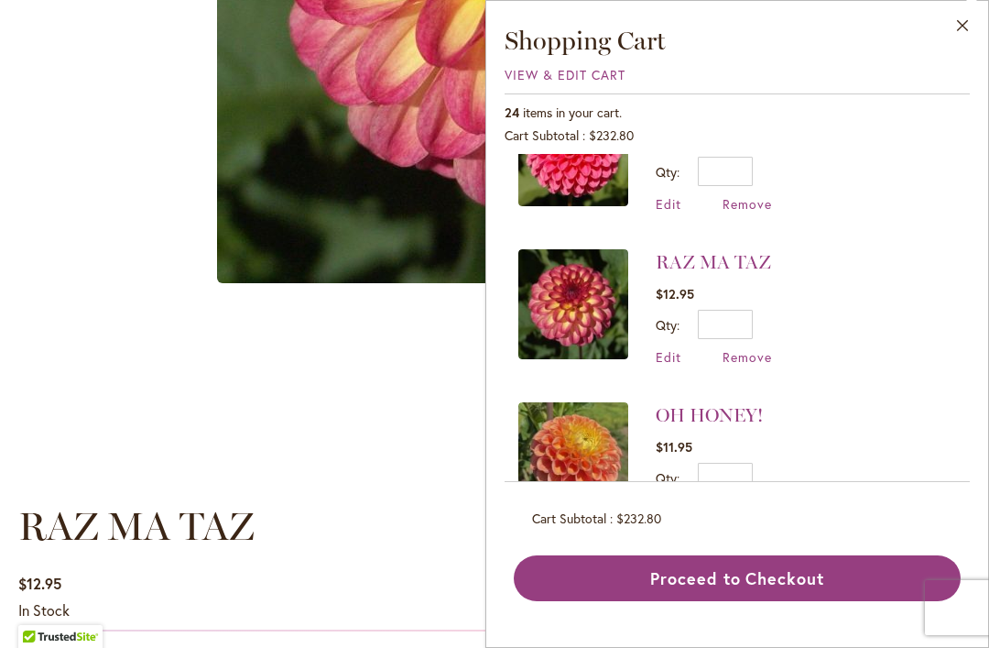
click at [753, 348] on span "Remove" at bounding box center [747, 356] width 49 height 17
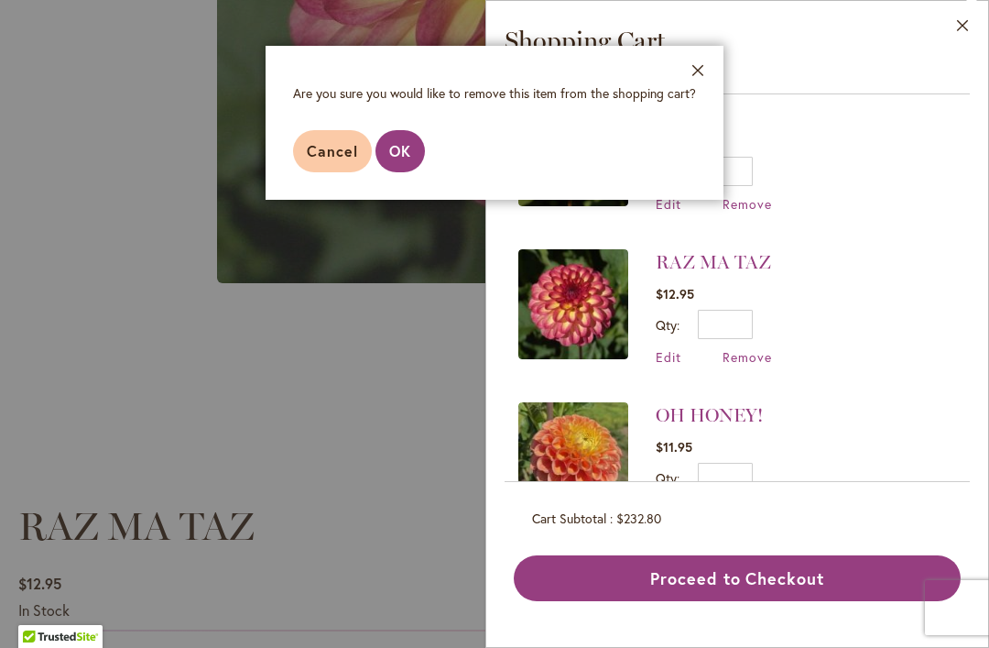
click at [418, 142] on button "OK" at bounding box center [400, 151] width 49 height 42
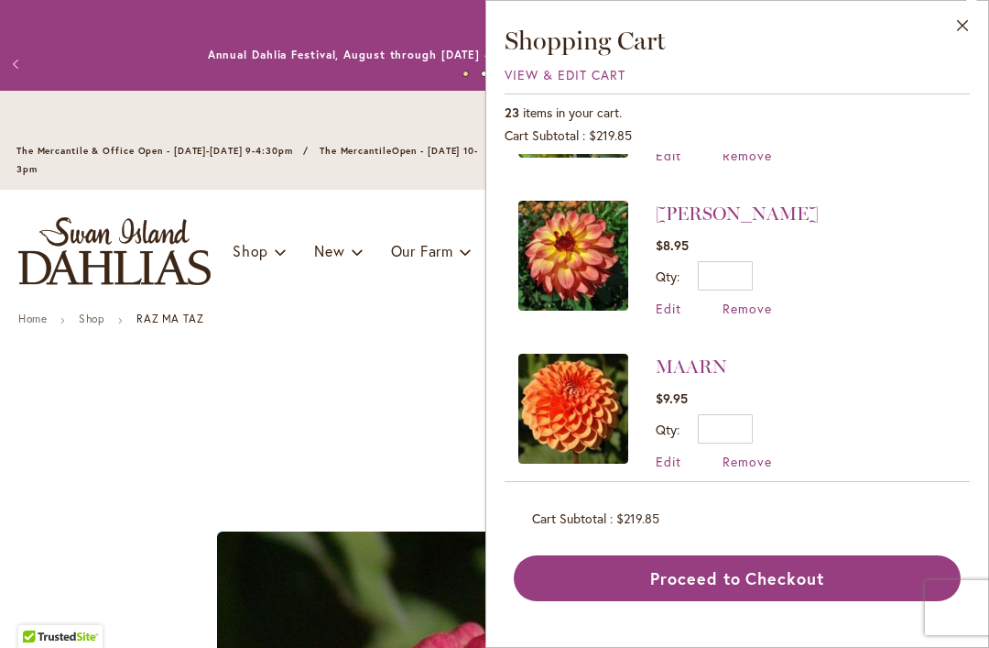
scroll to position [1347, 0]
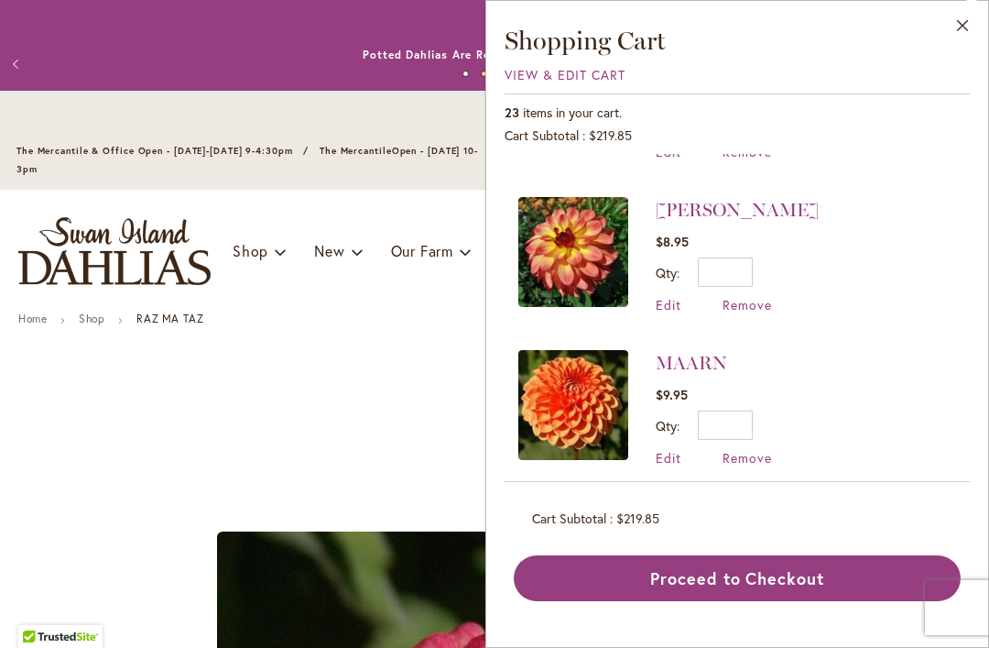
click at [677, 202] on link "MAI TAI" at bounding box center [737, 210] width 163 height 22
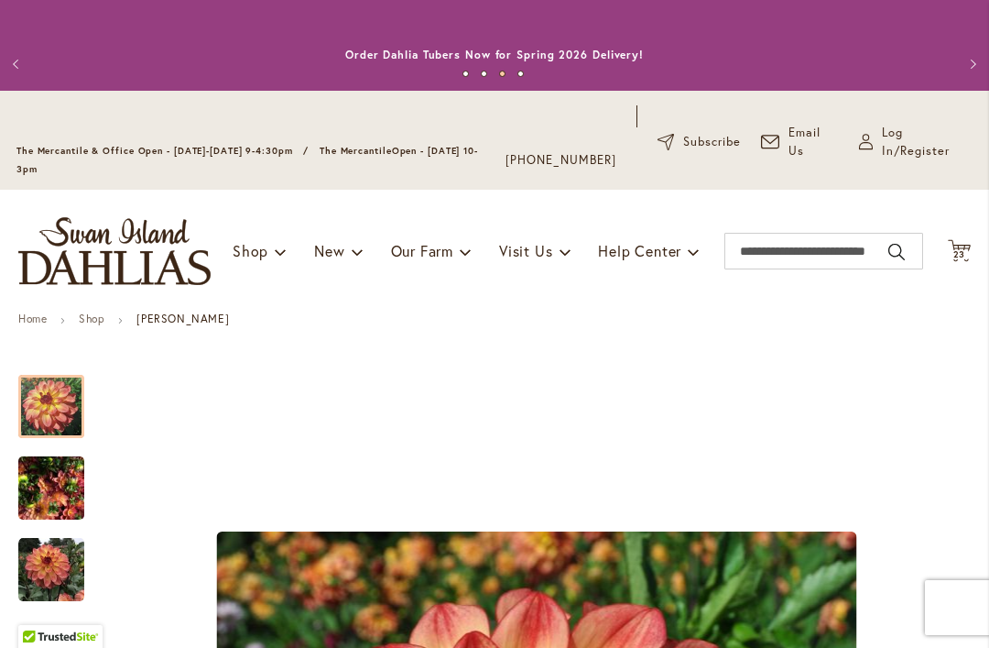
click at [956, 251] on span "23" at bounding box center [959, 254] width 13 height 12
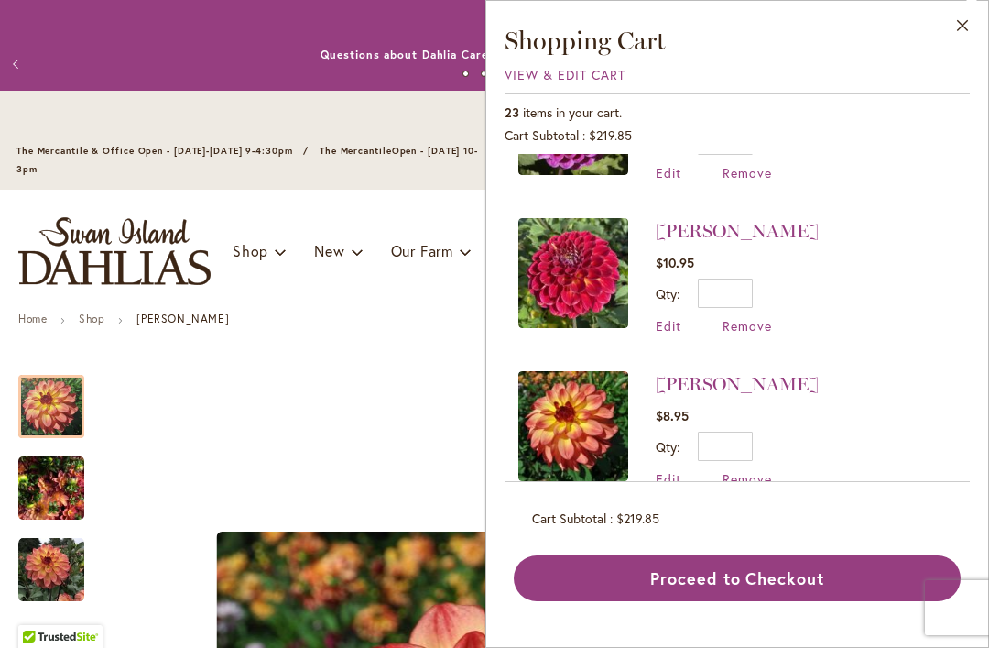
scroll to position [1184, 0]
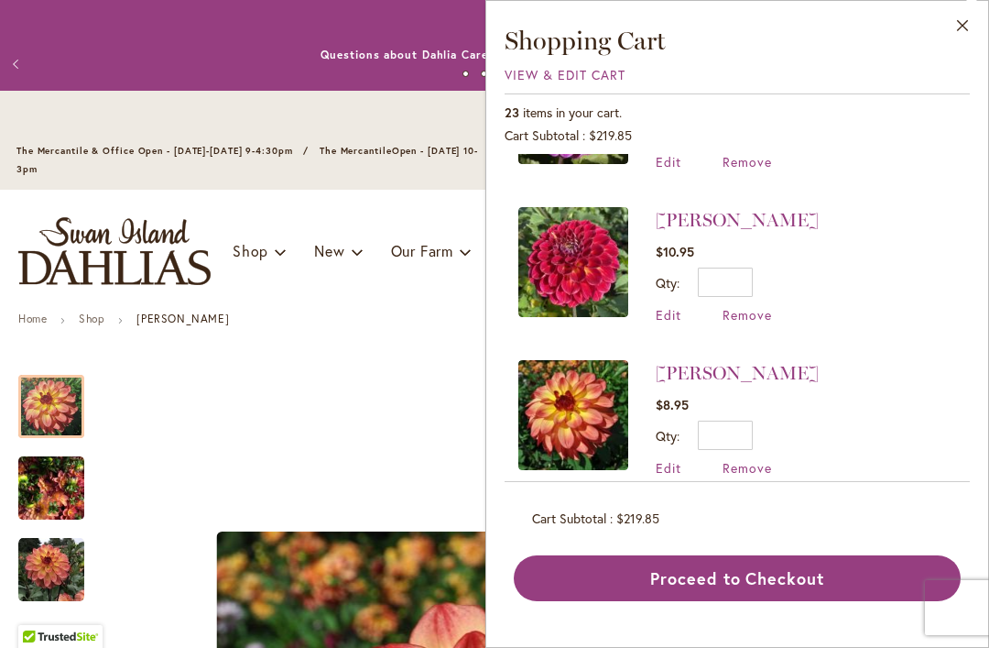
click at [745, 464] on span "Remove" at bounding box center [747, 467] width 49 height 17
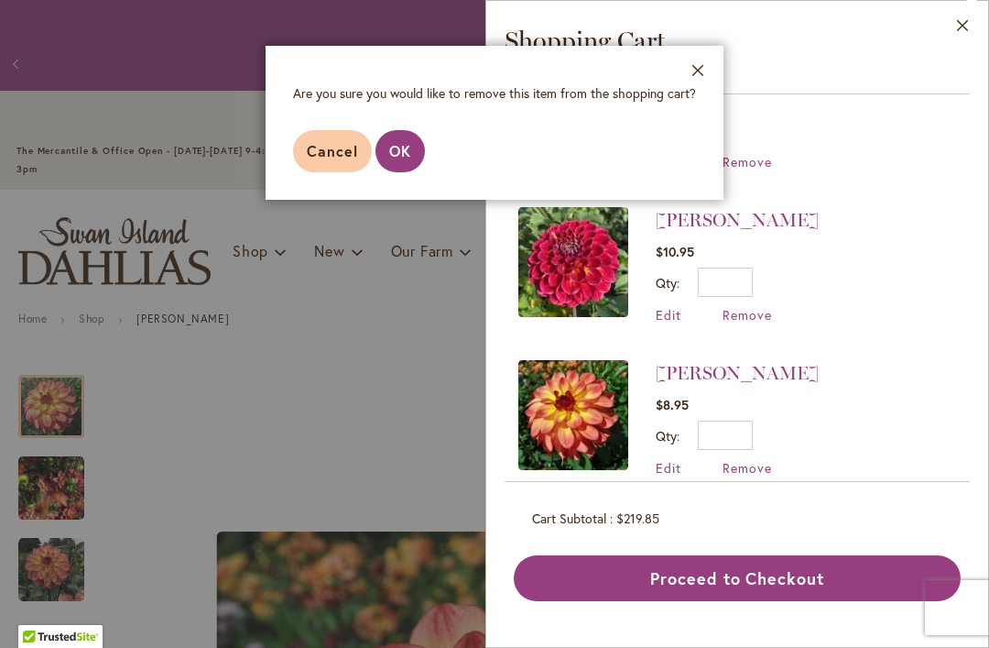
click at [403, 154] on span "OK" at bounding box center [400, 150] width 22 height 19
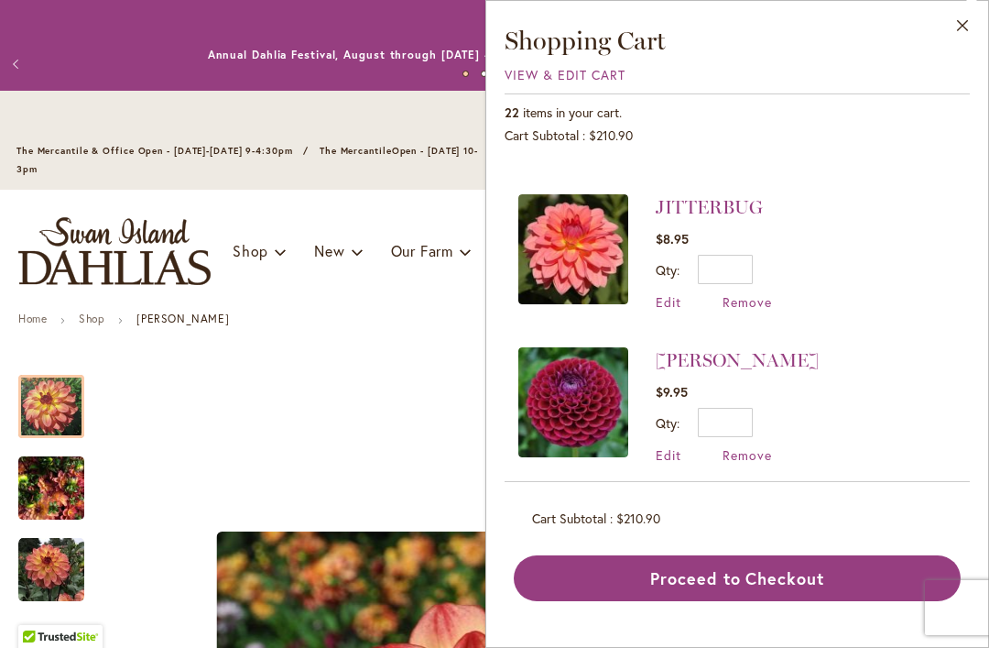
scroll to position [1502, 0]
click at [701, 200] on link "JITTERBUG" at bounding box center [709, 208] width 107 height 22
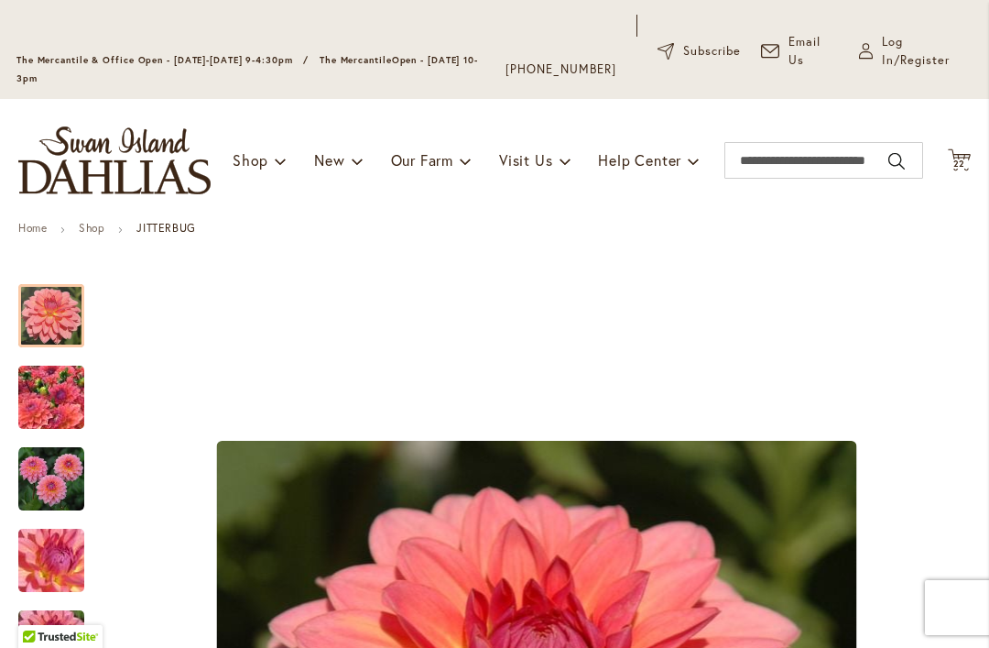
scroll to position [81, 0]
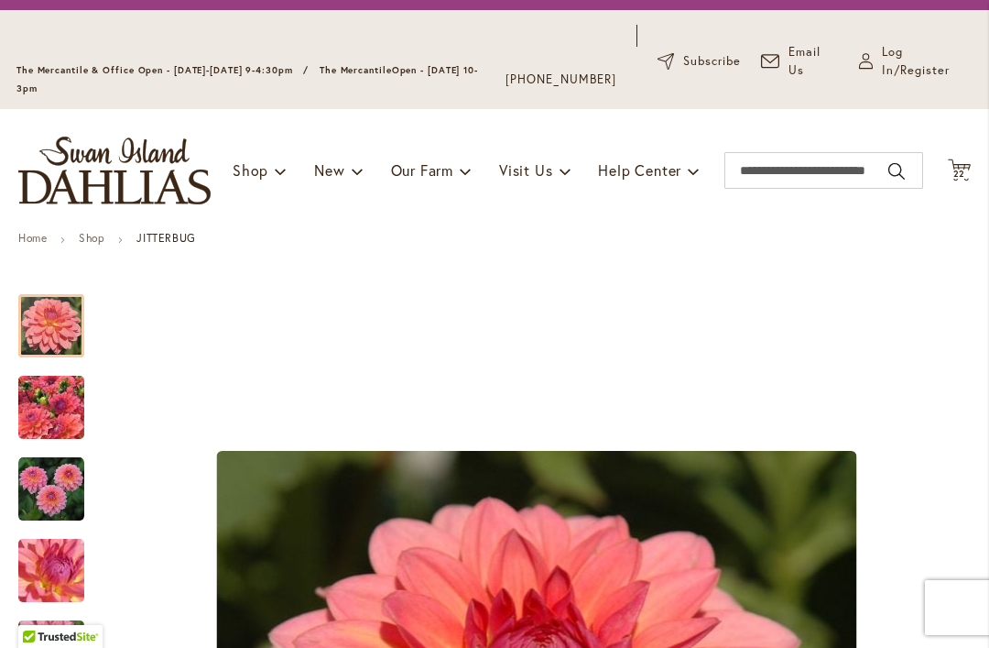
click at [962, 168] on span "22" at bounding box center [959, 174] width 13 height 12
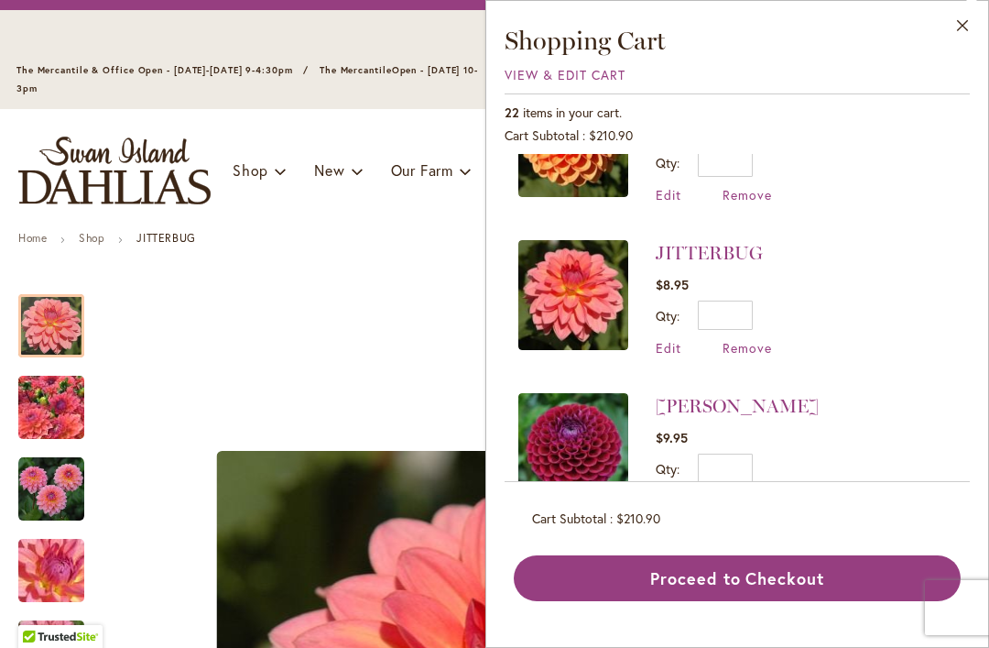
scroll to position [1458, 0]
click at [756, 338] on span "Remove" at bounding box center [747, 346] width 49 height 17
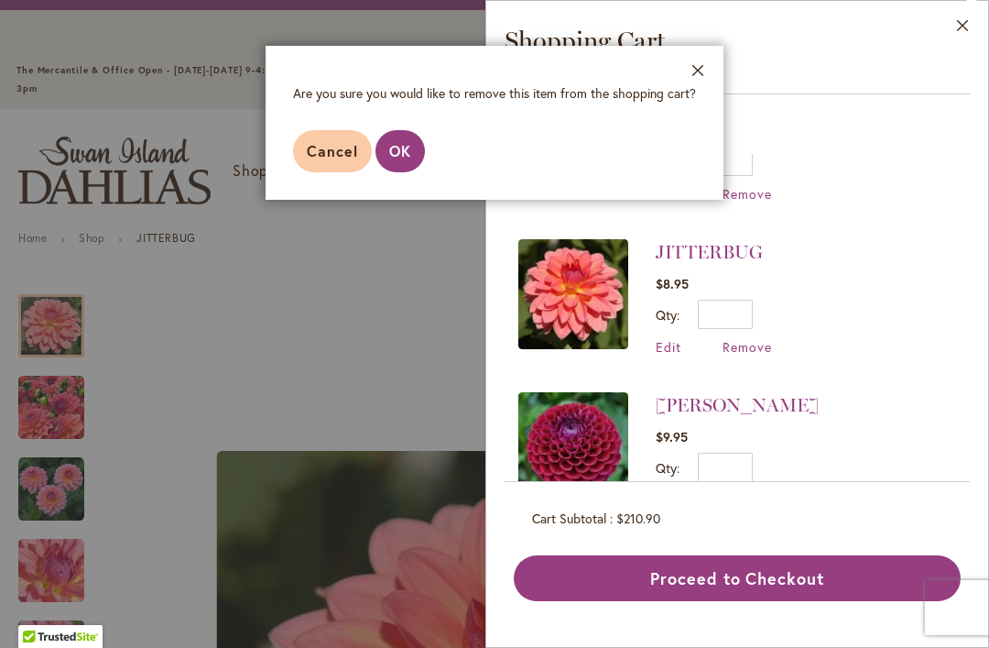
click at [415, 145] on button "OK" at bounding box center [400, 151] width 49 height 42
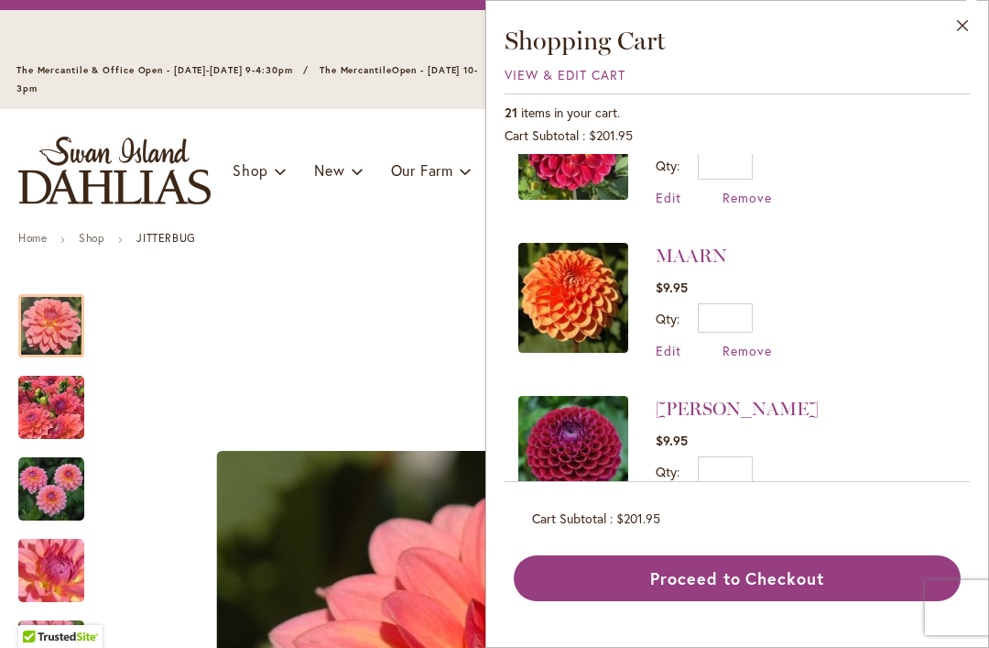
scroll to position [1300, 0]
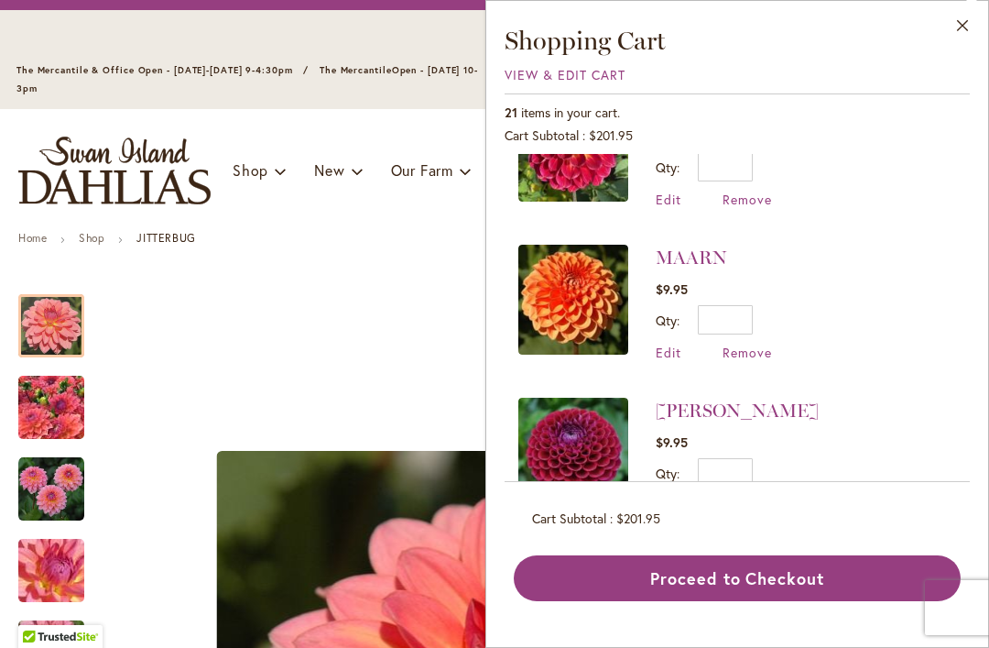
click at [700, 256] on link "MAARN" at bounding box center [691, 257] width 71 height 22
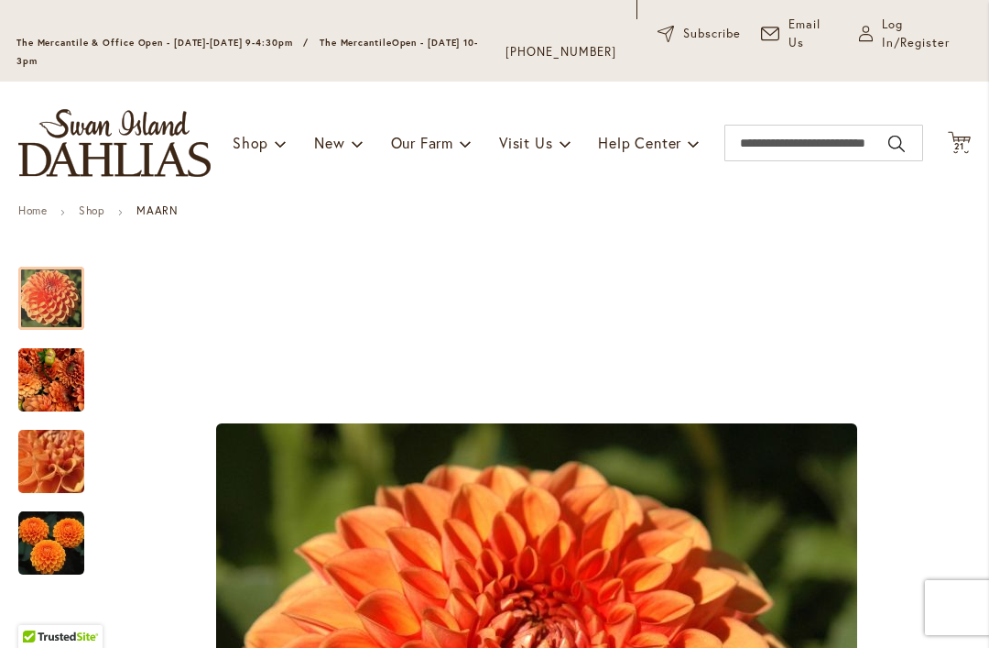
scroll to position [104, 0]
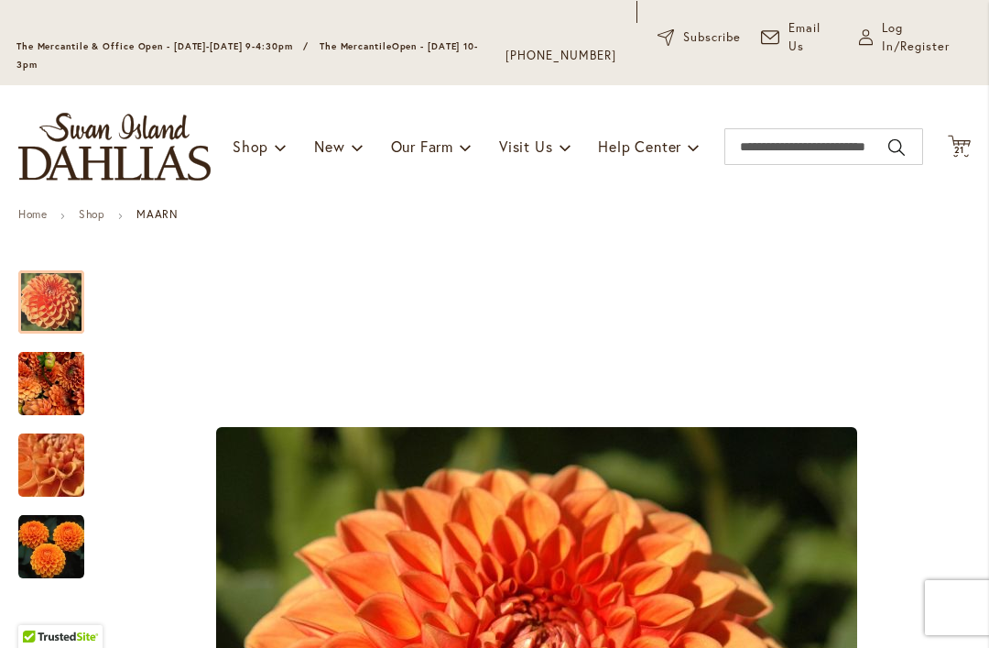
click at [960, 138] on icon "Cart .cls-1 { fill: #231f20; }" at bounding box center [959, 146] width 23 height 23
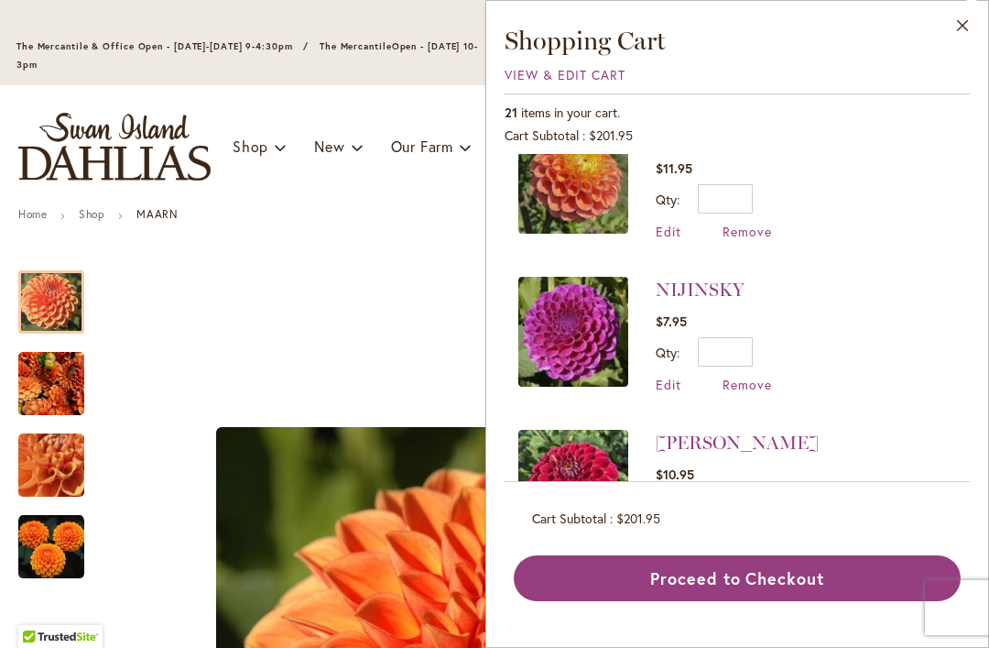
scroll to position [937, 0]
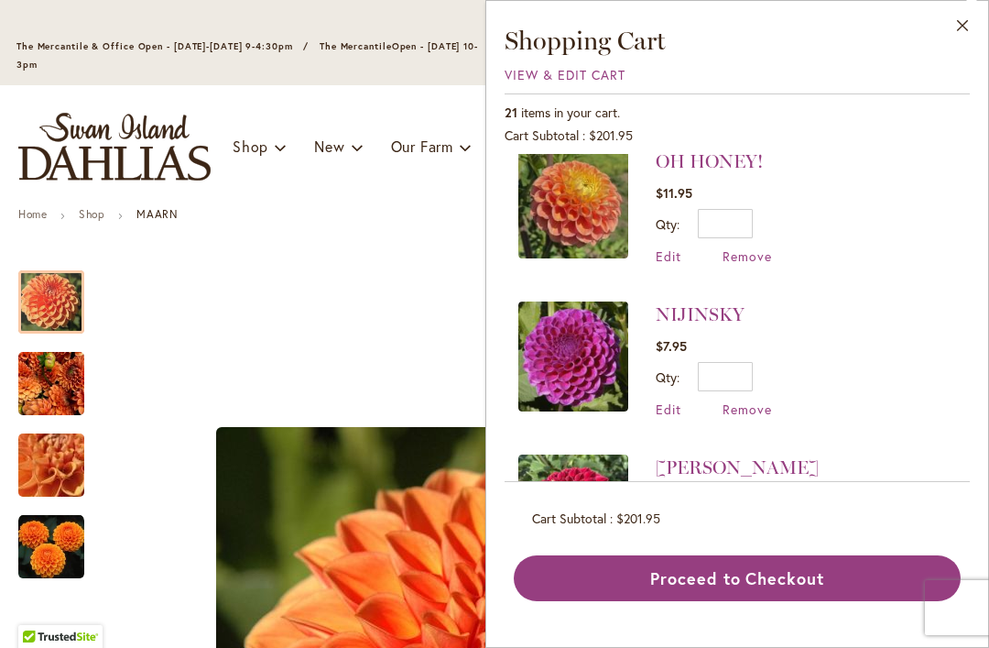
click at [732, 304] on link "NIJINSKY" at bounding box center [700, 314] width 89 height 22
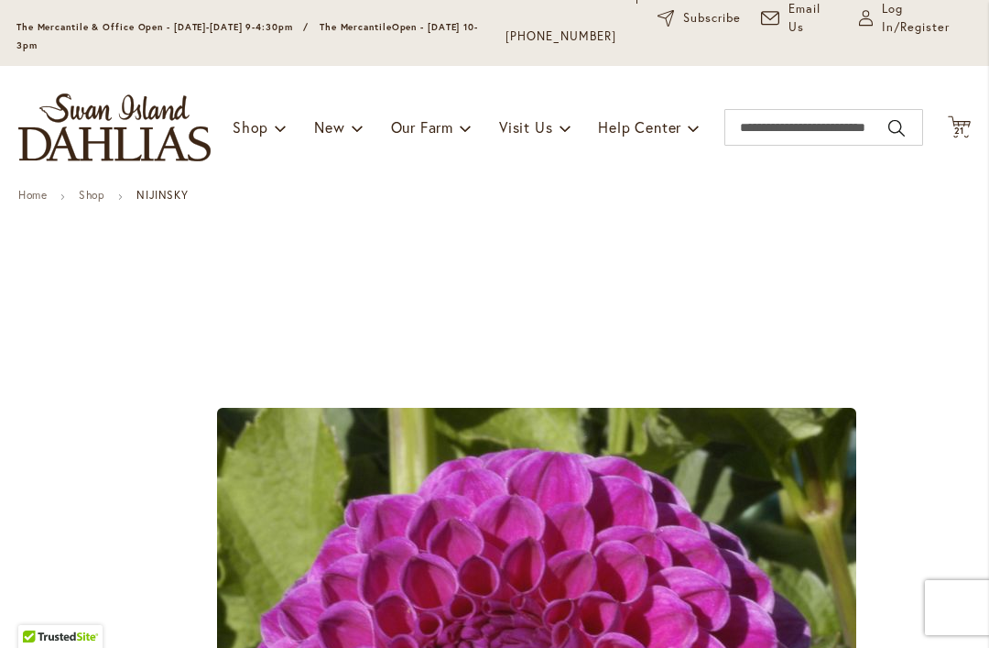
scroll to position [113, 0]
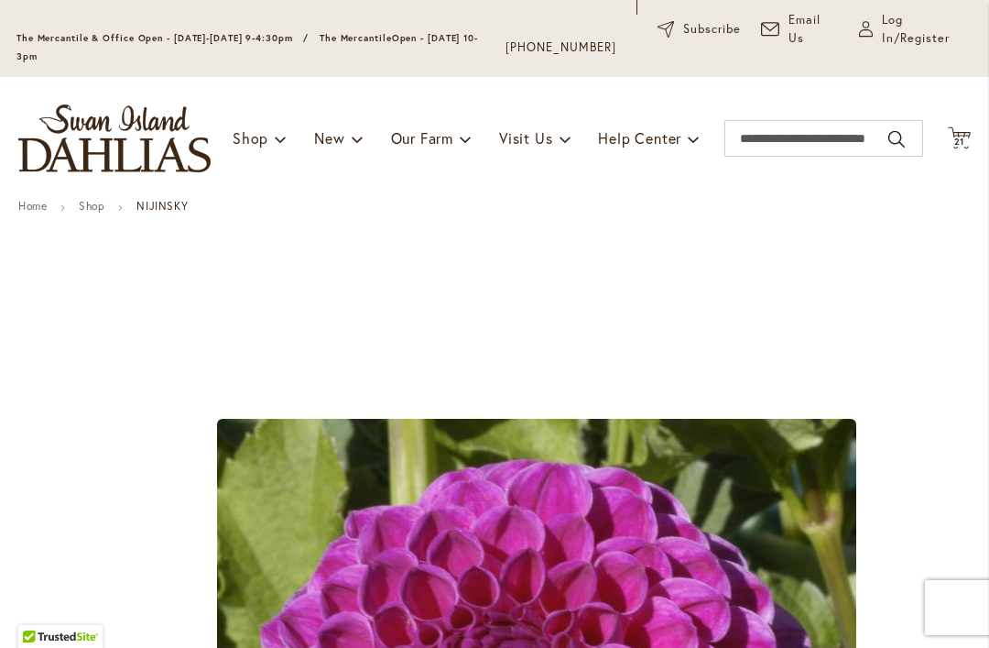
click at [959, 137] on span "21" at bounding box center [959, 142] width 11 height 12
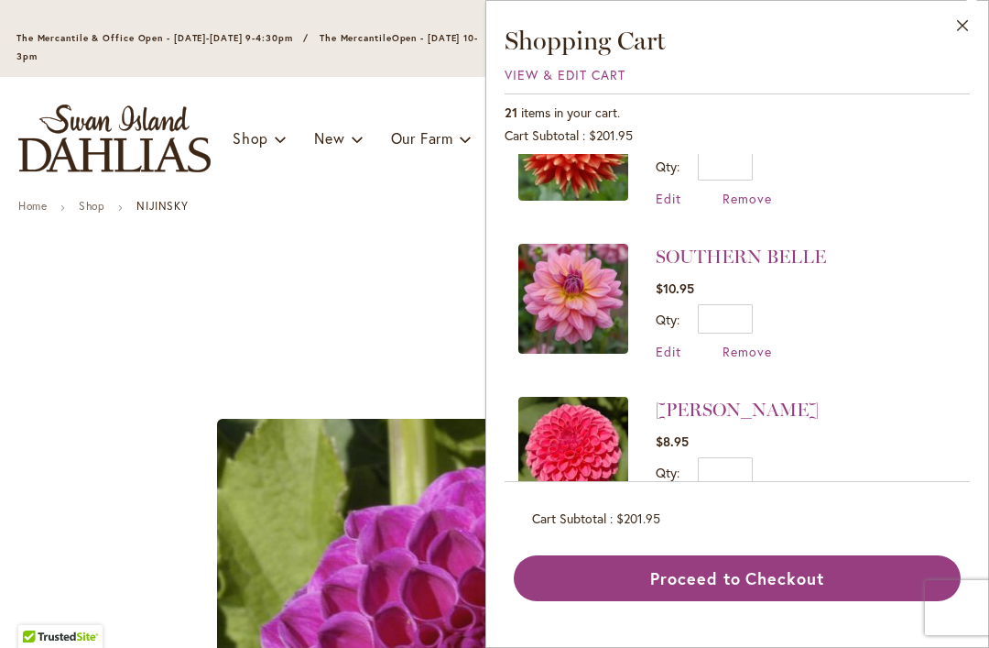
scroll to position [531, 0]
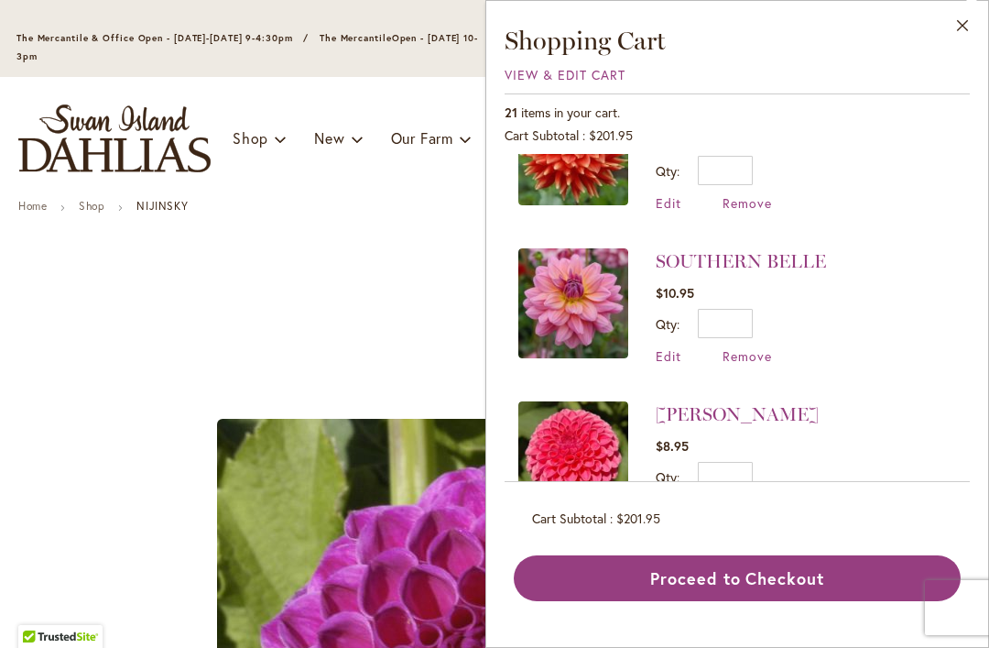
click at [805, 267] on link "SOUTHERN BELLE" at bounding box center [741, 261] width 170 height 22
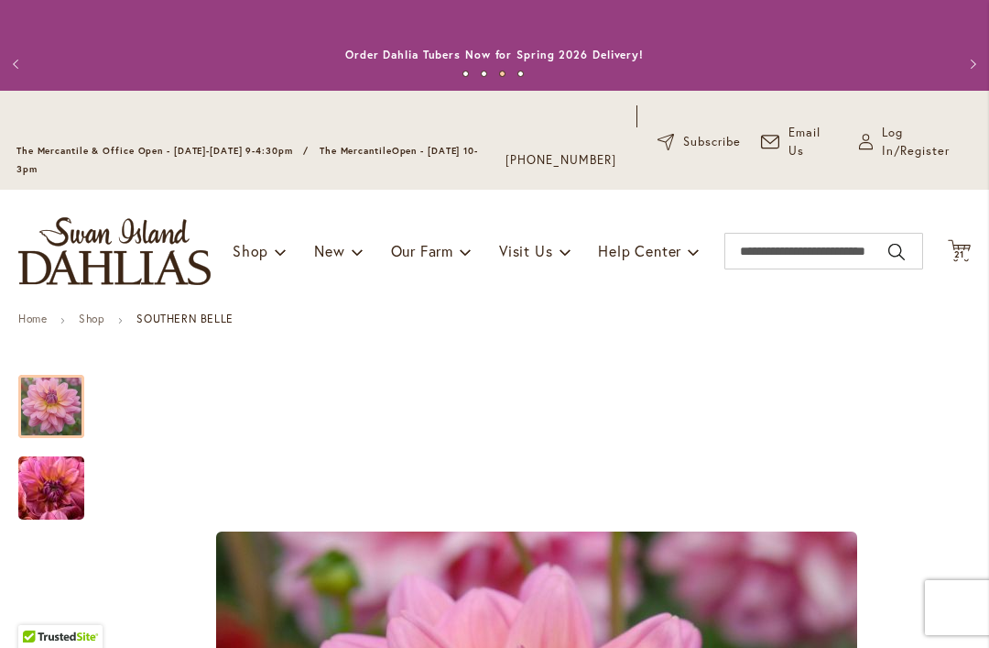
click at [956, 253] on span "21" at bounding box center [959, 254] width 11 height 12
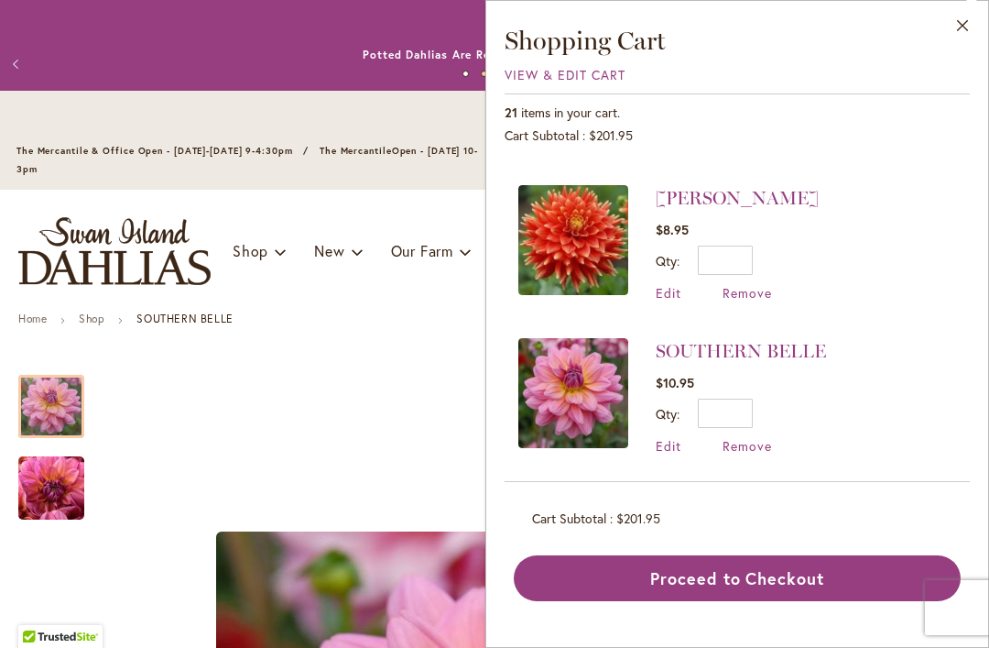
scroll to position [441, 0]
click at [672, 190] on link "[PERSON_NAME]" at bounding box center [737, 199] width 163 height 22
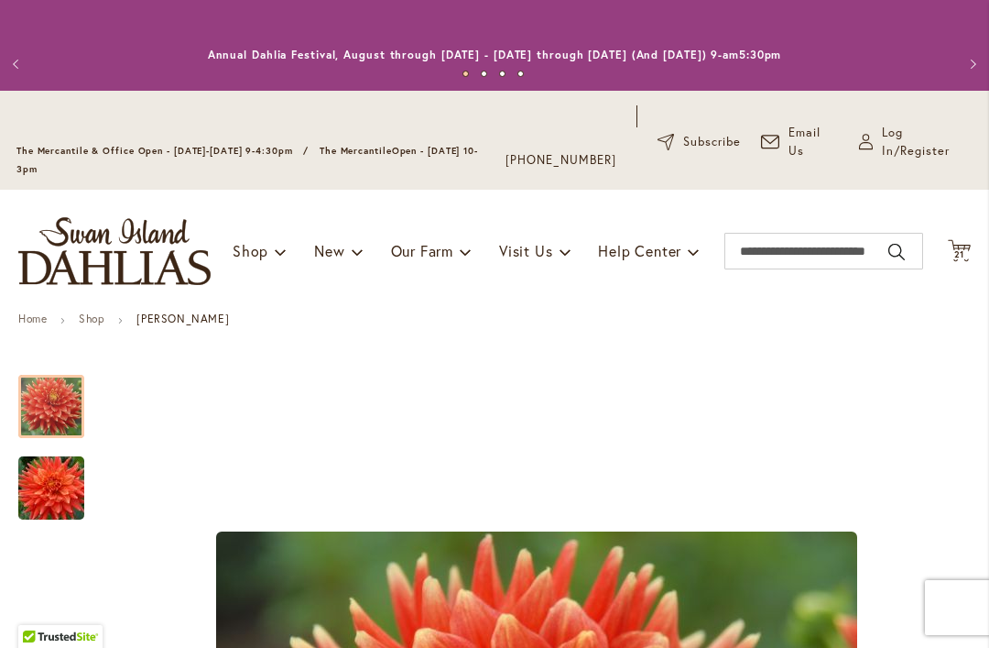
click at [954, 253] on span "21" at bounding box center [959, 254] width 11 height 12
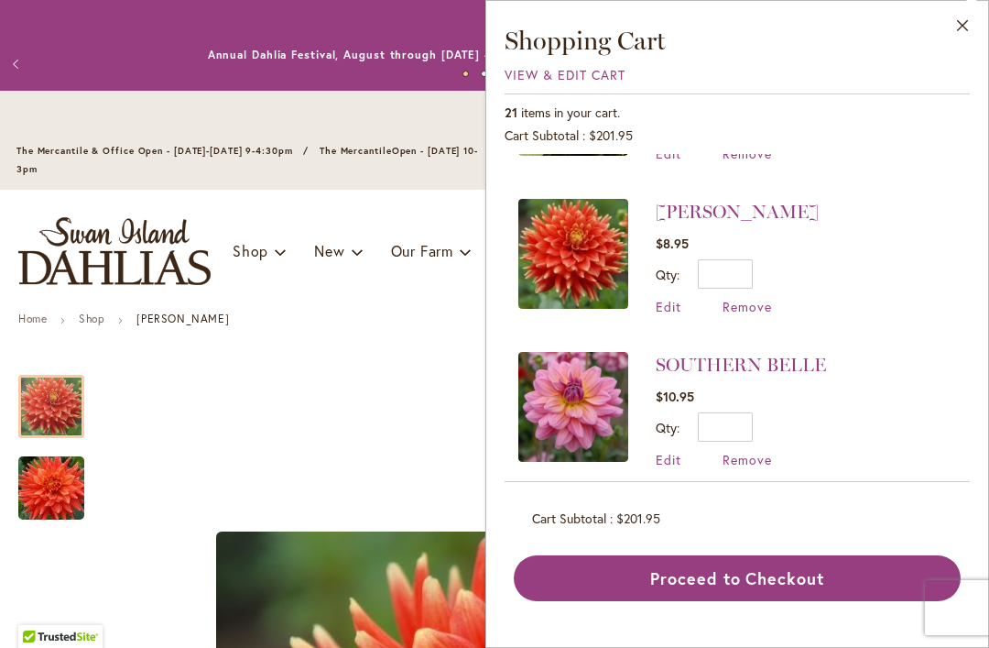
scroll to position [427, 0]
click at [746, 310] on span "Remove" at bounding box center [747, 307] width 49 height 17
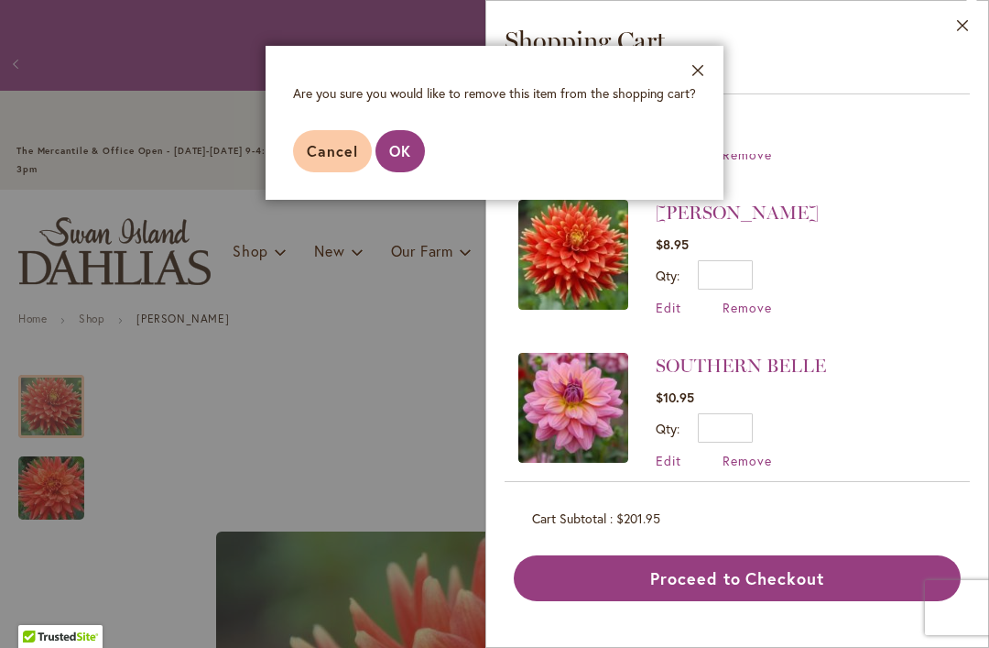
click at [412, 142] on button "OK" at bounding box center [400, 151] width 49 height 42
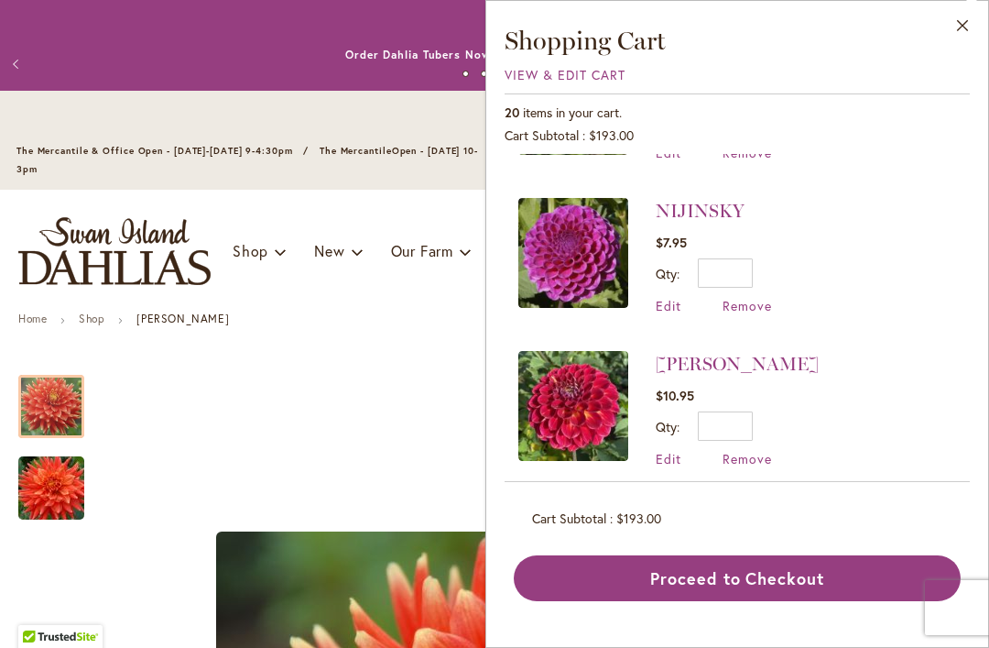
scroll to position [893, 0]
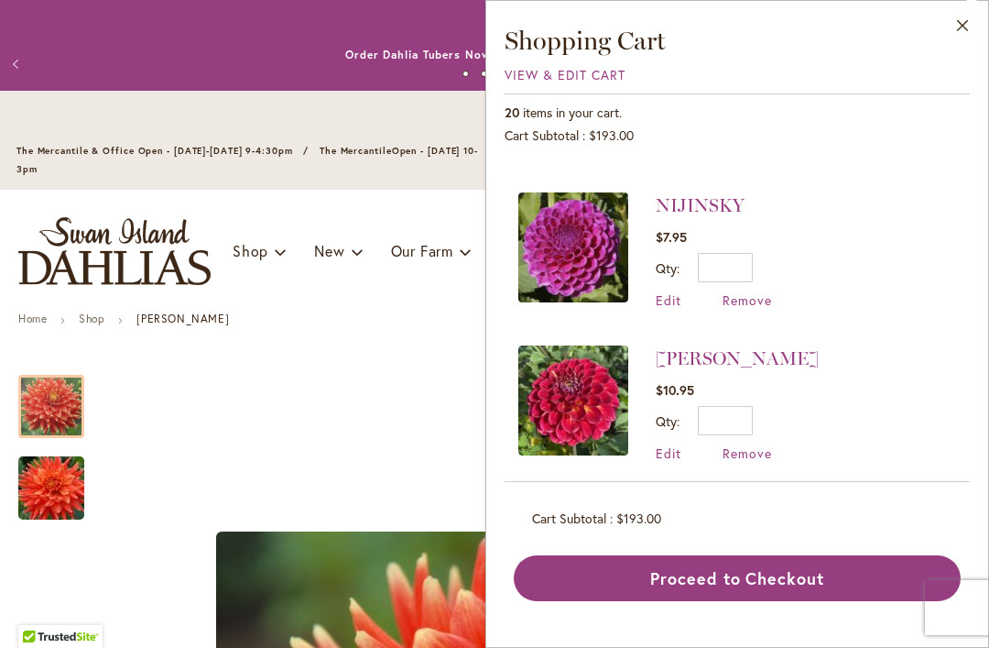
click at [669, 347] on link "[PERSON_NAME]" at bounding box center [737, 358] width 163 height 22
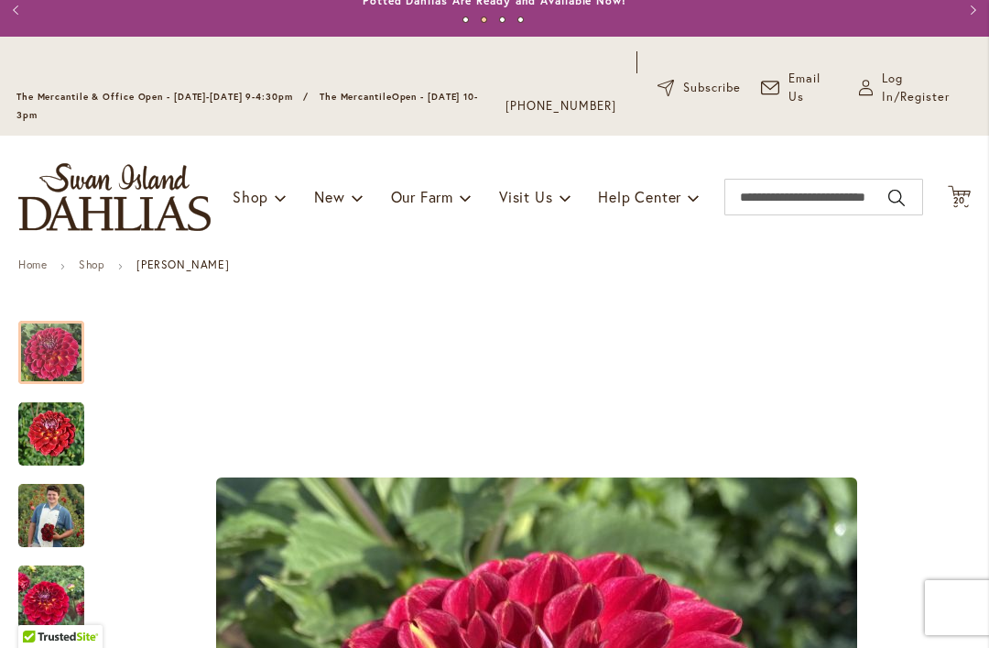
scroll to position [28, 0]
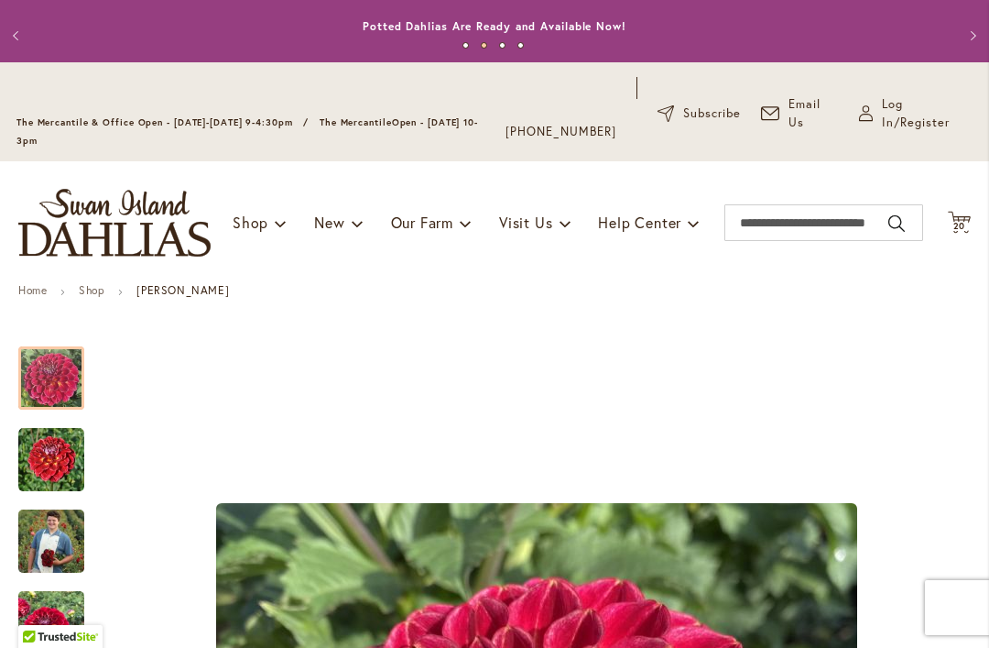
click at [955, 220] on span "20" at bounding box center [959, 226] width 13 height 12
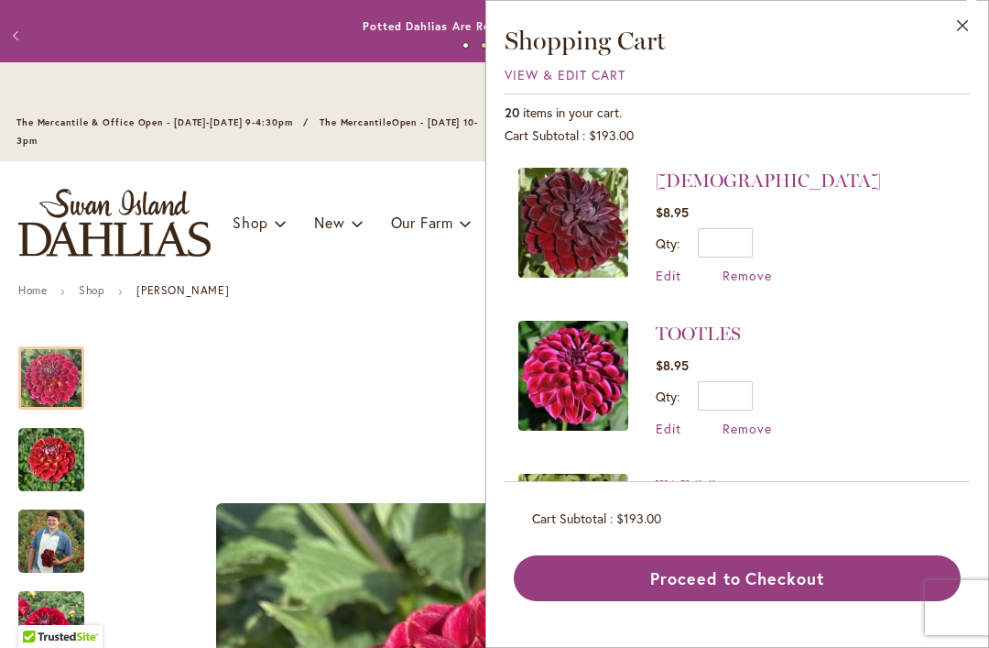
click at [692, 334] on link "TOOTLES" at bounding box center [698, 333] width 85 height 22
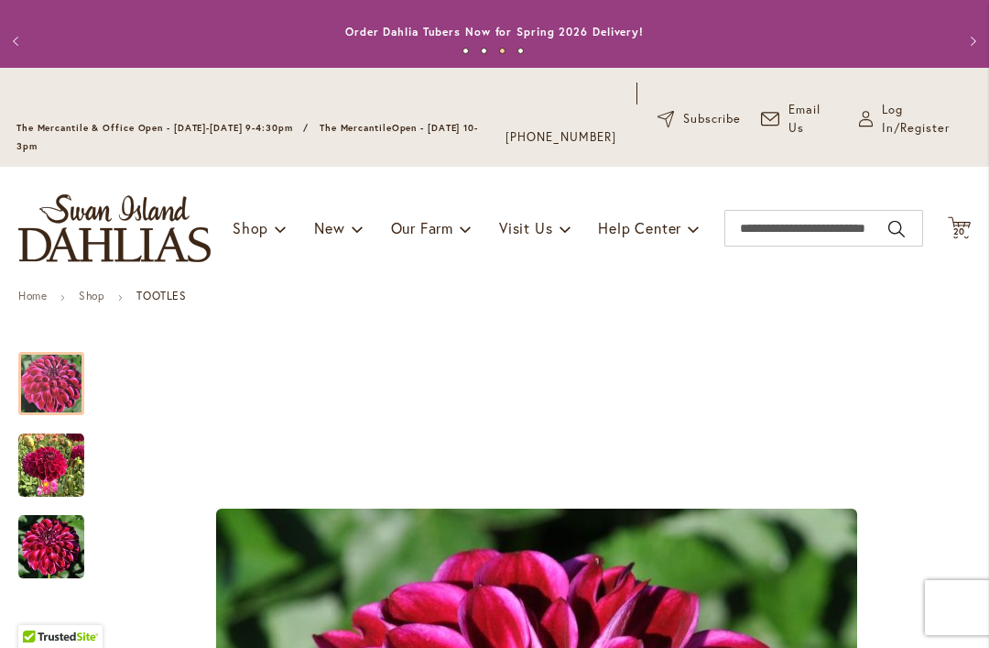
scroll to position [16, 0]
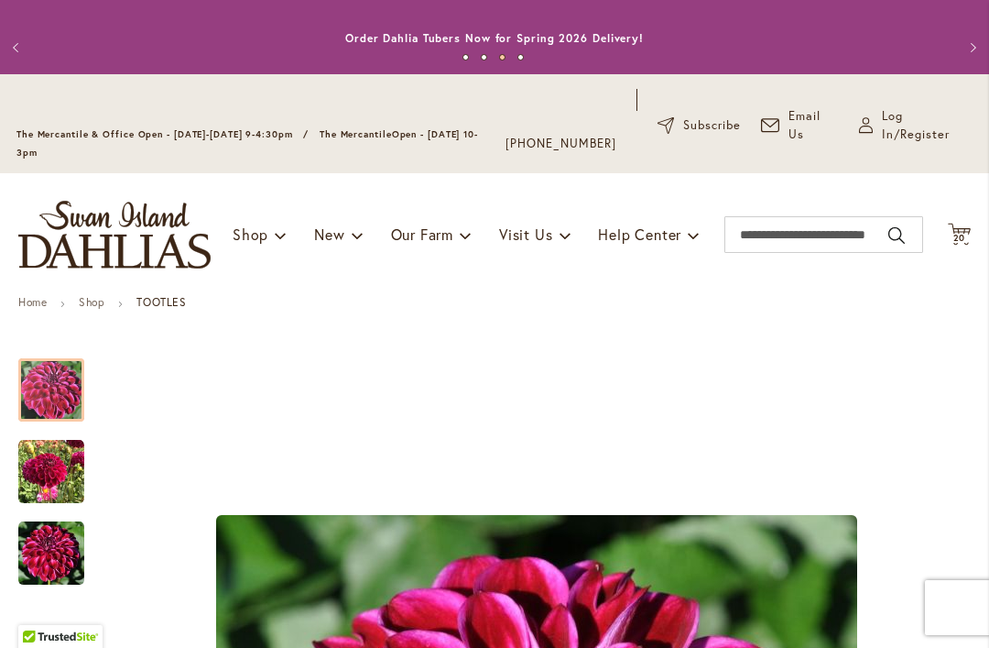
click at [966, 234] on span "20 20 items" at bounding box center [960, 238] width 18 height 9
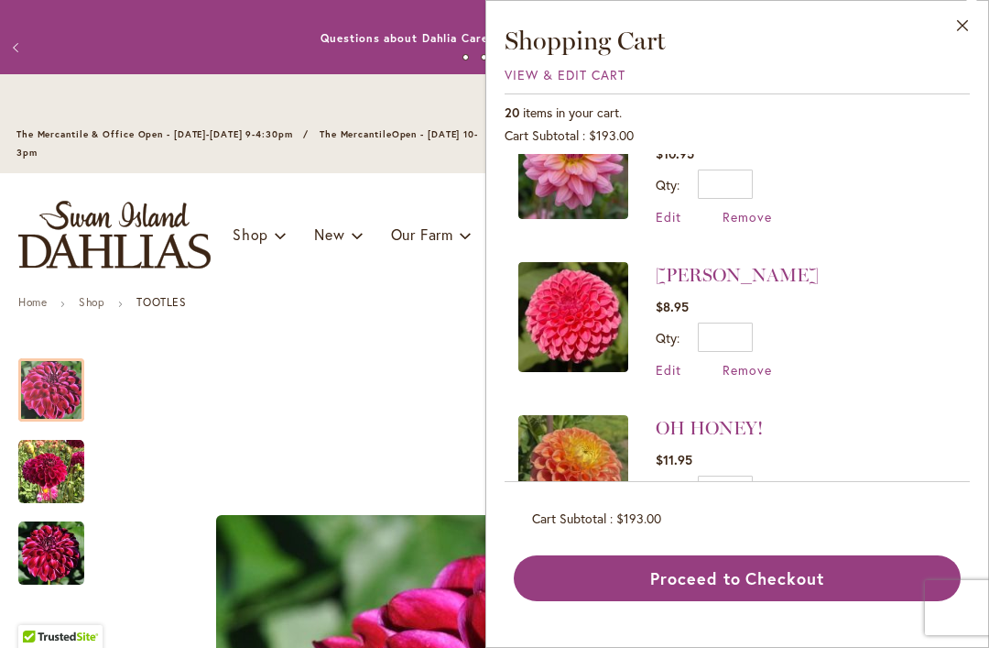
scroll to position [521, 0]
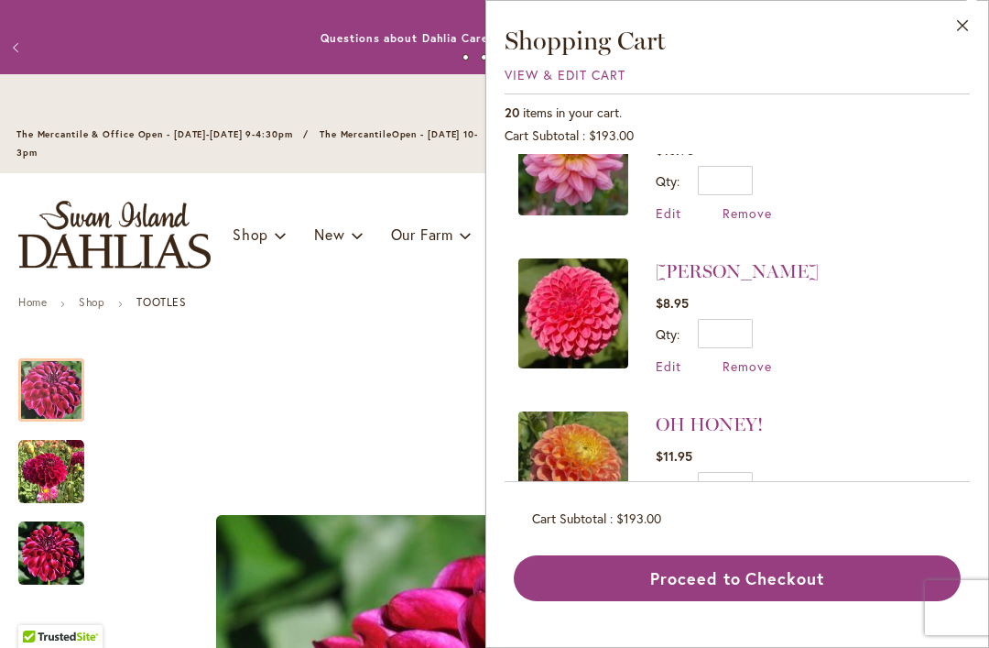
click at [716, 274] on link "[PERSON_NAME]" at bounding box center [737, 271] width 163 height 22
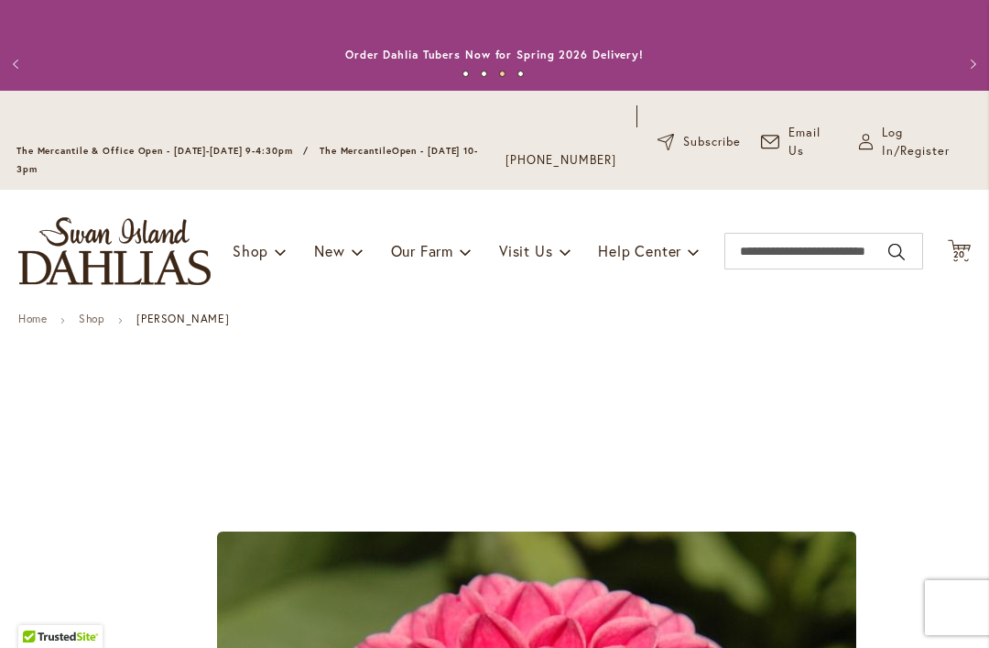
click at [955, 256] on span "20" at bounding box center [959, 254] width 13 height 12
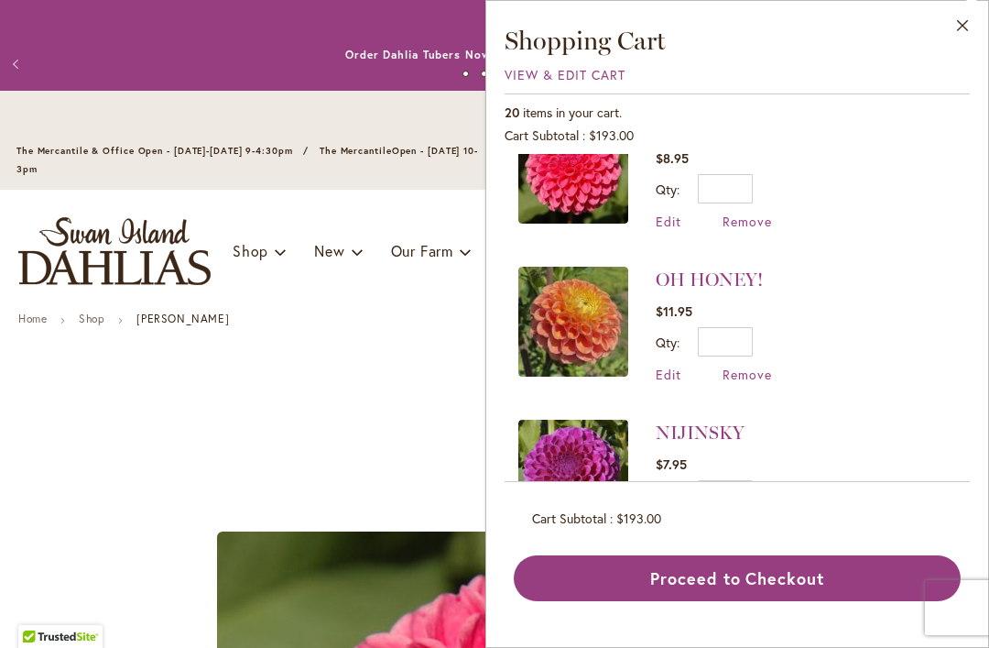
scroll to position [684, 0]
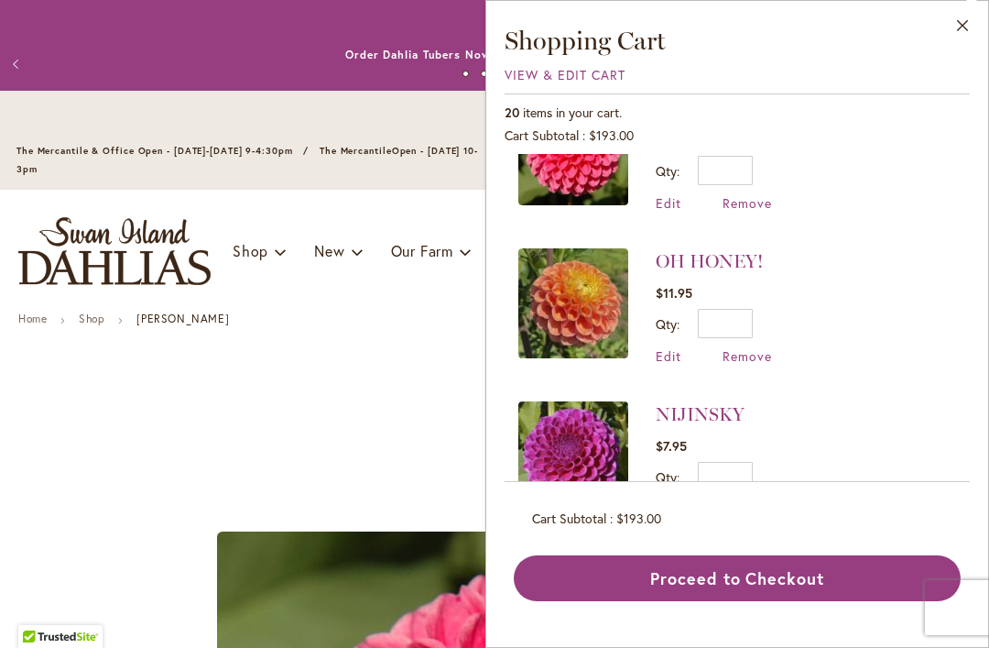
click at [690, 252] on link "OH HONEY!" at bounding box center [709, 261] width 107 height 22
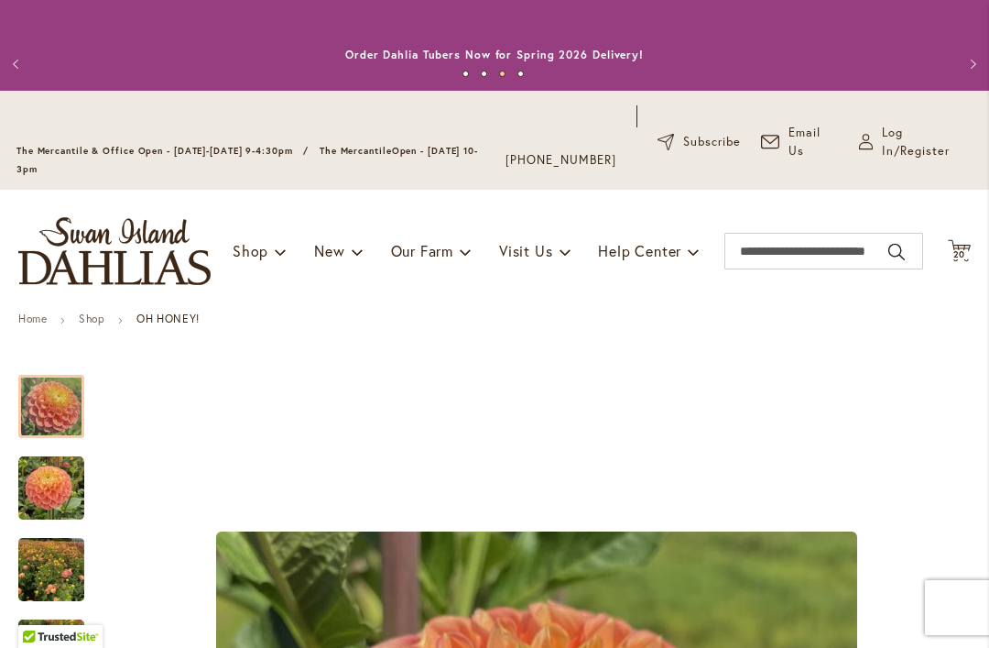
click at [955, 256] on span "20" at bounding box center [959, 254] width 13 height 12
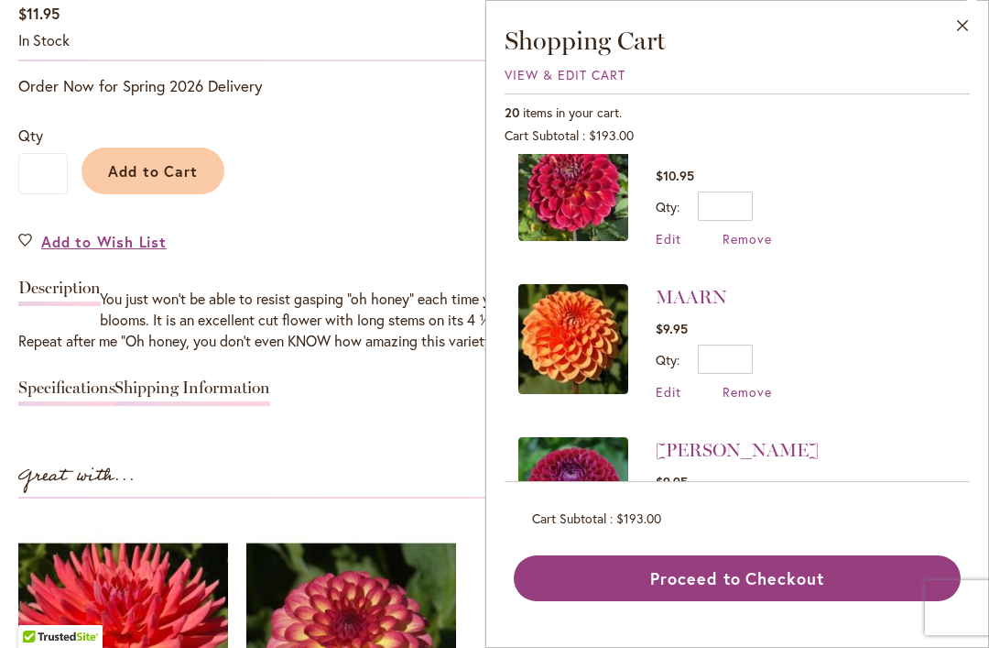
scroll to position [1460, 0]
click at [188, 481] on div "Great with..." at bounding box center [494, 479] width 952 height 38
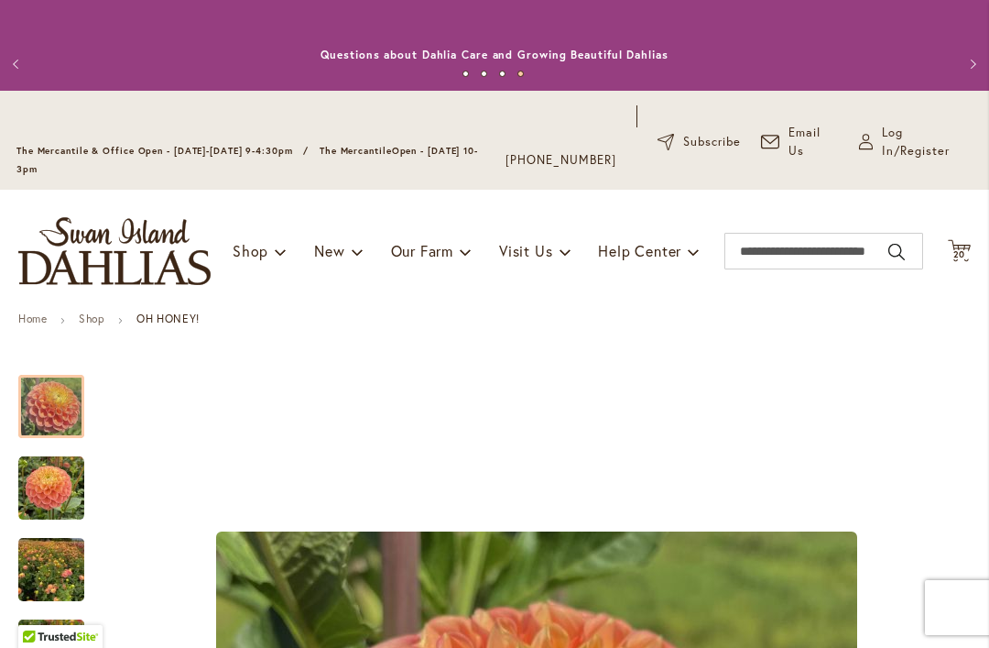
scroll to position [0, 0]
click at [955, 256] on span "20" at bounding box center [959, 254] width 13 height 12
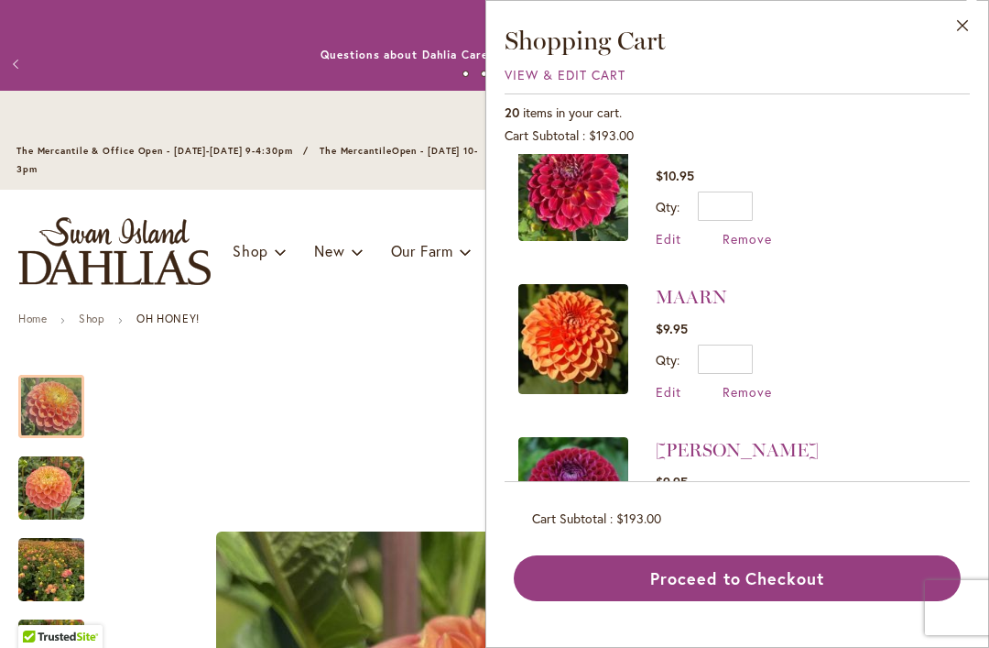
click at [692, 289] on link "MAARN" at bounding box center [691, 297] width 71 height 22
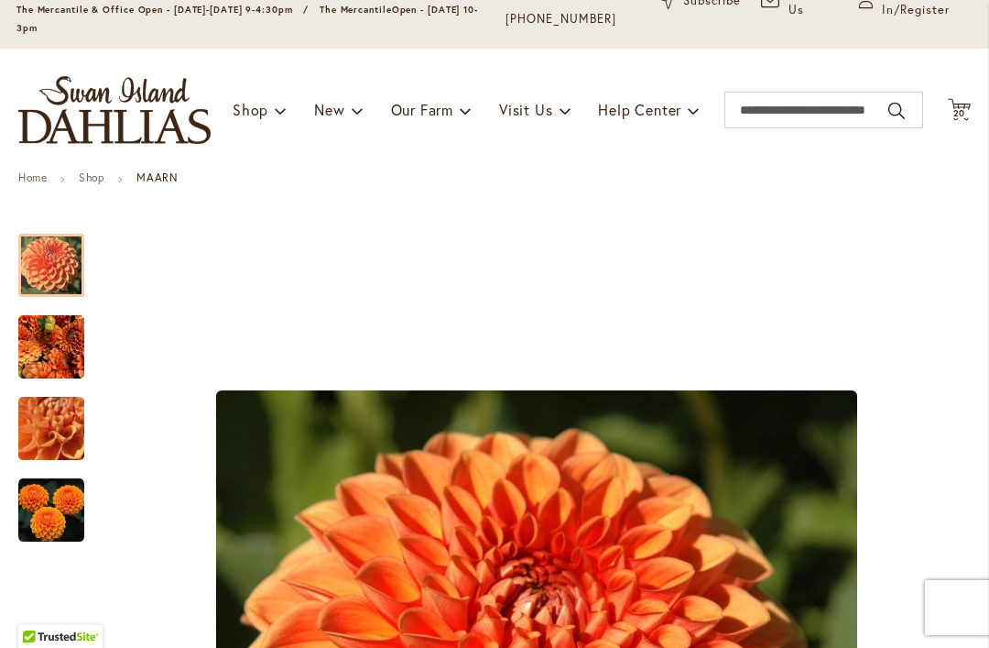
scroll to position [140, 0]
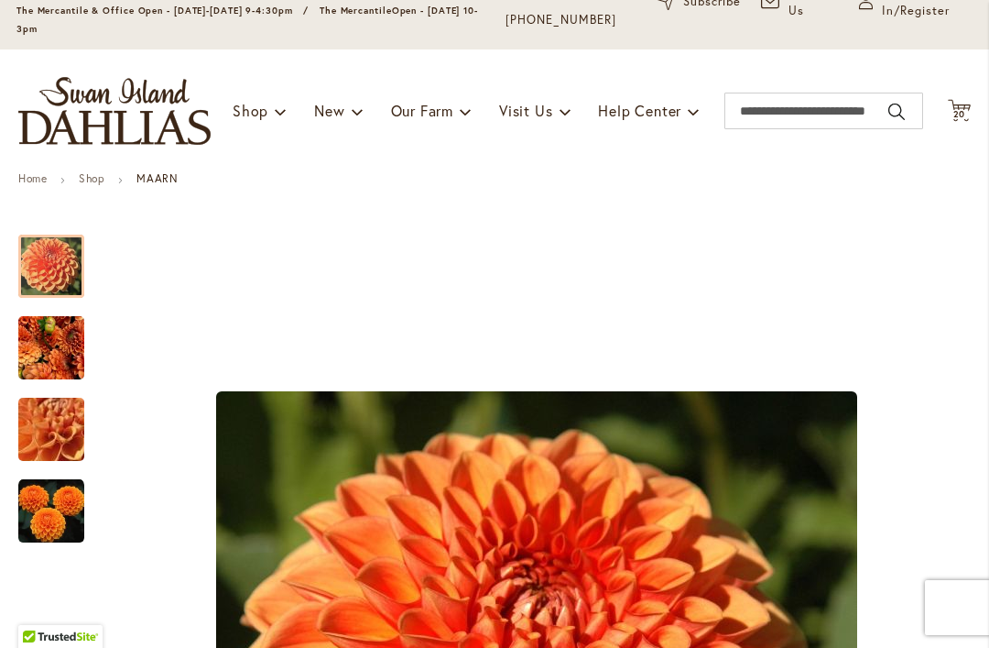
click at [959, 112] on span "20" at bounding box center [959, 114] width 13 height 12
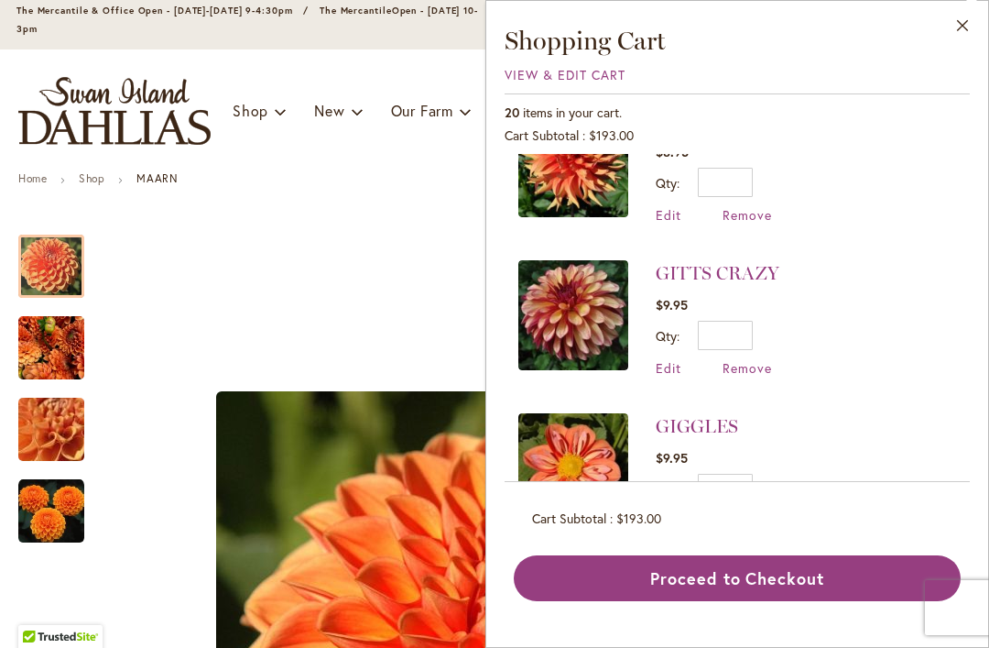
scroll to position [0, 0]
